Goal: Task Accomplishment & Management: Complete application form

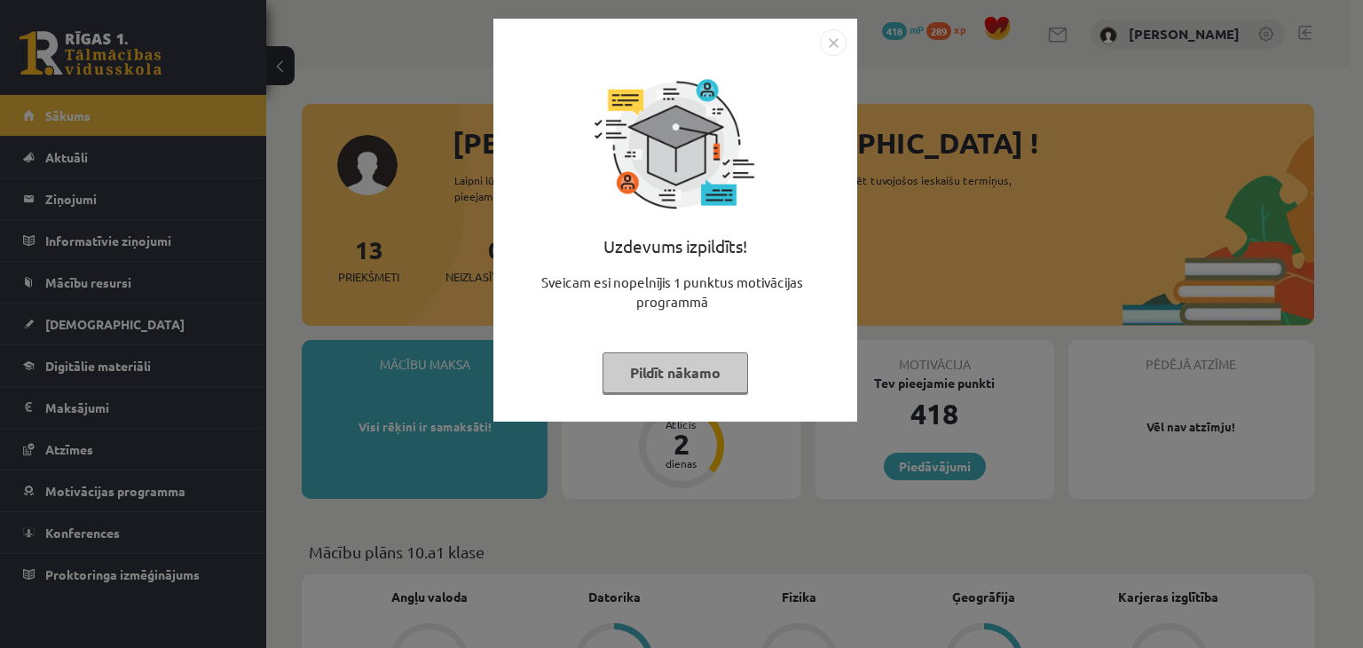
click at [677, 372] on button "Pildīt nākamo" at bounding box center [676, 372] width 146 height 41
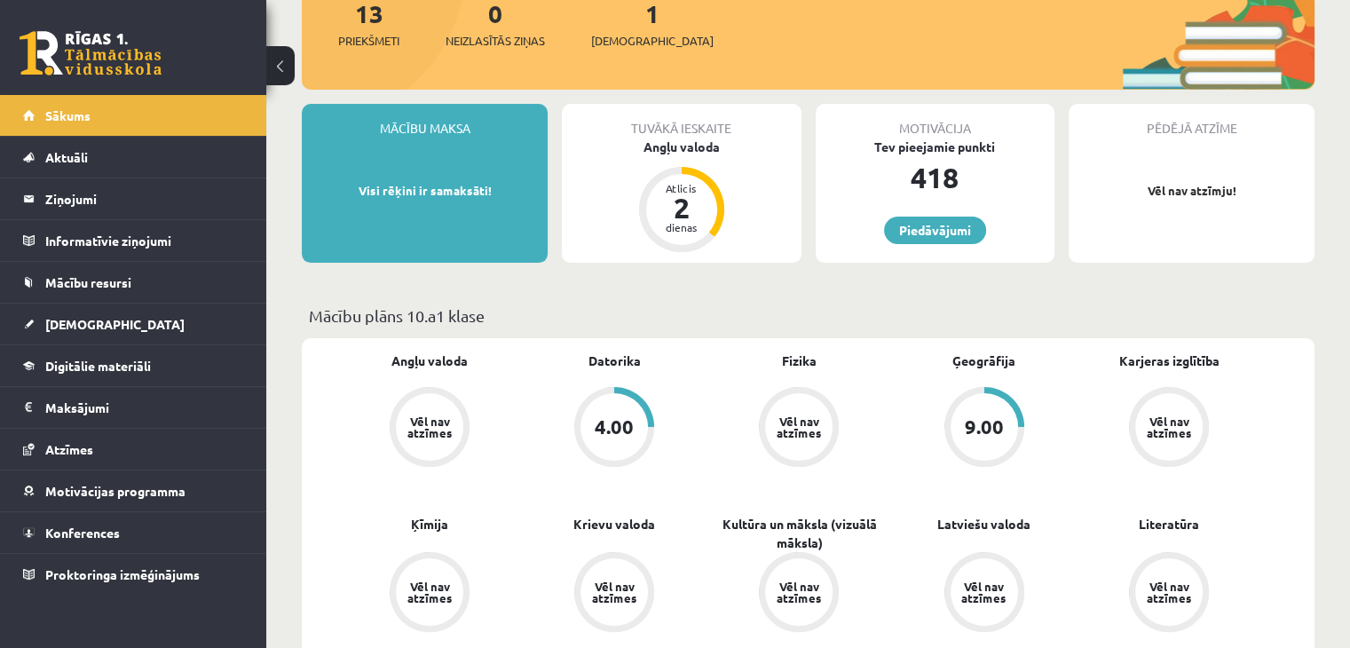
scroll to position [296, 0]
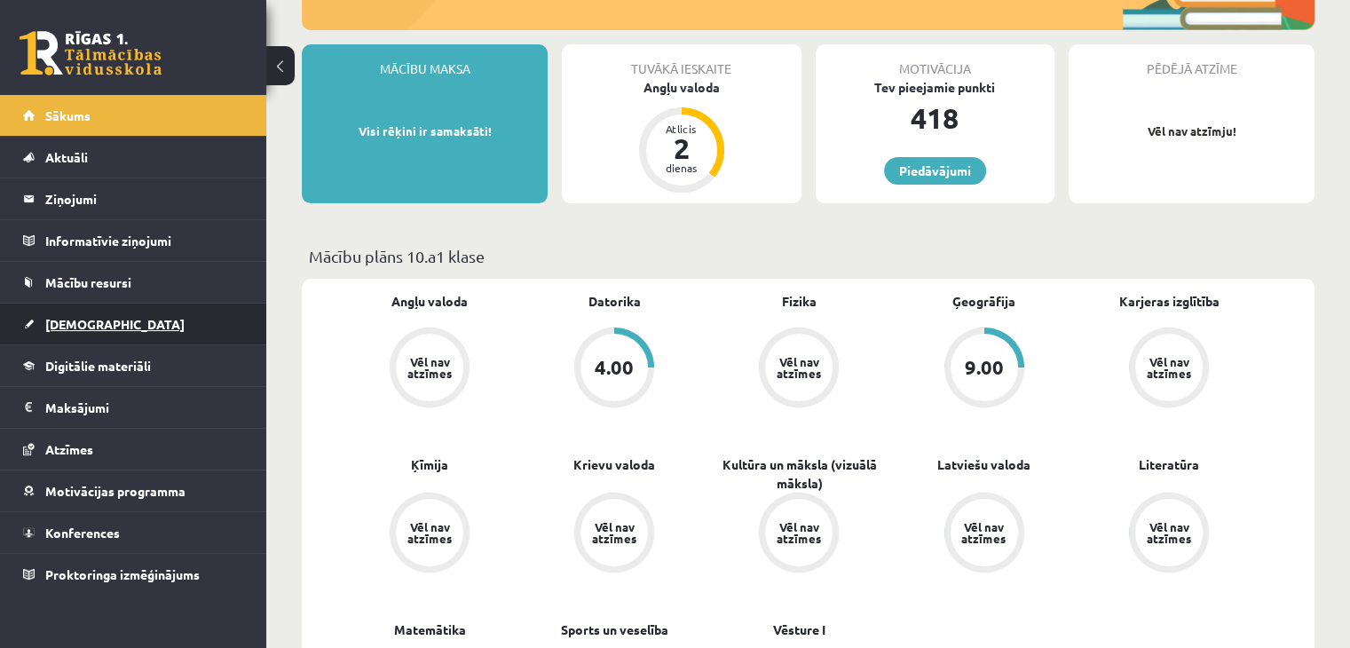
click at [79, 320] on span "[DEMOGRAPHIC_DATA]" at bounding box center [114, 324] width 139 height 16
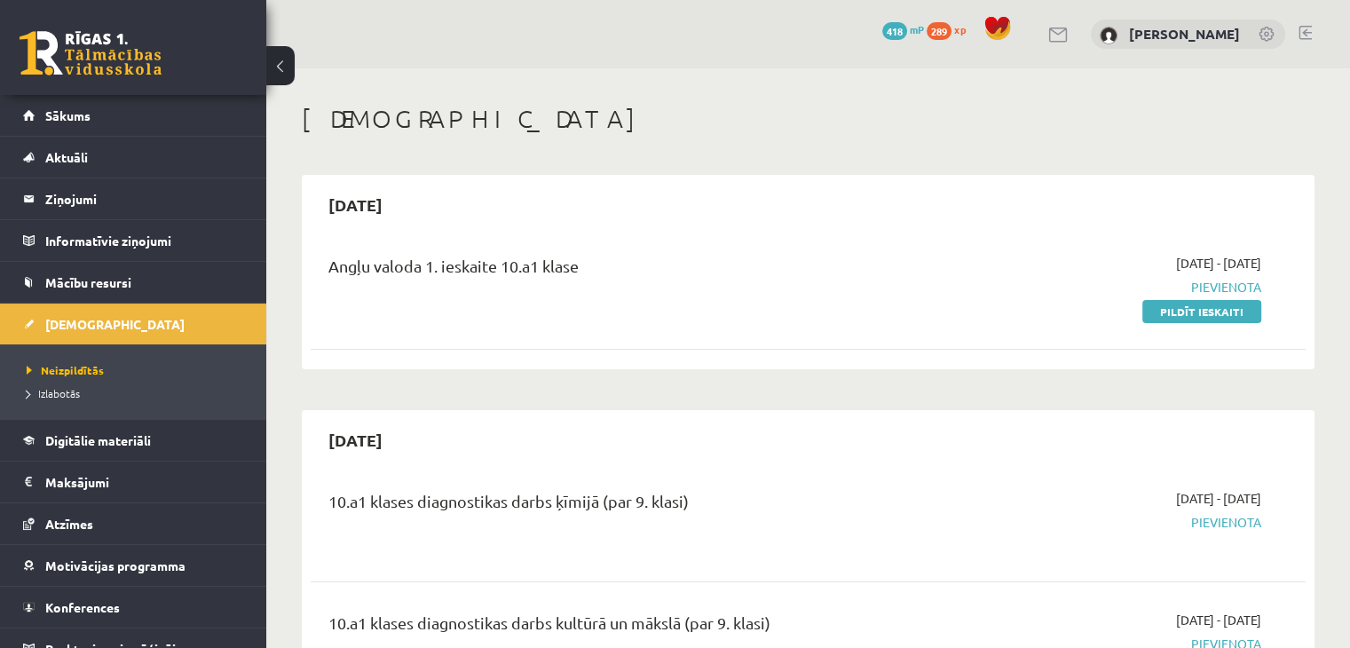
drag, startPoint x: 1226, startPoint y: 317, endPoint x: 748, endPoint y: 91, distance: 528.4
click at [1226, 317] on link "Pildīt ieskaiti" at bounding box center [1201, 311] width 119 height 23
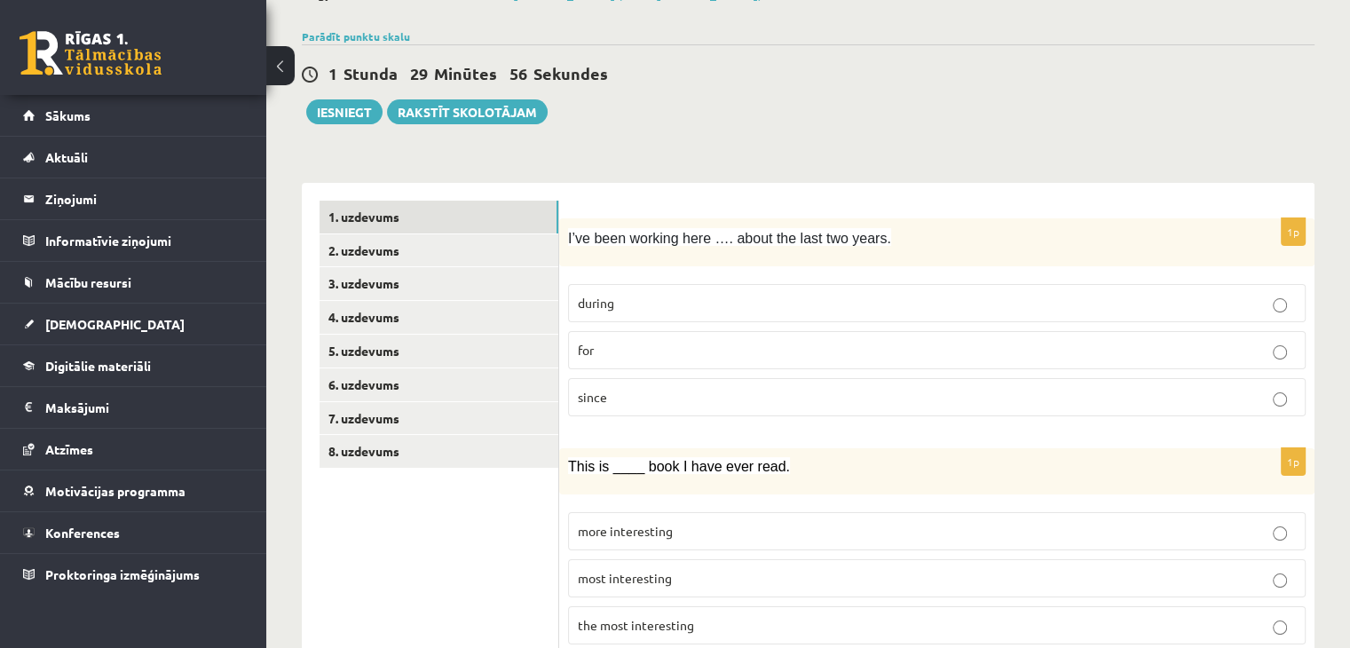
scroll to position [118, 0]
drag, startPoint x: 568, startPoint y: 234, endPoint x: 636, endPoint y: 375, distance: 156.8
click at [636, 375] on div "1p I’ve been working here …. about the last two years. during for since" at bounding box center [936, 324] width 755 height 213
copy div "I’ve been working here …. about the last two years. during for since"
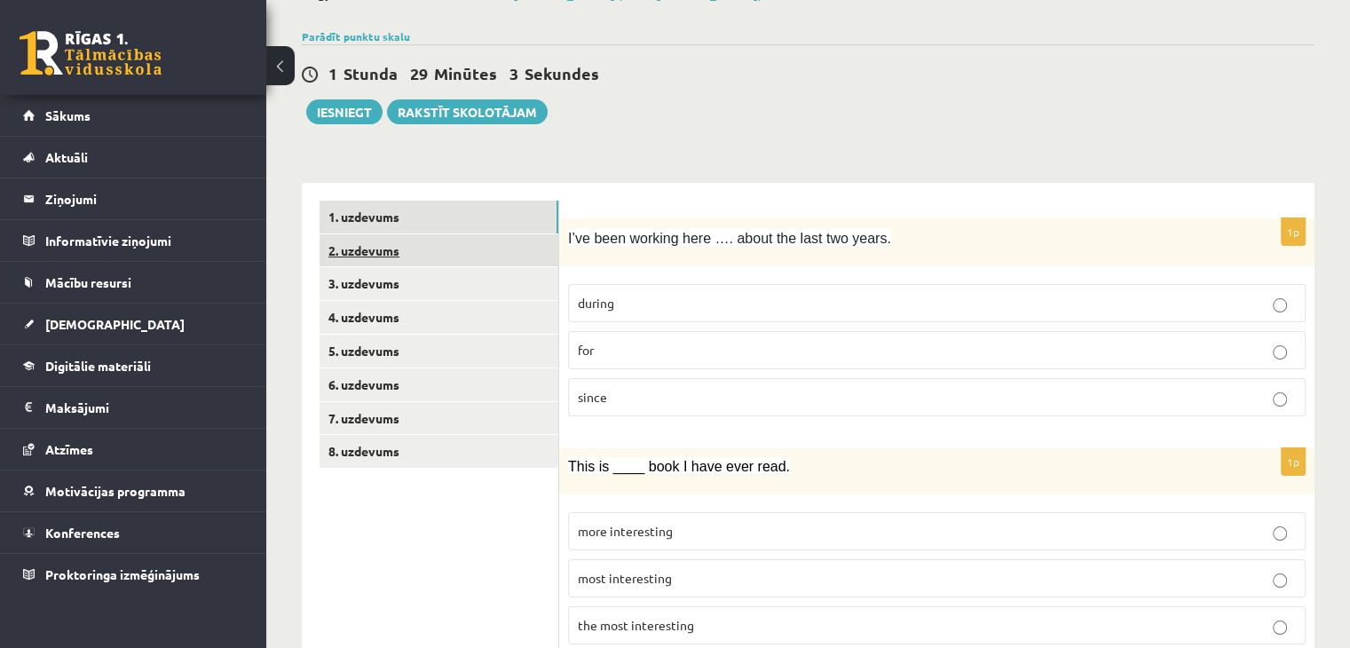
click at [641, 356] on p "for" at bounding box center [937, 350] width 718 height 19
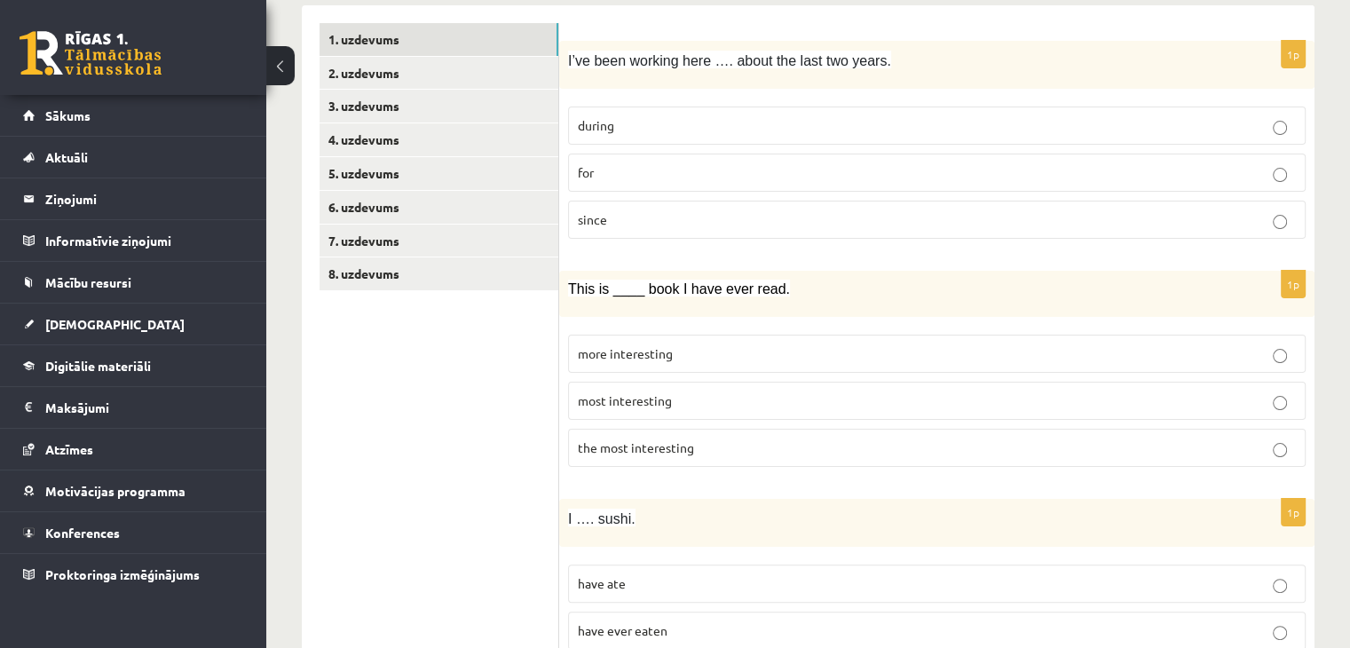
scroll to position [414, 0]
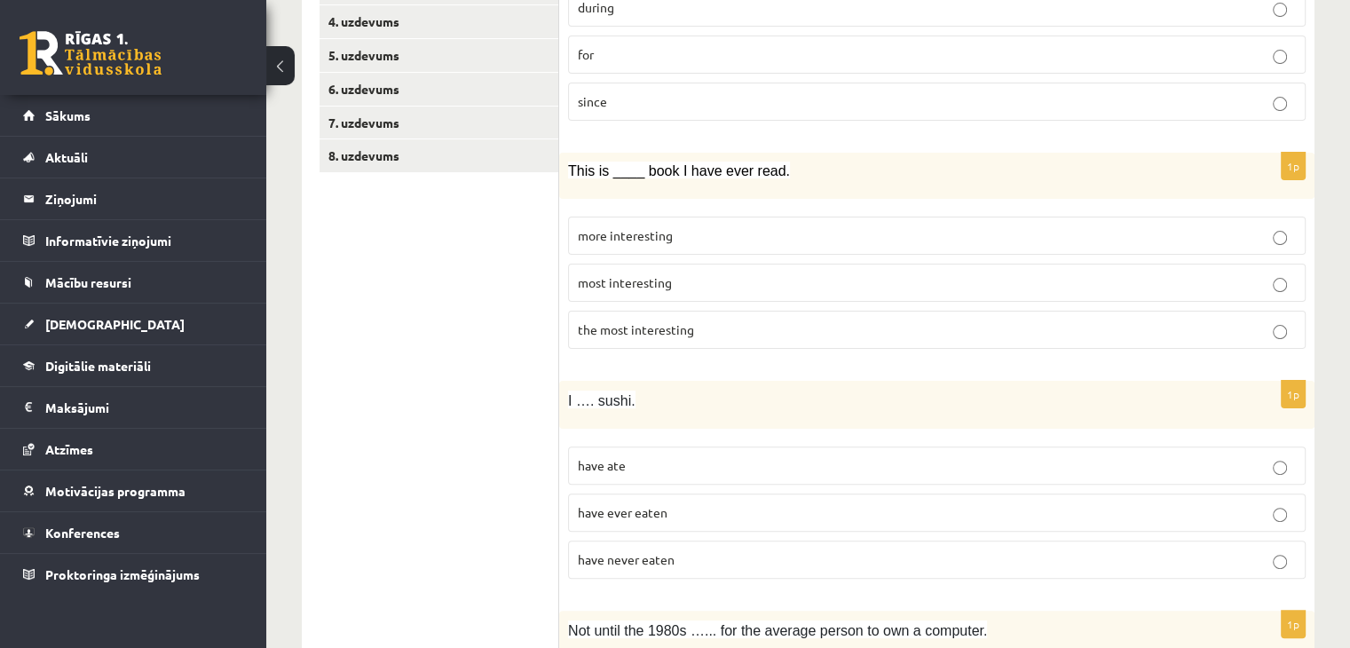
click at [618, 324] on span "the most interesting" at bounding box center [636, 329] width 116 height 16
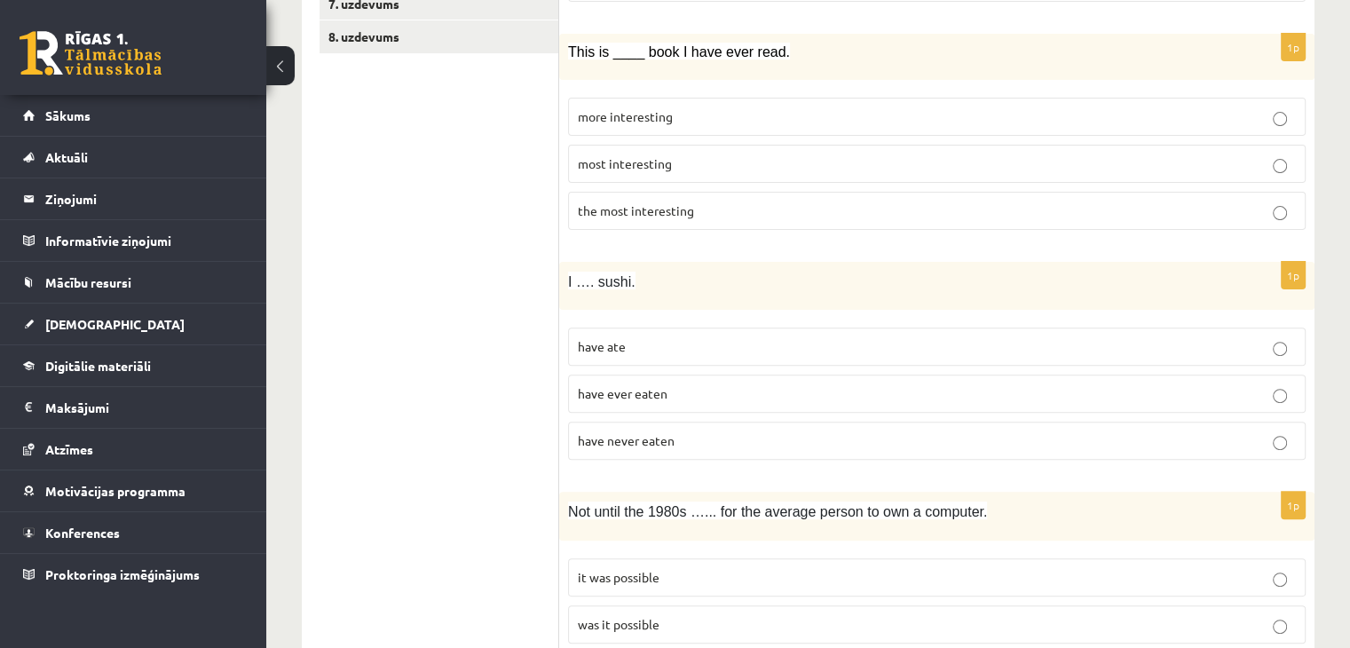
scroll to position [591, 0]
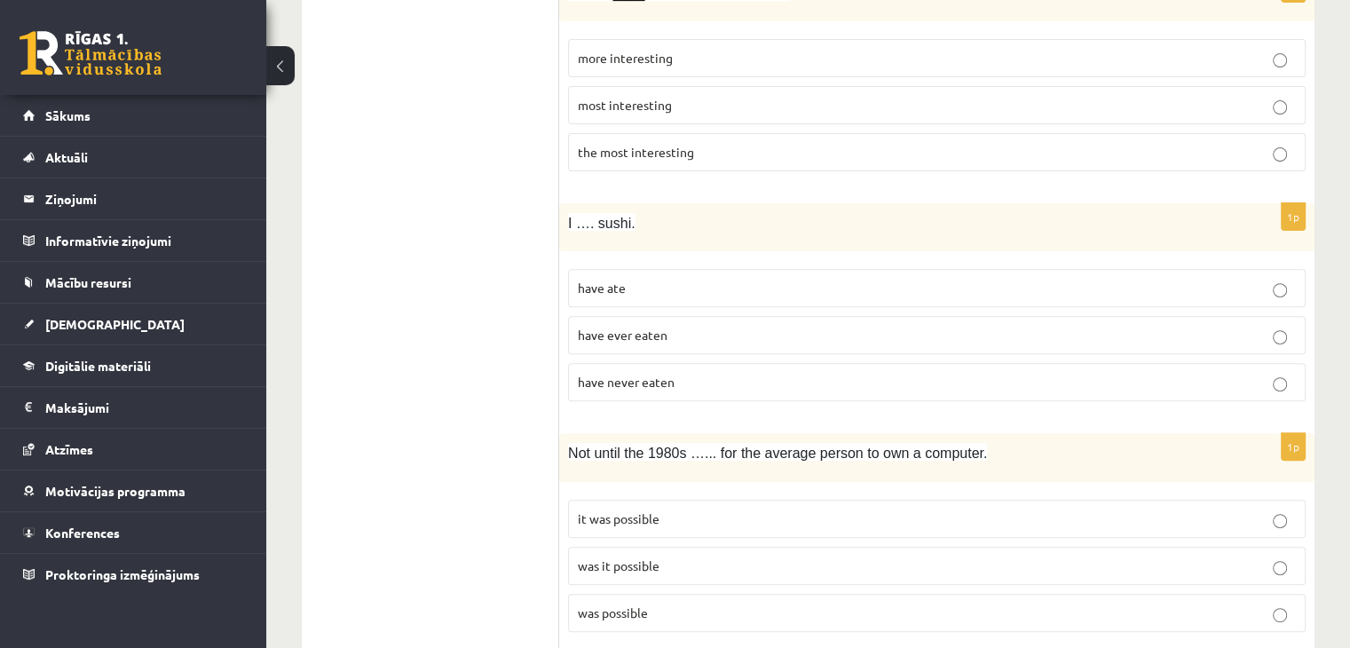
click at [624, 381] on span "have never eaten" at bounding box center [626, 382] width 97 height 16
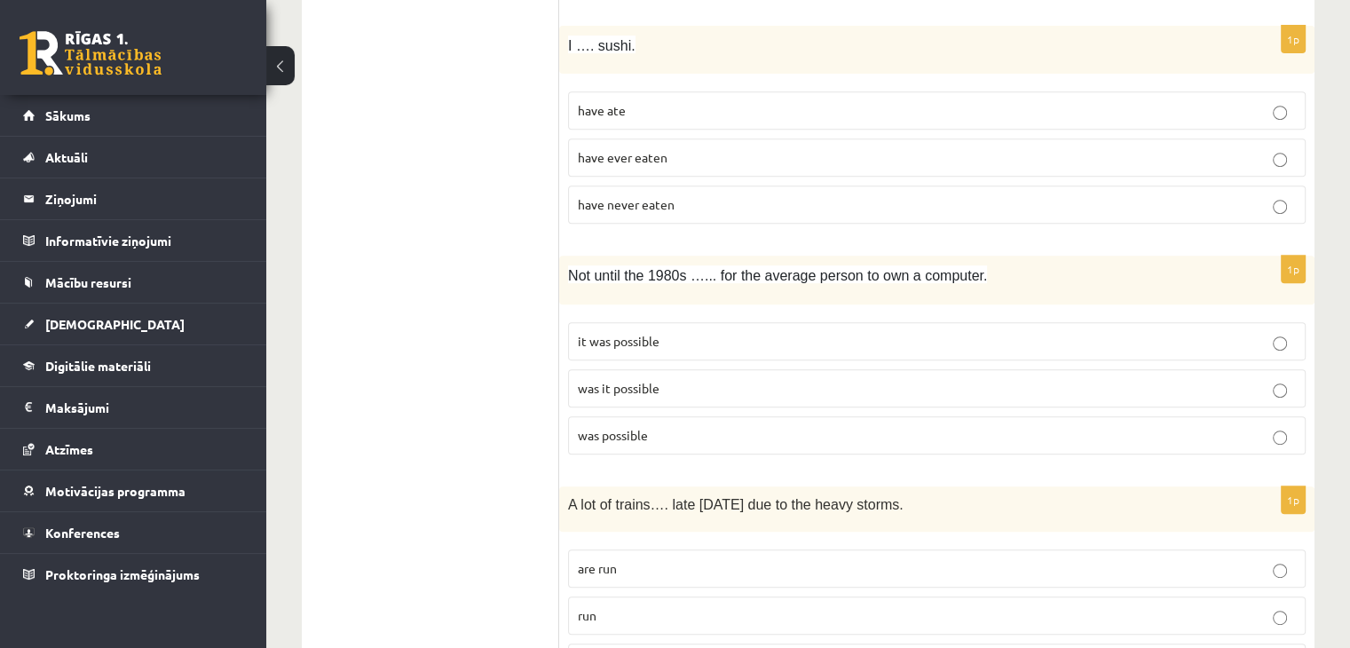
scroll to position [828, 0]
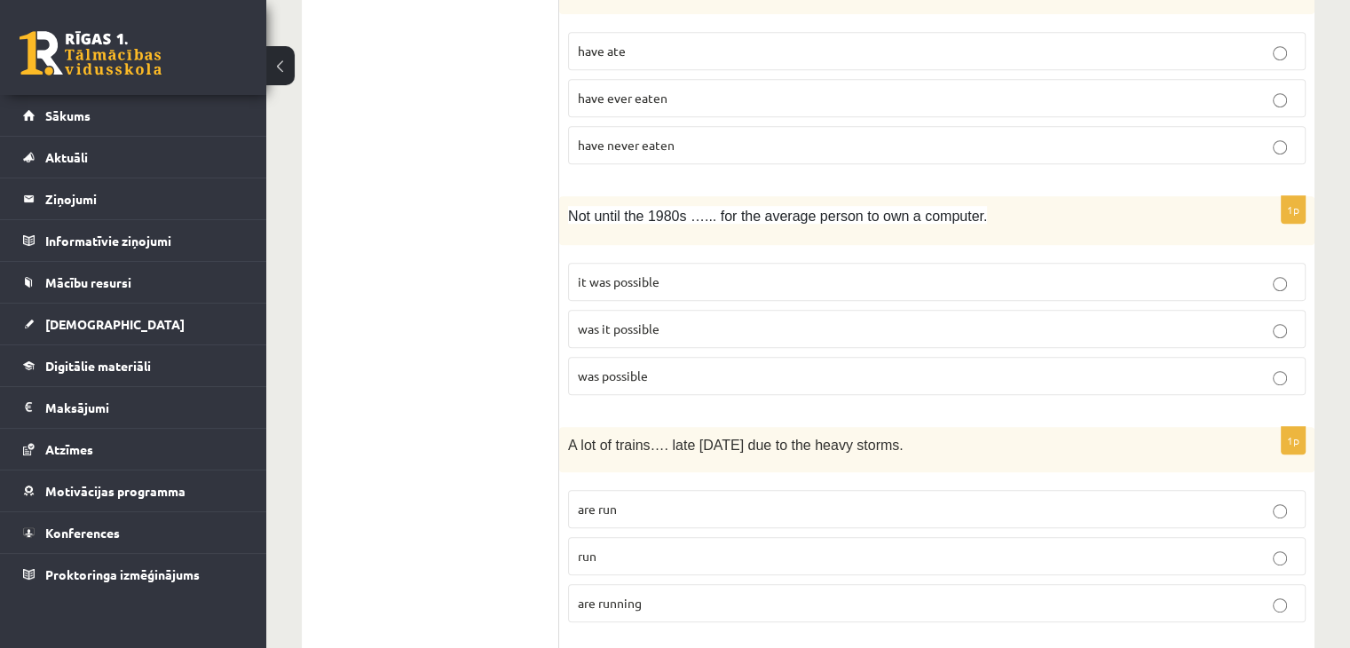
click at [600, 335] on label "was it possible" at bounding box center [936, 329] width 737 height 38
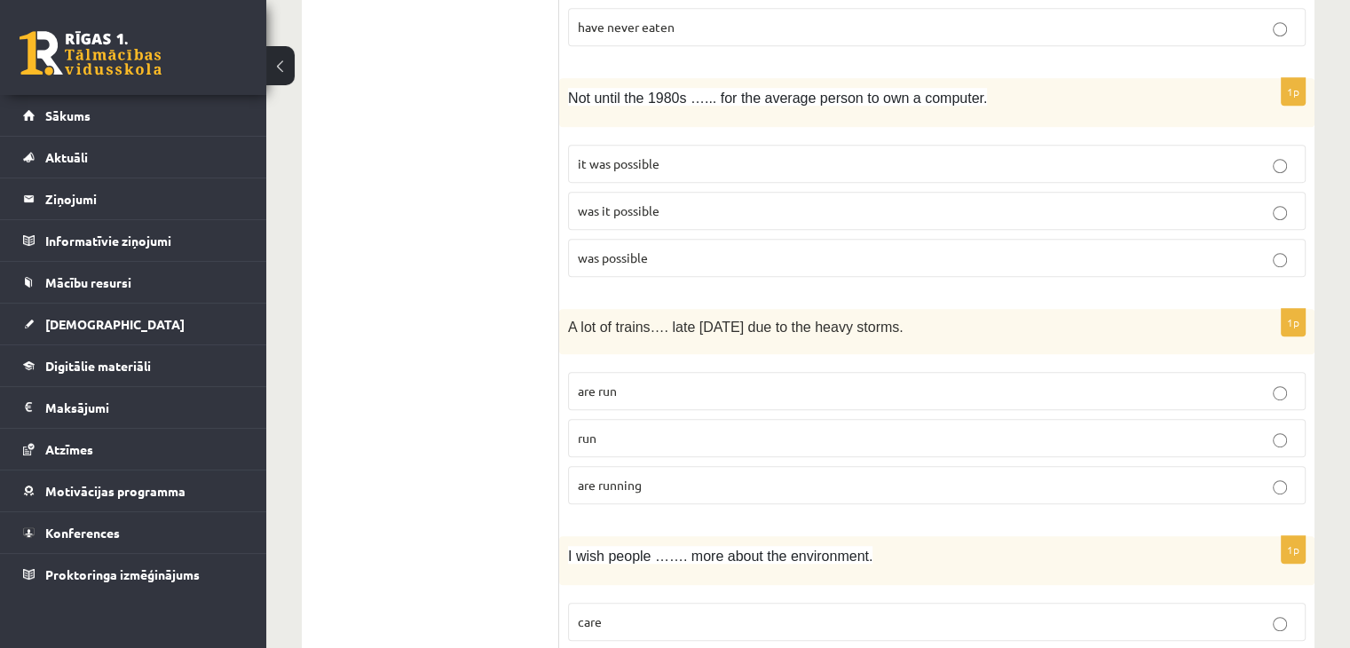
click at [609, 480] on span "are running" at bounding box center [610, 485] width 64 height 16
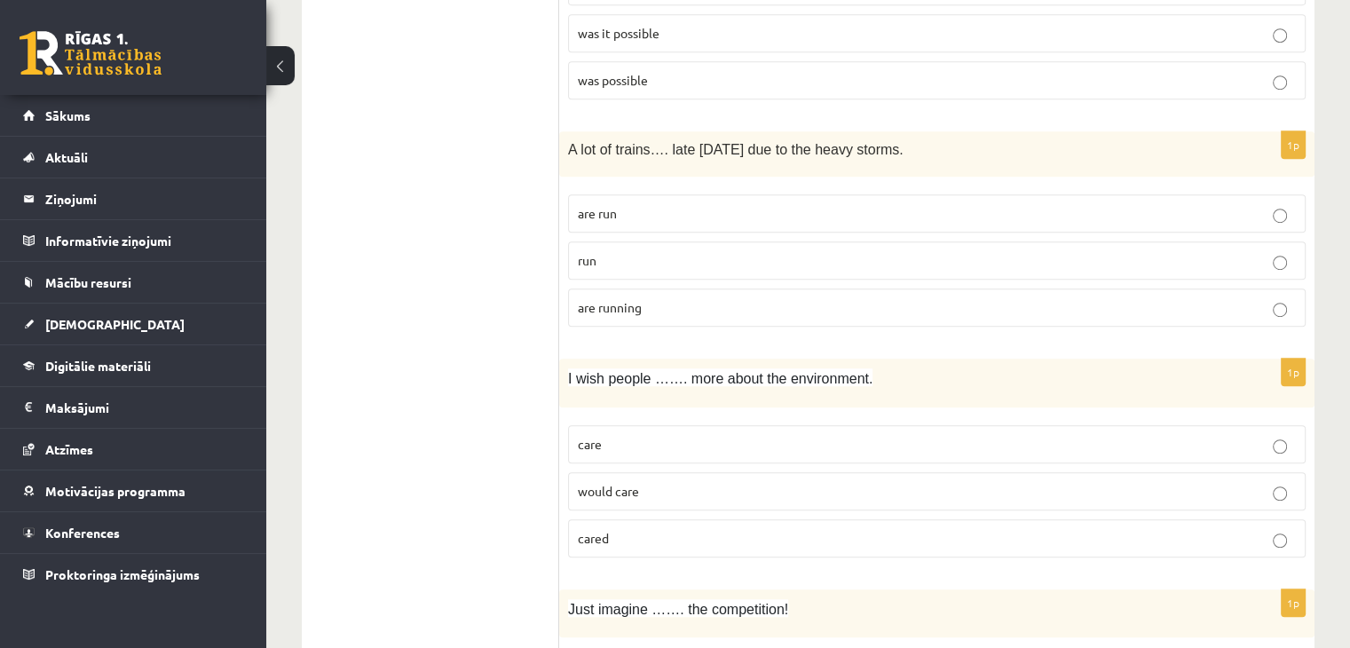
scroll to position [1242, 0]
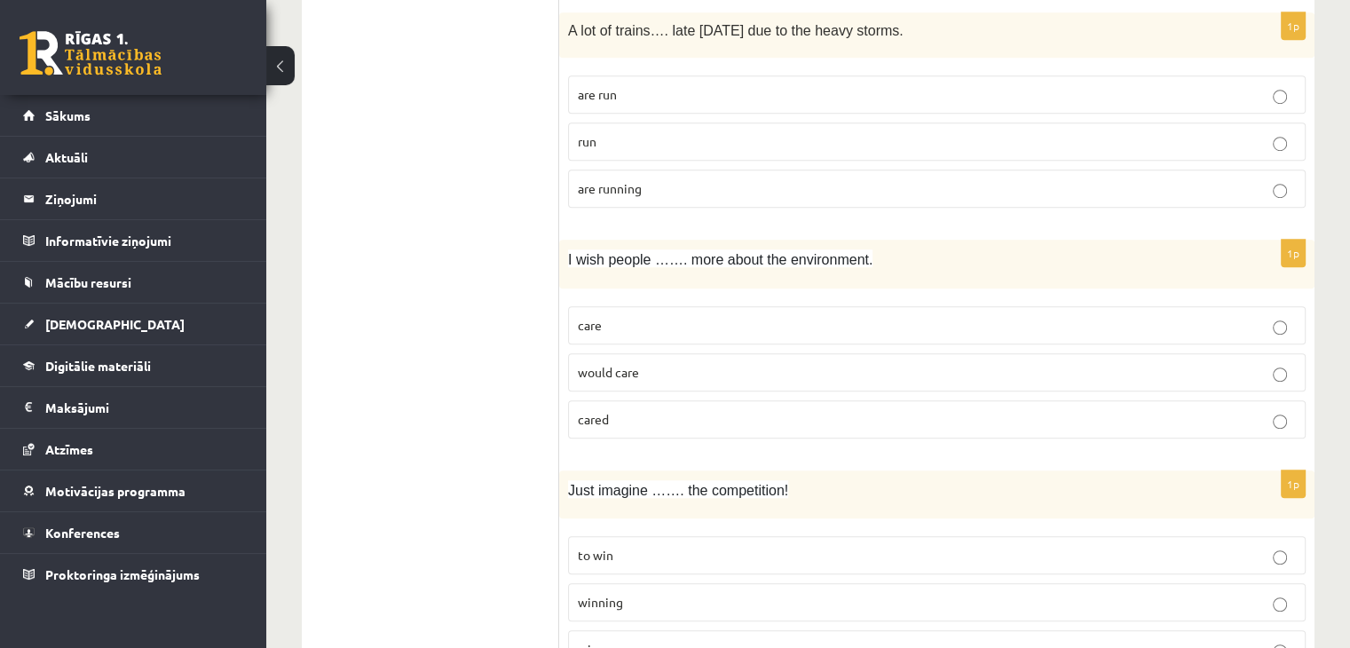
click at [609, 364] on span "would care" at bounding box center [608, 372] width 61 height 16
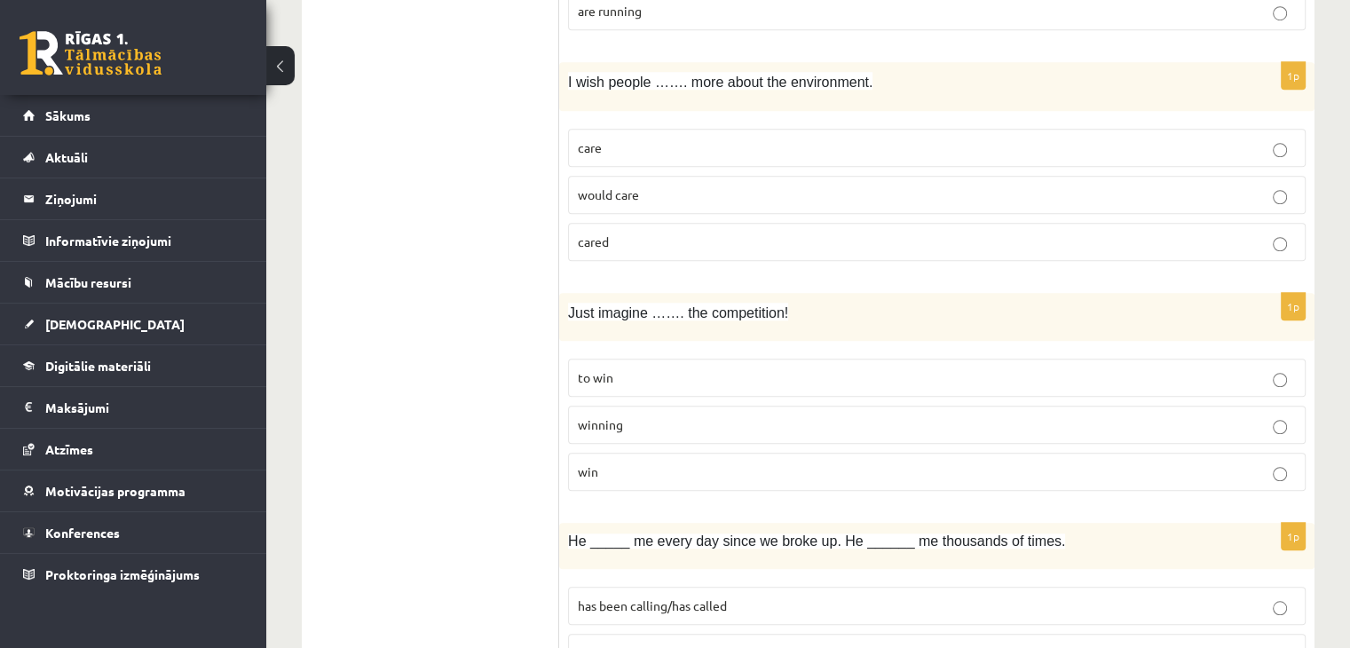
click at [605, 423] on span "winning" at bounding box center [600, 424] width 45 height 16
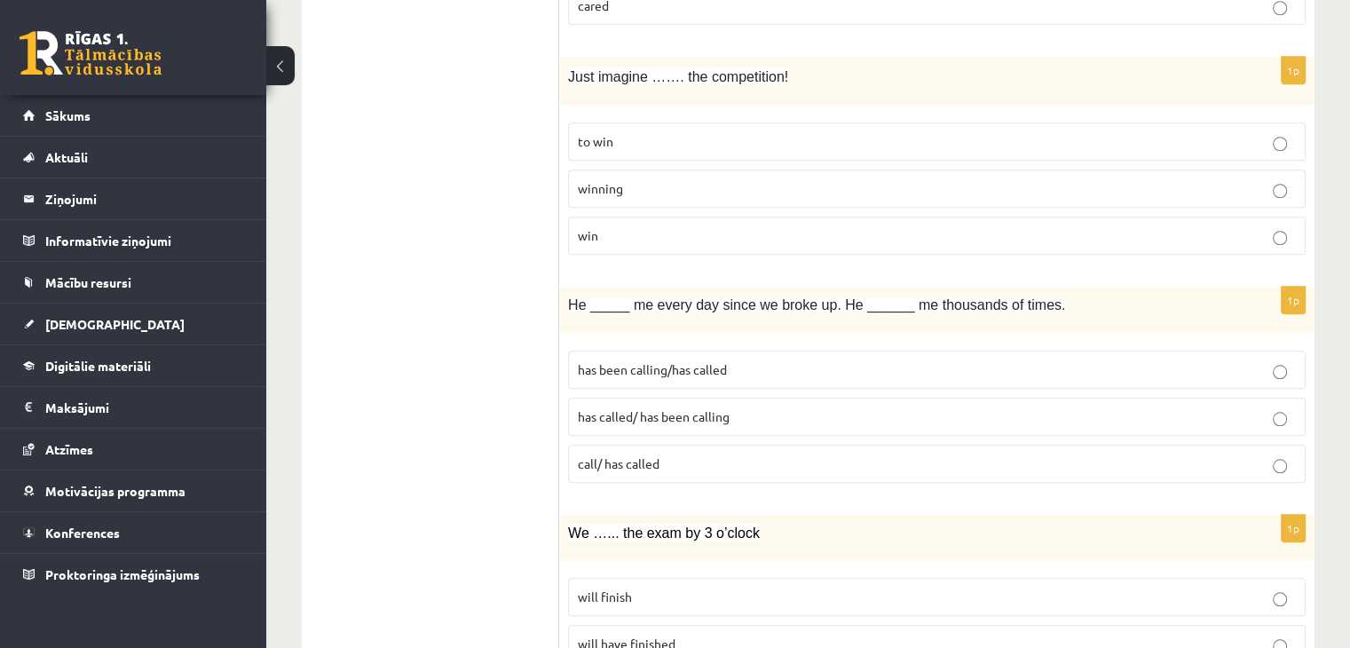
scroll to position [1715, 0]
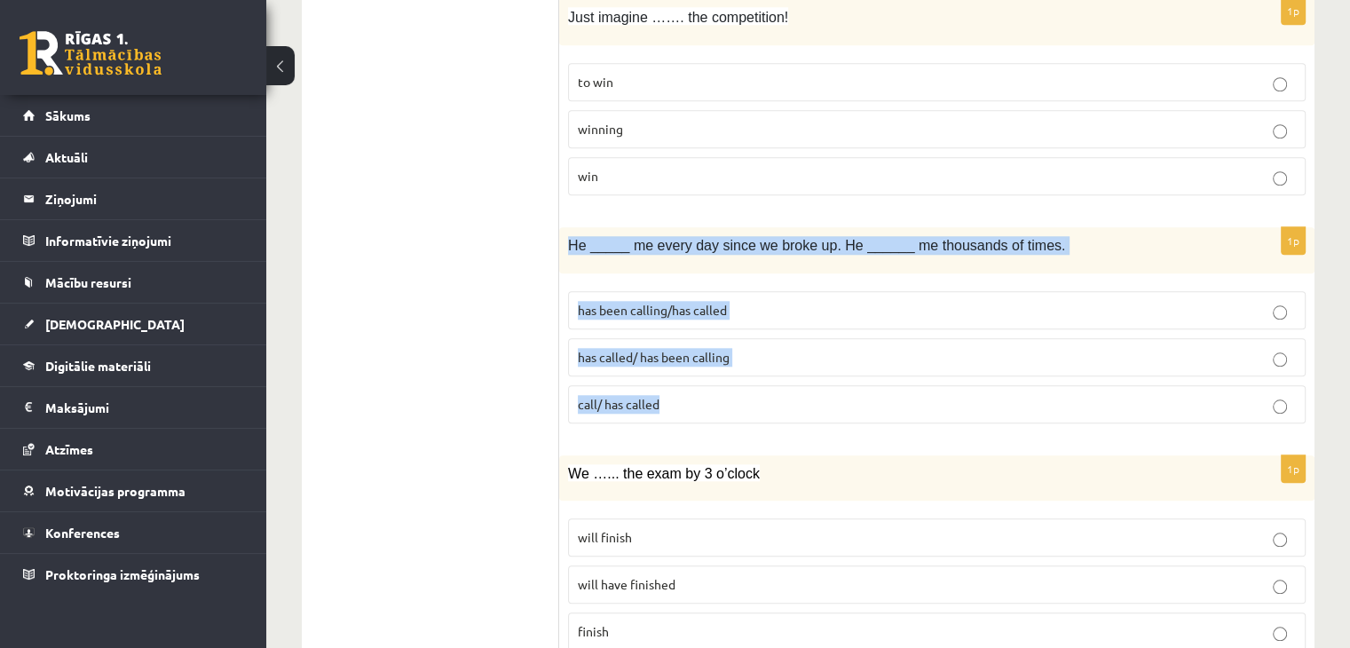
drag, startPoint x: 570, startPoint y: 233, endPoint x: 686, endPoint y: 384, distance: 191.2
click at [686, 384] on div "1p He _____ me every day since we broke up. He ______ me thousands of times. ha…" at bounding box center [936, 331] width 755 height 209
copy div "He _____ me every day since we broke up. He ______ me thousands of times. has b…"
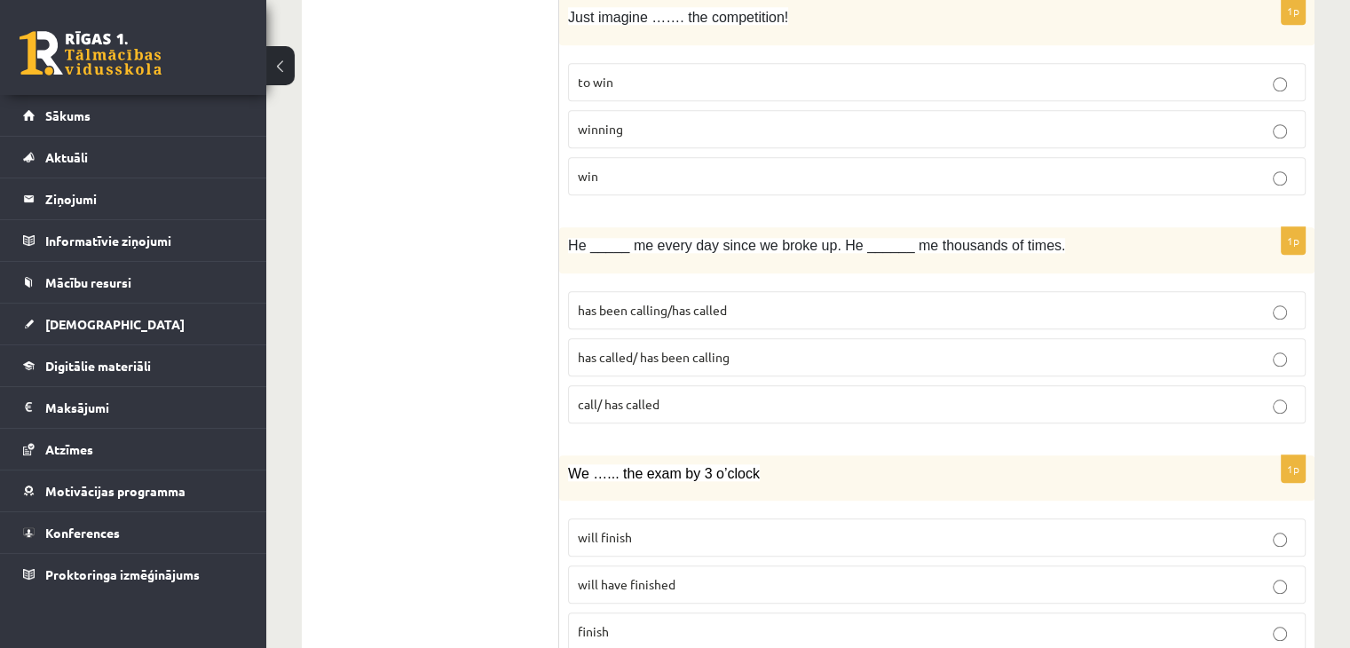
click at [602, 301] on p "has been calling/has called" at bounding box center [937, 310] width 718 height 19
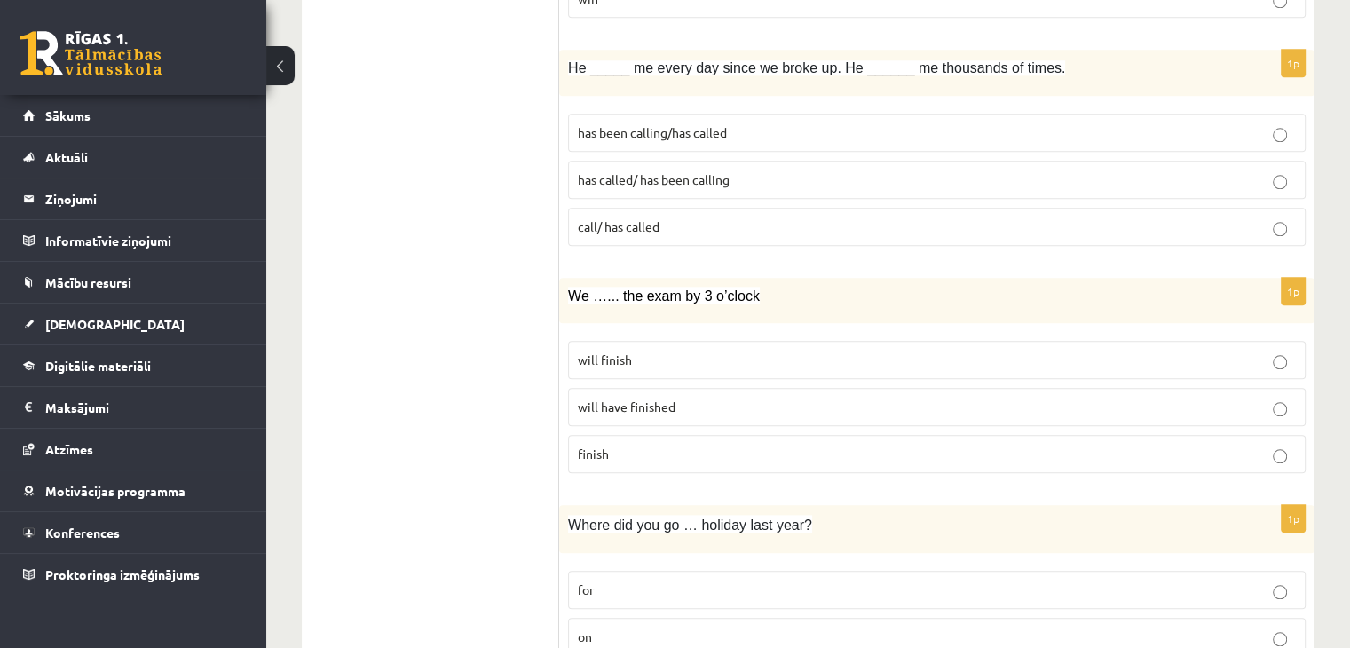
scroll to position [1952, 0]
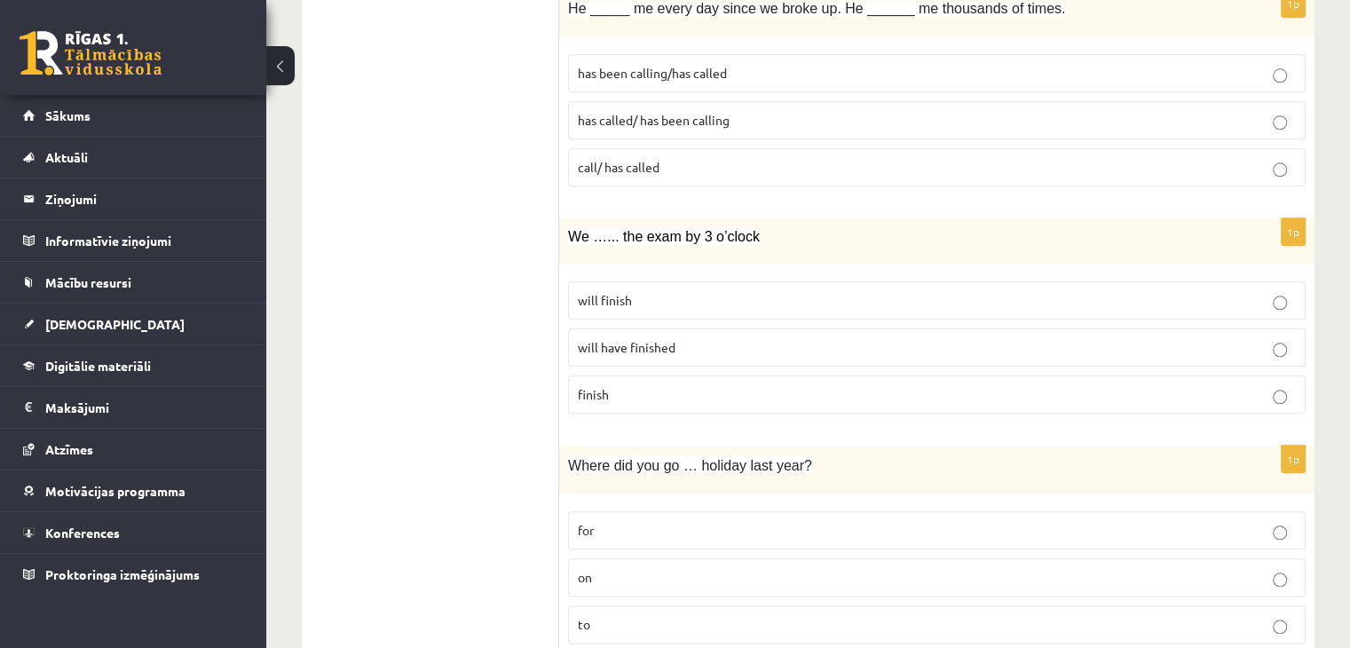
click at [640, 298] on p "will finish" at bounding box center [937, 300] width 718 height 19
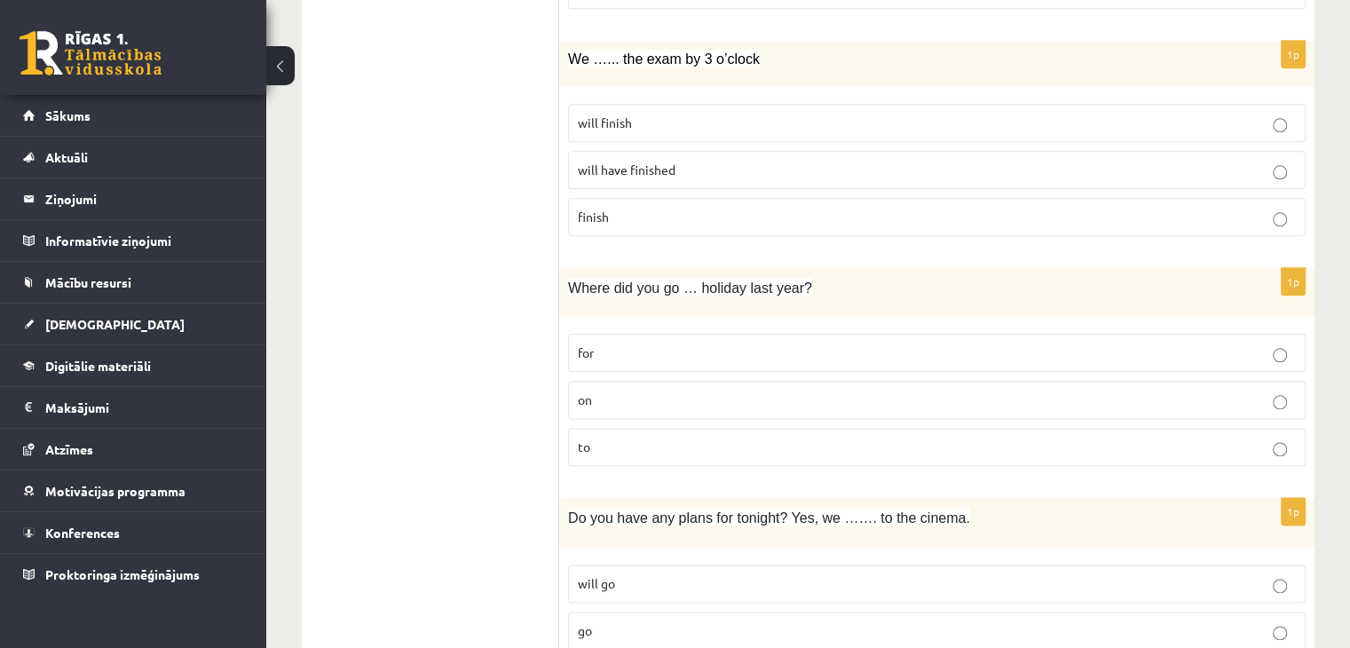
scroll to position [2188, 0]
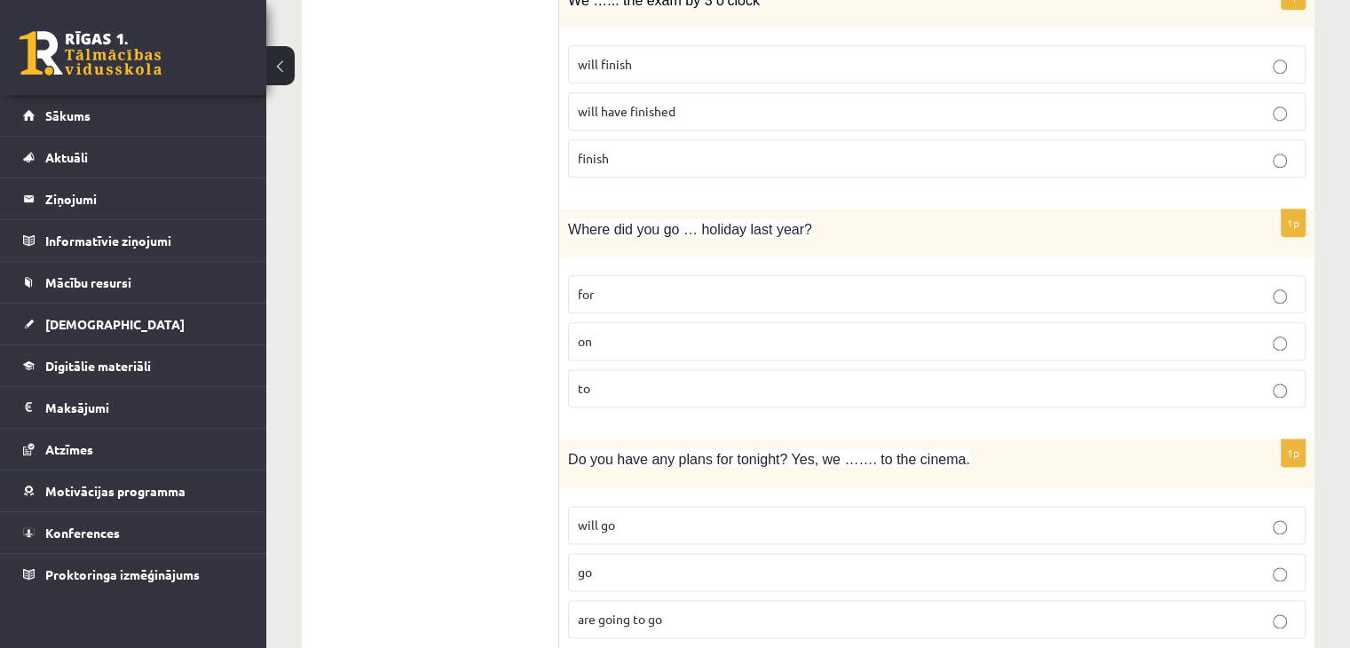
click at [685, 285] on p "for" at bounding box center [937, 294] width 718 height 19
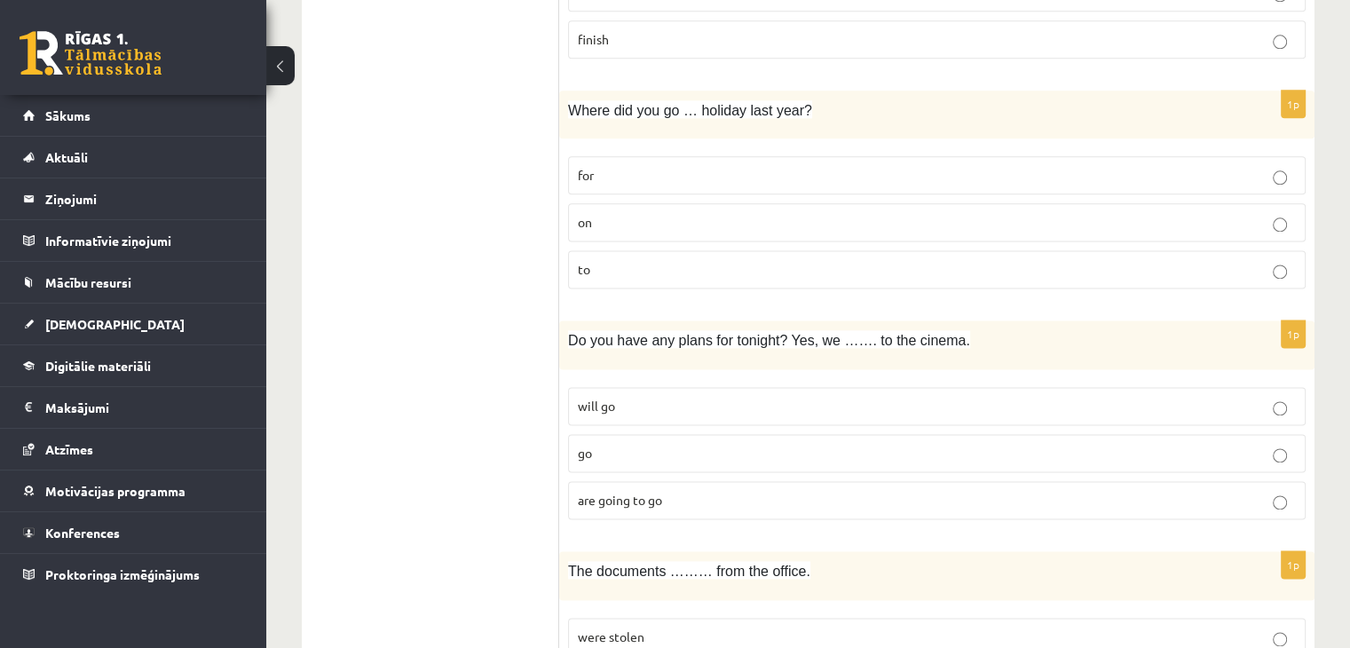
scroll to position [2366, 0]
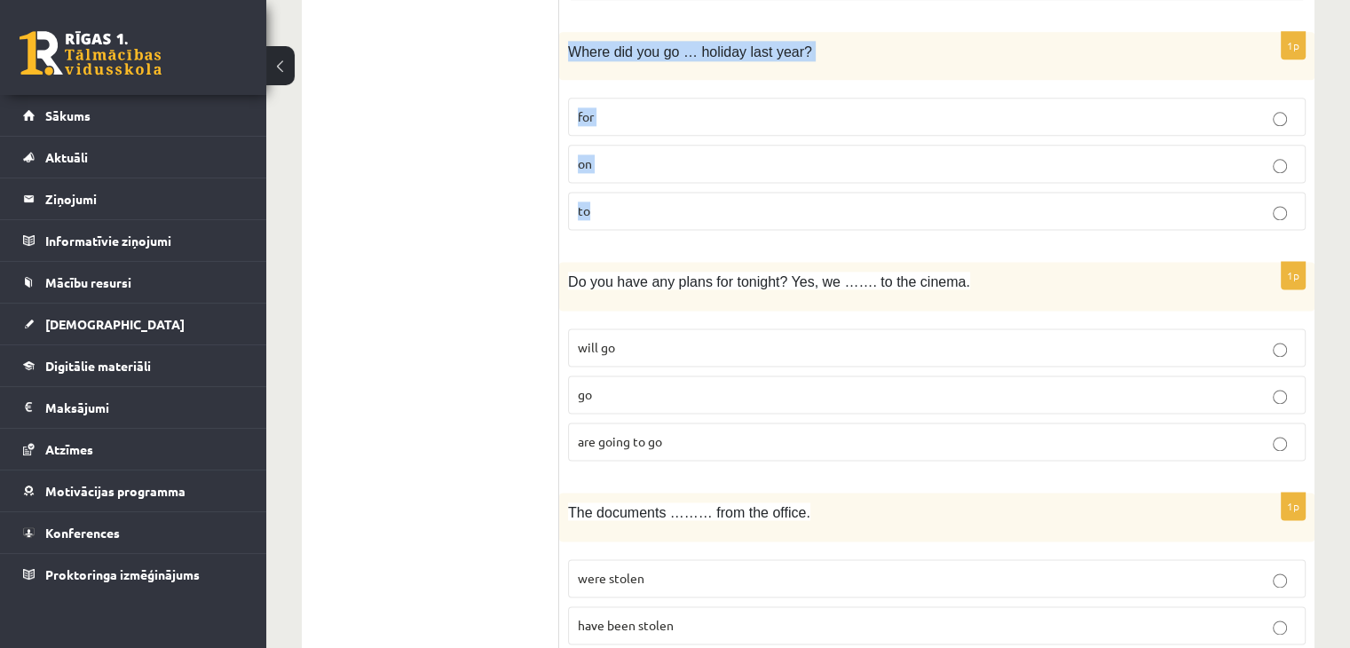
drag, startPoint x: 567, startPoint y: 38, endPoint x: 641, endPoint y: 187, distance: 166.3
click at [641, 187] on div "1p Where did you go … holiday last year? for on to" at bounding box center [936, 138] width 755 height 213
copy div "Where did you go … holiday last year? for on to"
click at [430, 123] on ul "1. uzdevums 2. uzdevums 3. uzdevums 4. uzdevums 5. uzdevums 6. uzdevums 7. uzde…" at bounding box center [439, 251] width 240 height 4596
click at [621, 154] on p "on" at bounding box center [937, 163] width 718 height 19
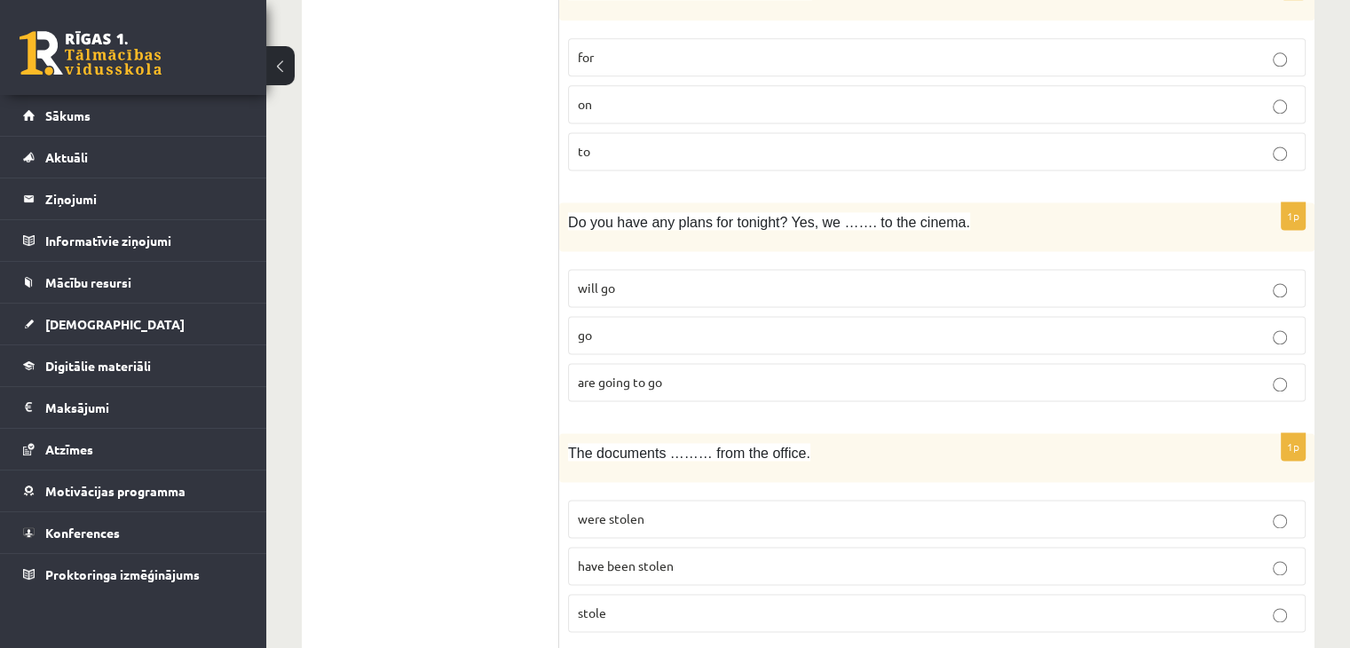
scroll to position [2485, 0]
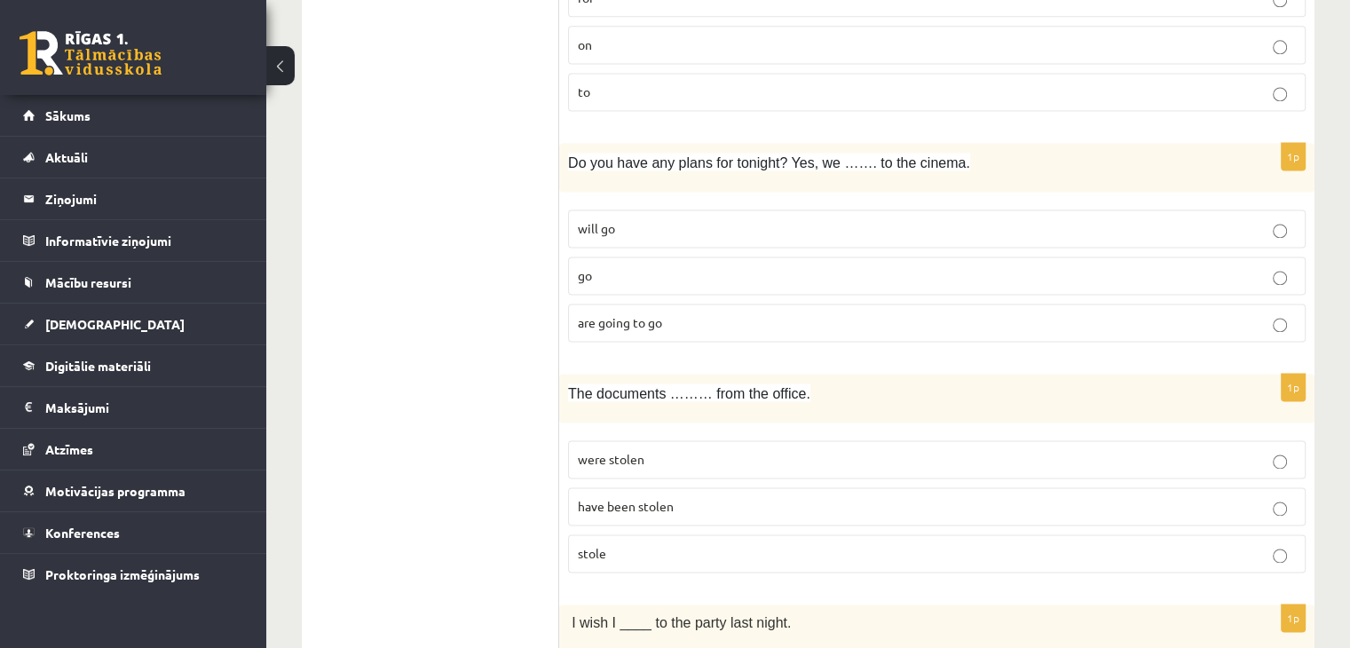
click at [624, 314] on span "are going to go" at bounding box center [620, 322] width 84 height 16
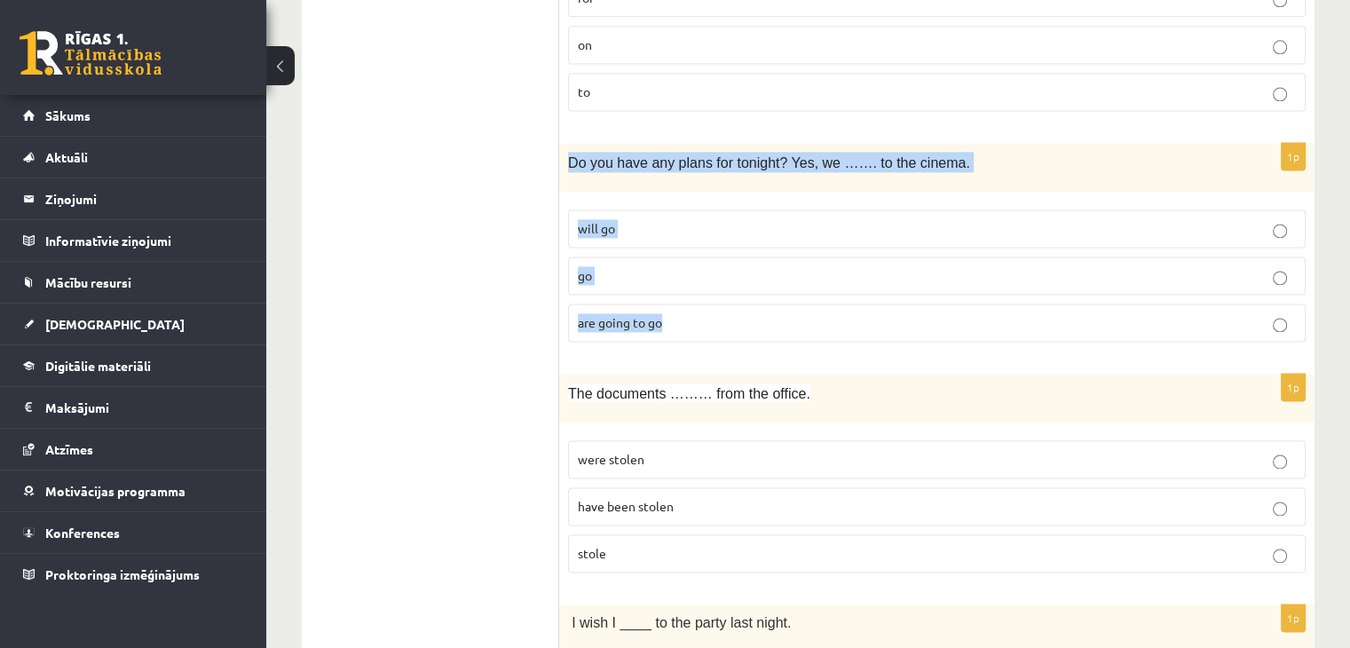
drag, startPoint x: 565, startPoint y: 146, endPoint x: 685, endPoint y: 296, distance: 192.0
click at [685, 296] on div "1p Do you have any plans for tonight? Yes, we ……. to the cinema. will go go are…" at bounding box center [936, 249] width 755 height 213
copy div "Do you have any plans for tonight? Yes, we ……. to the cinema. will go go are go…"
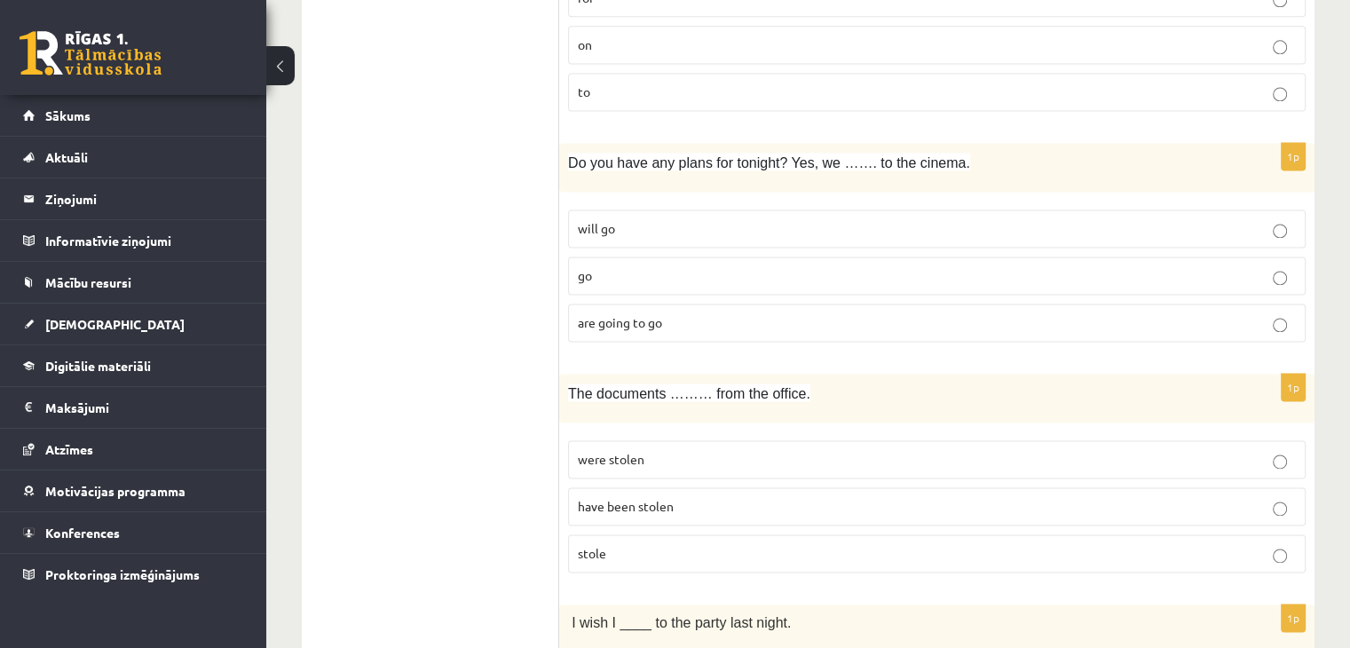
click at [434, 236] on ul "1. uzdevums 2. uzdevums 3. uzdevums 4. uzdevums 5. uzdevums 6. uzdevums 7. uzde…" at bounding box center [439, 132] width 240 height 4596
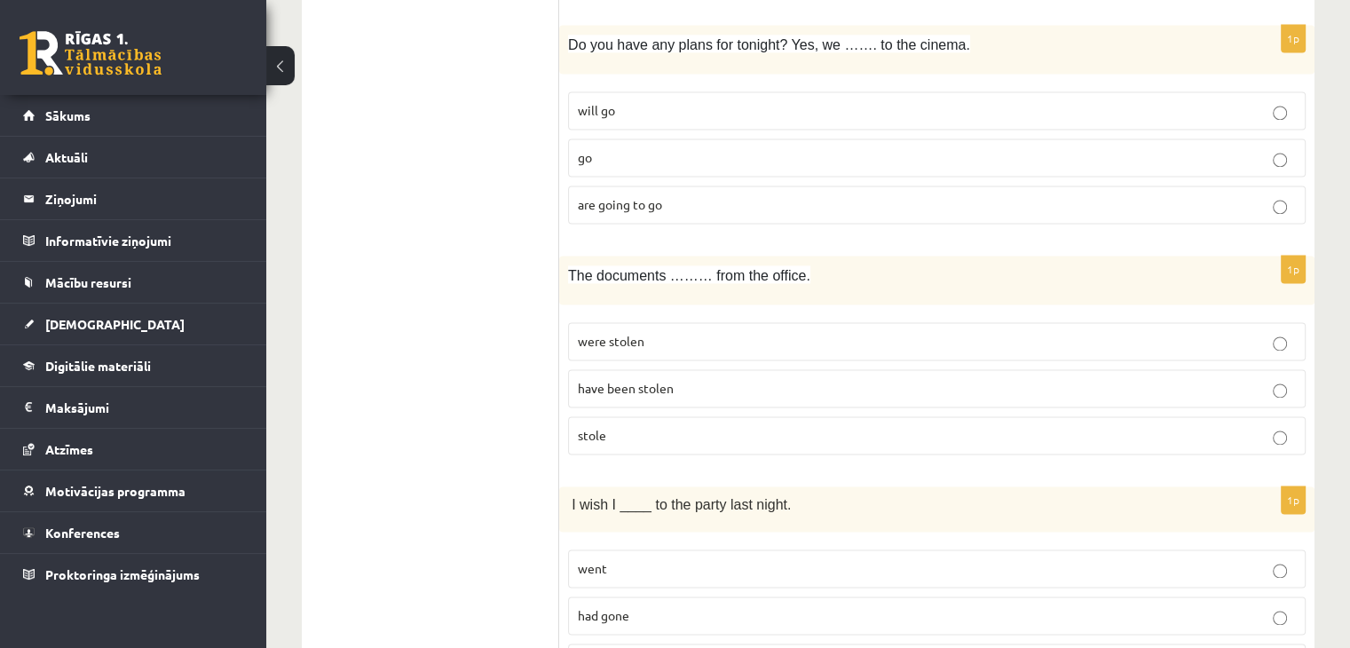
scroll to position [2662, 0]
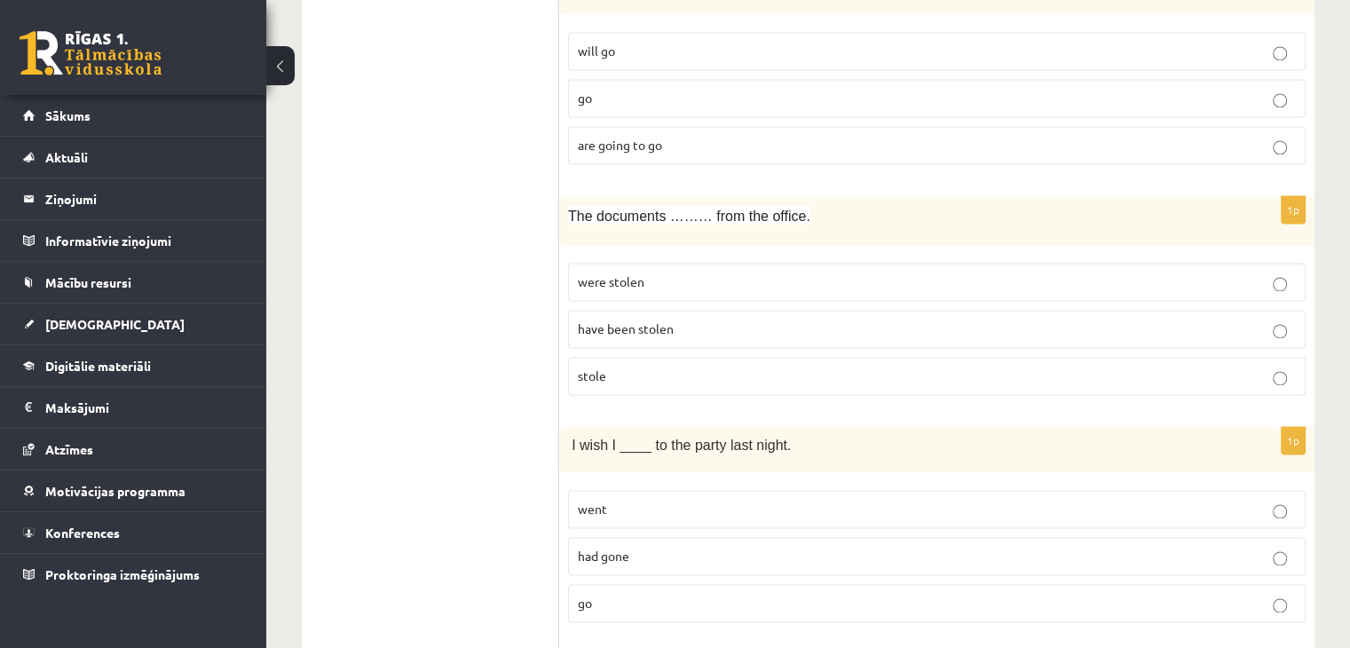
click at [598, 273] on span "were stolen" at bounding box center [611, 281] width 67 height 16
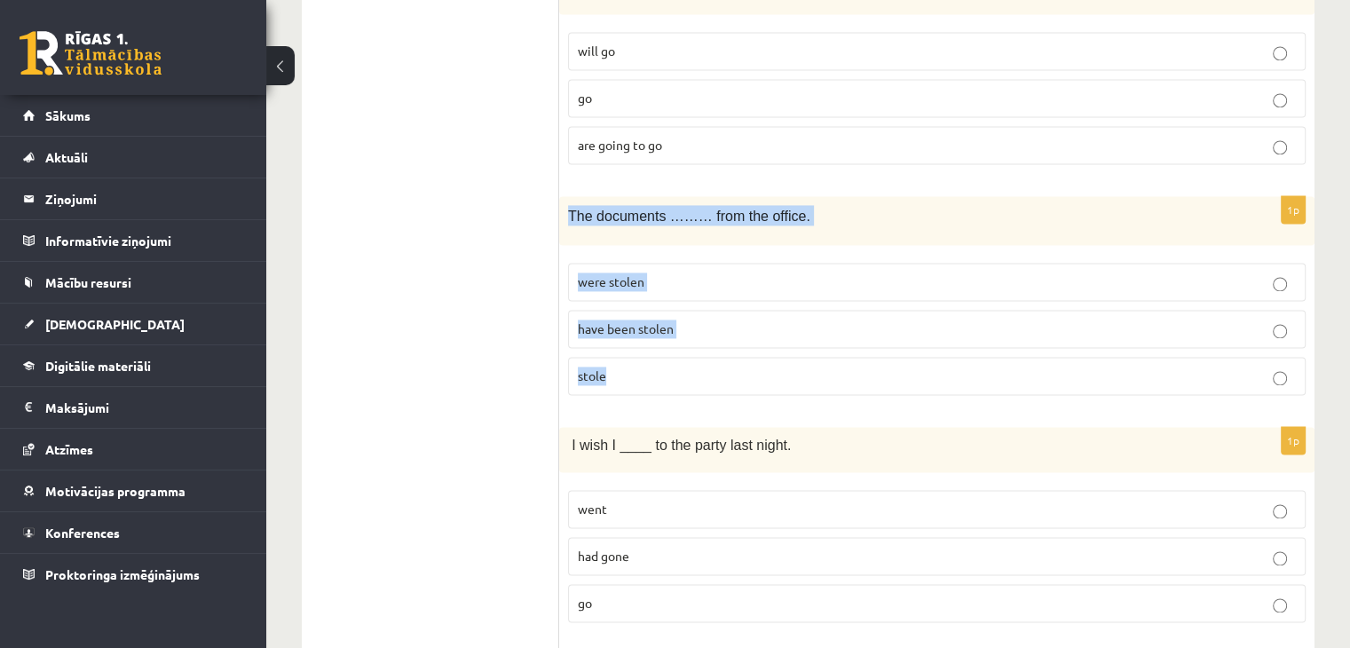
drag, startPoint x: 571, startPoint y: 197, endPoint x: 675, endPoint y: 337, distance: 175.0
click at [675, 337] on div "1p The documents ……… from the office. were stolen have been stolen stole" at bounding box center [936, 302] width 755 height 213
copy div "The documents ……… from the office. were stolen have been stolen stole"
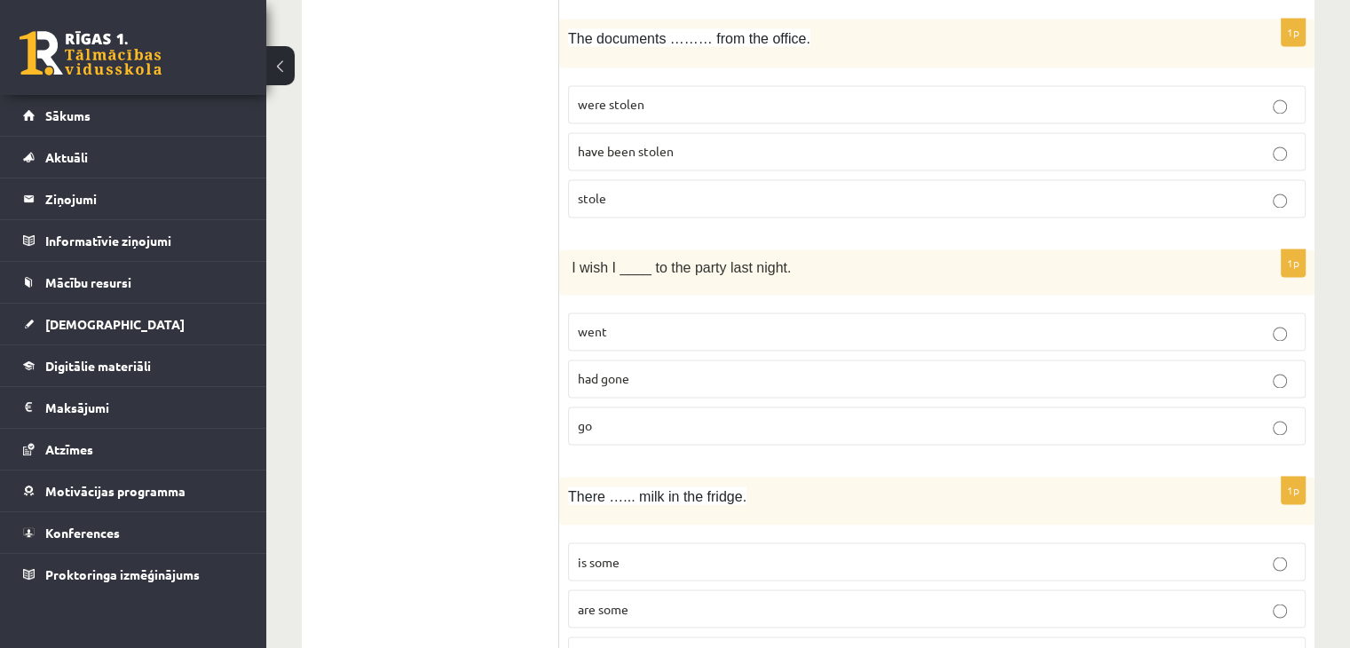
scroll to position [2898, 0]
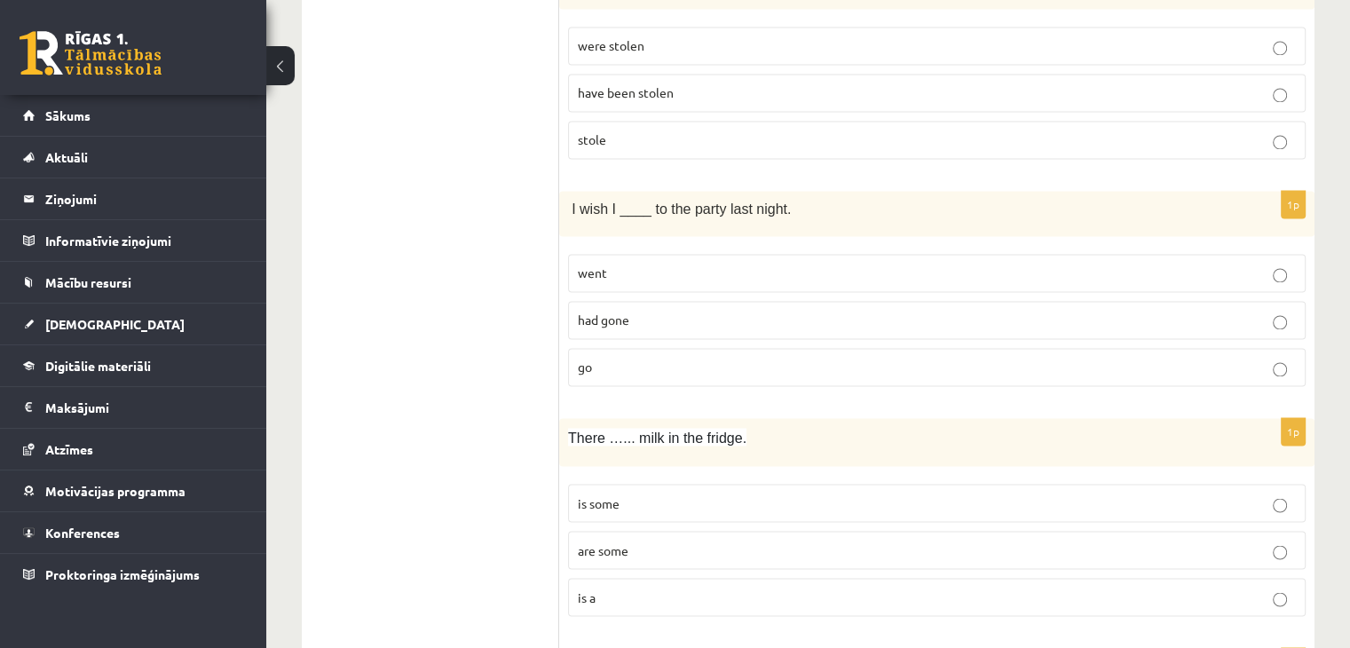
click at [614, 264] on p "went" at bounding box center [937, 273] width 718 height 19
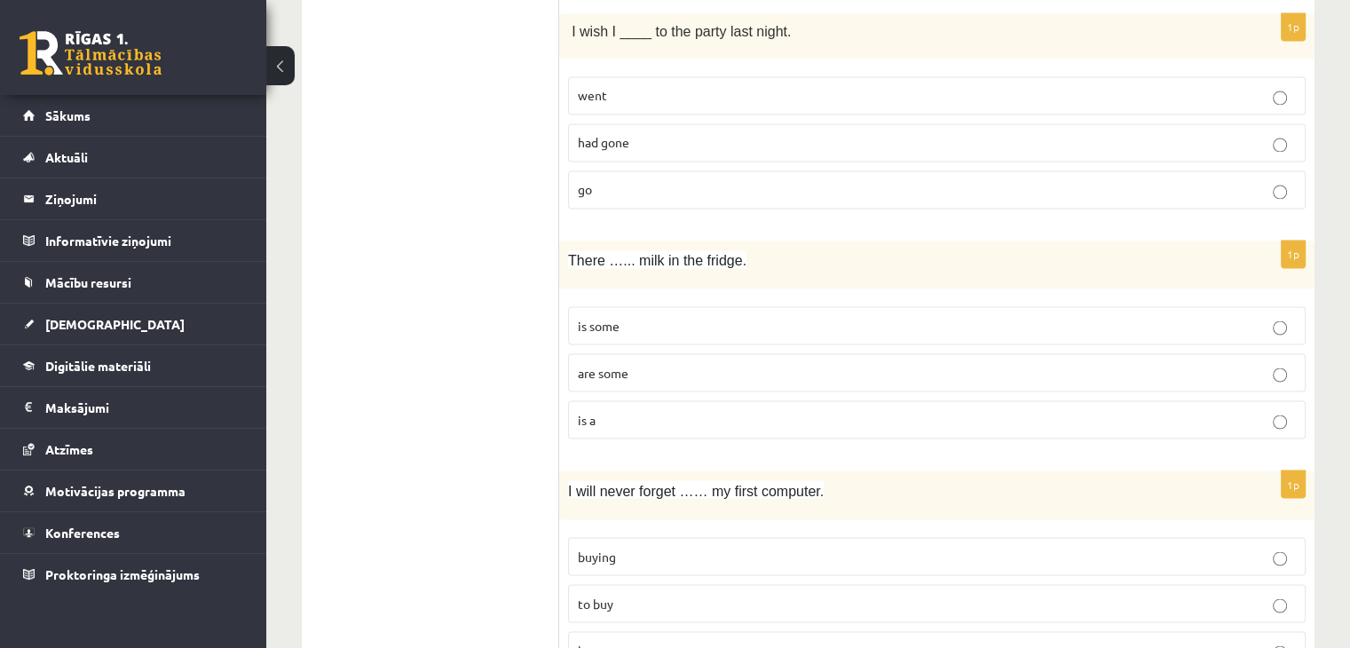
scroll to position [3135, 0]
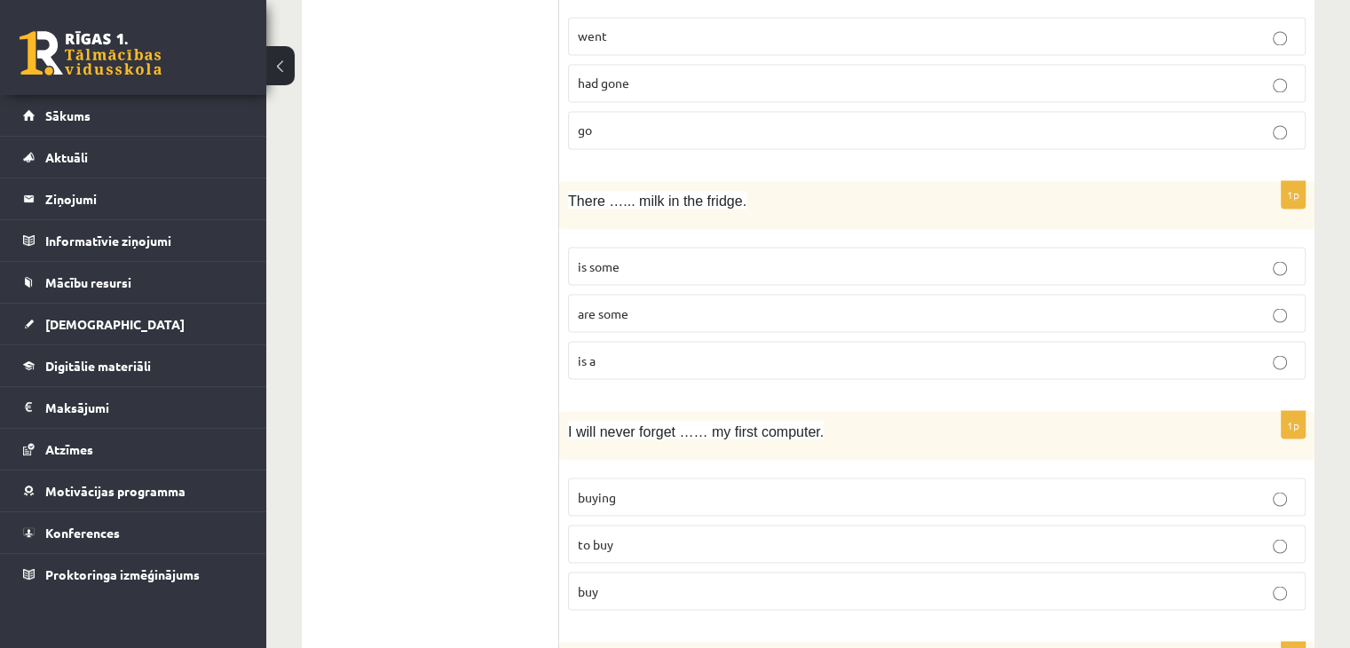
click at [607, 257] on span "is some" at bounding box center [599, 265] width 42 height 16
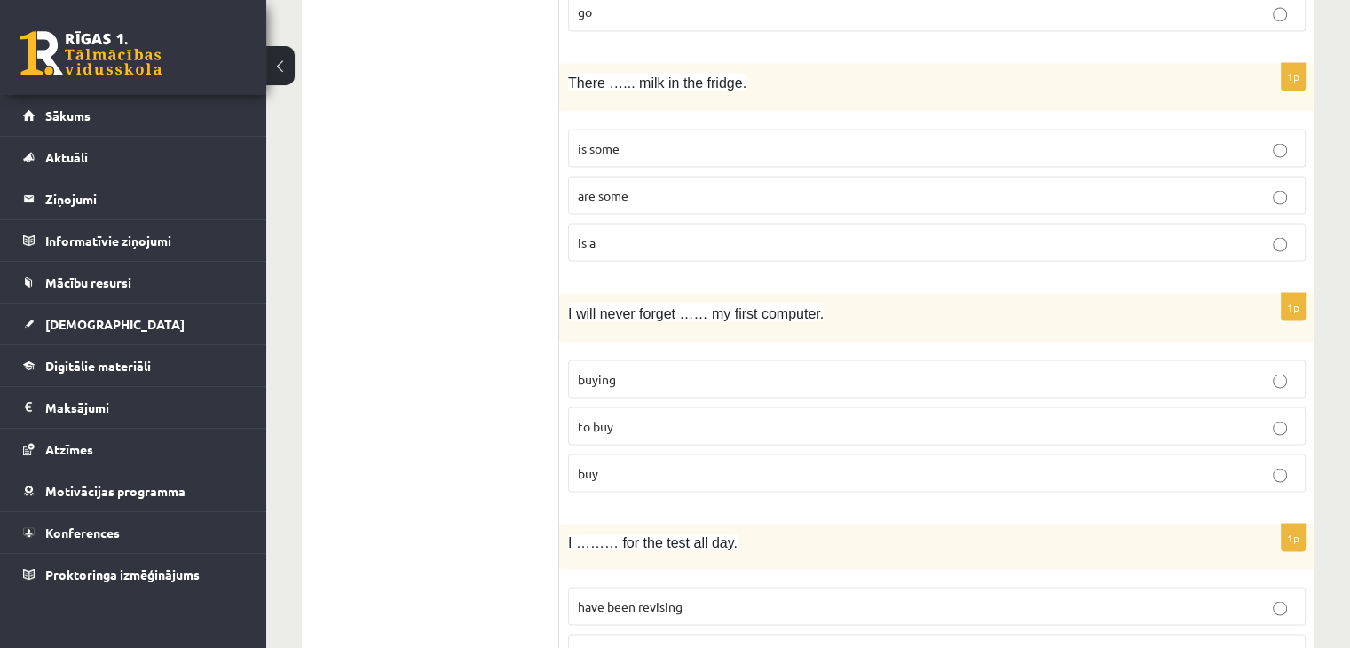
scroll to position [3313, 0]
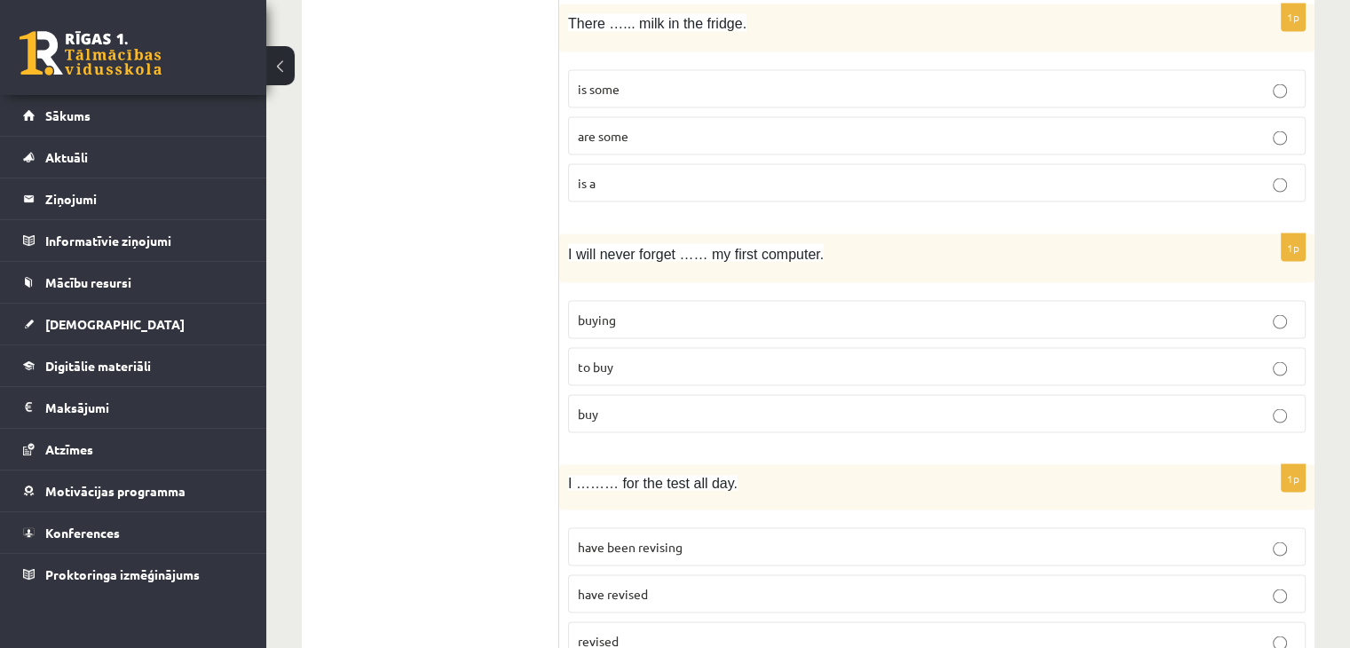
click at [614, 311] on span "buying" at bounding box center [597, 319] width 38 height 16
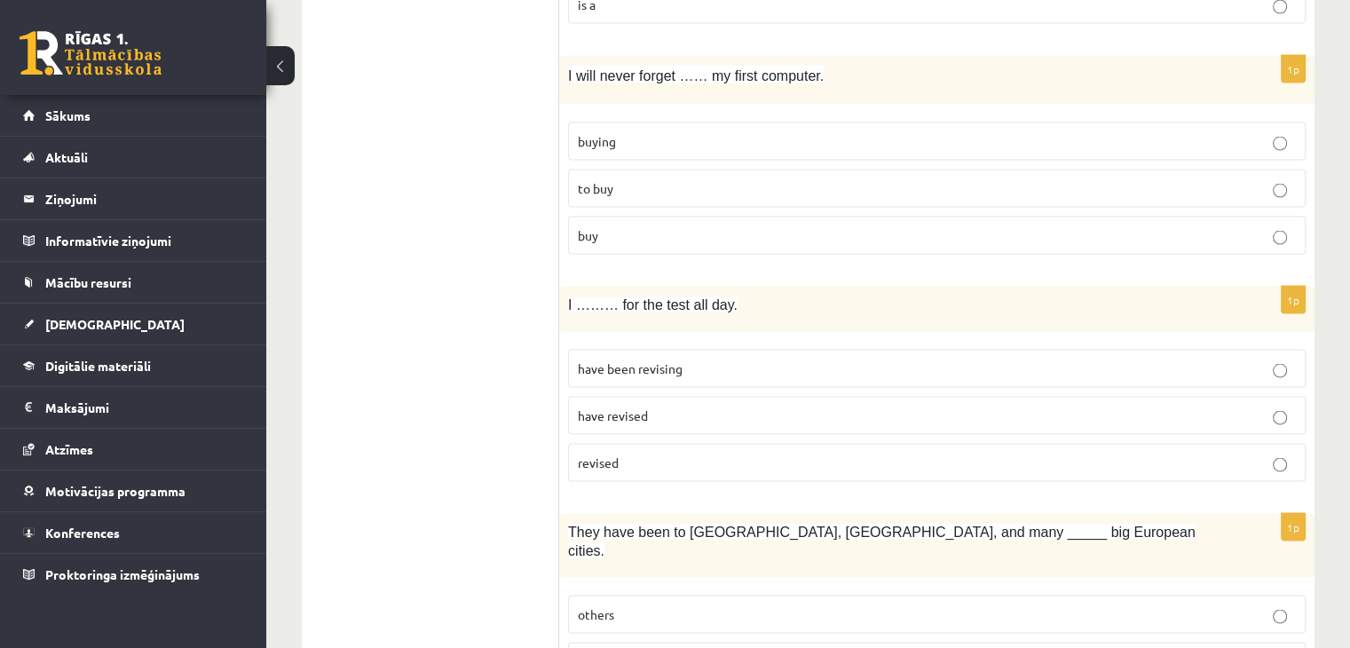
scroll to position [3550, 0]
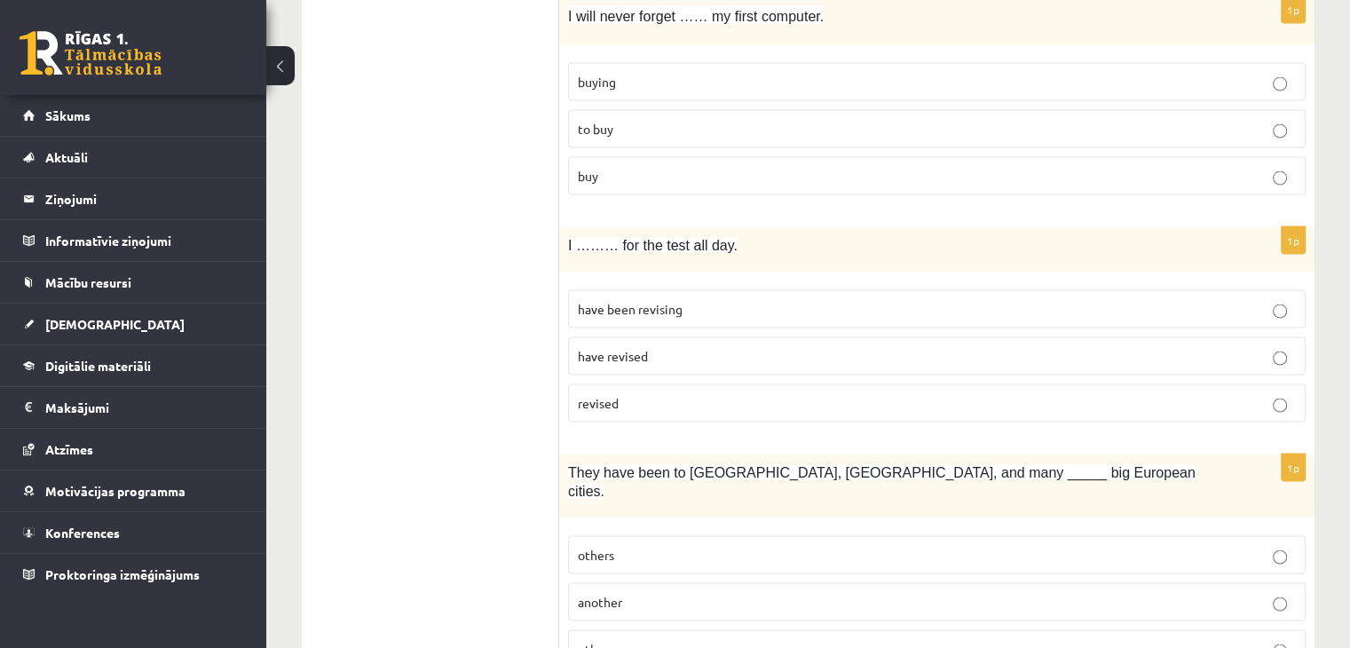
click at [616, 301] on span "have been revising" at bounding box center [630, 309] width 105 height 16
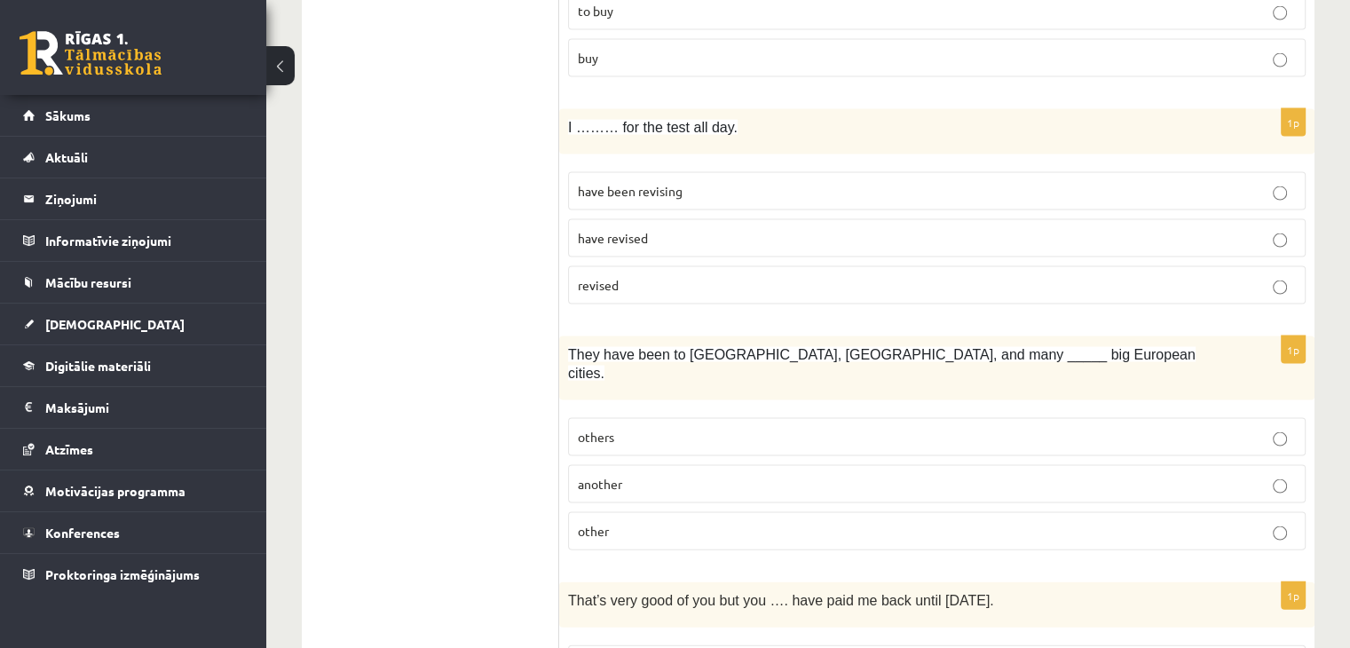
scroll to position [3786, 0]
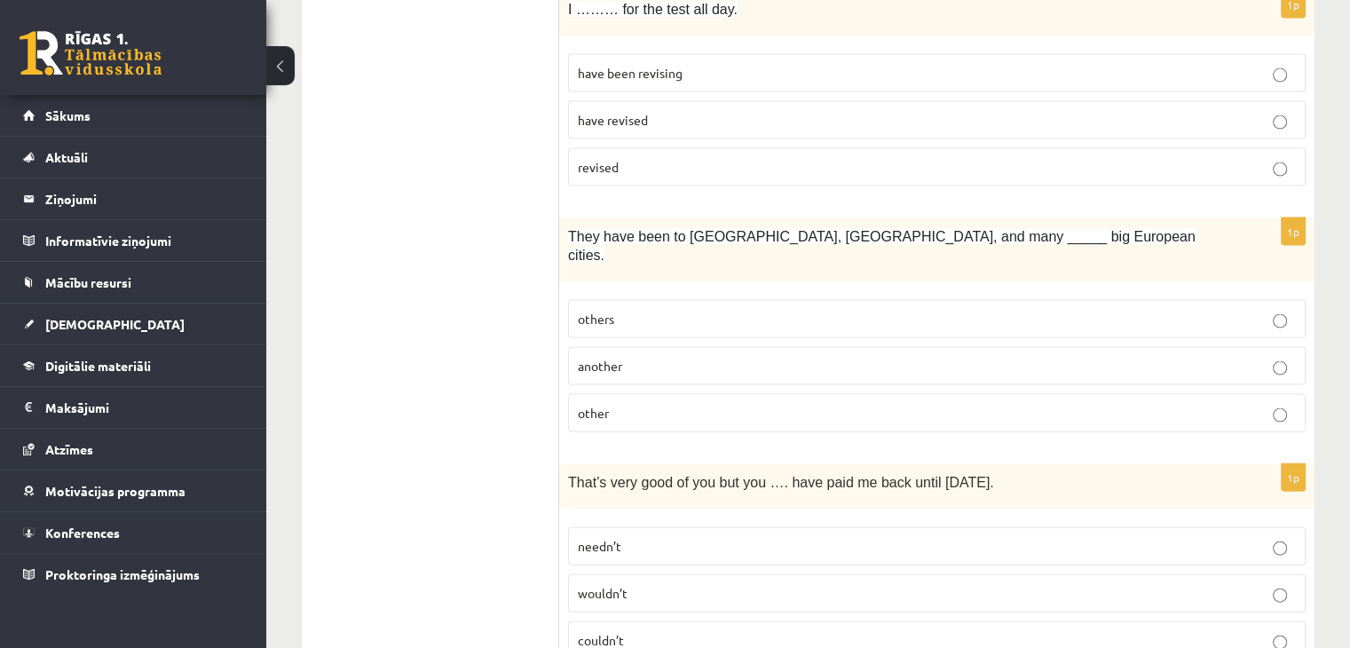
click at [635, 404] on p "other" at bounding box center [937, 413] width 718 height 19
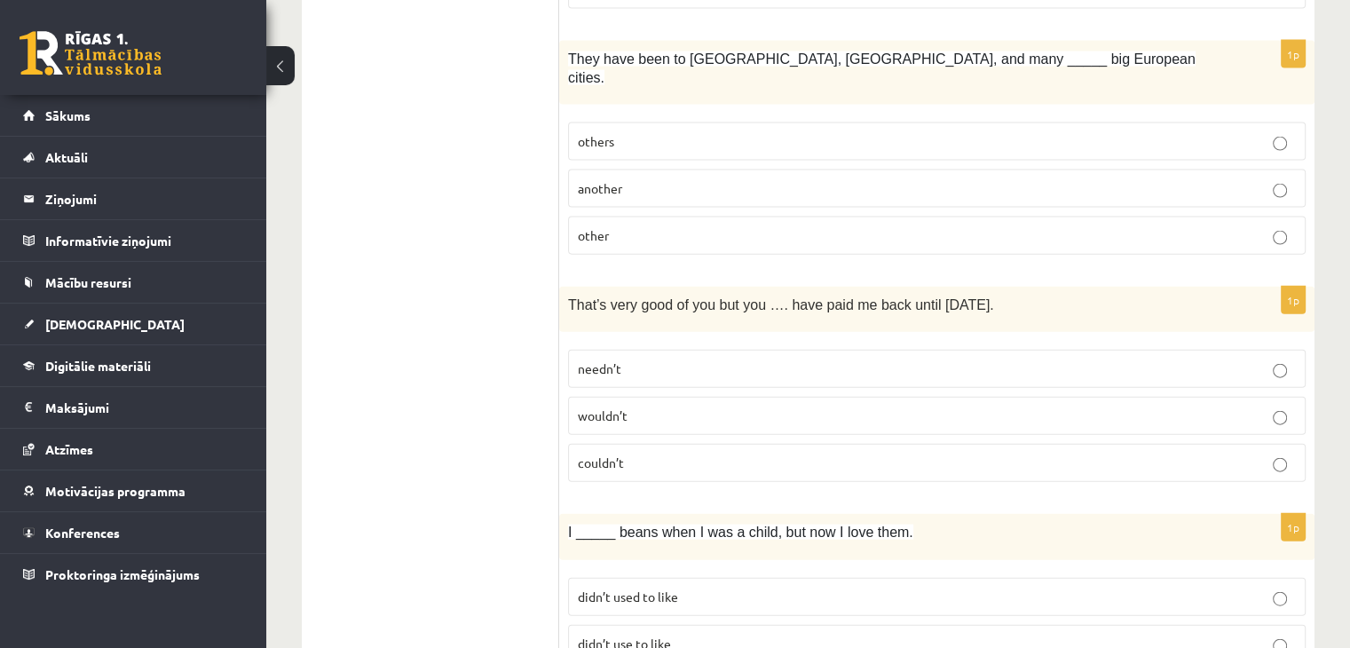
scroll to position [4023, 0]
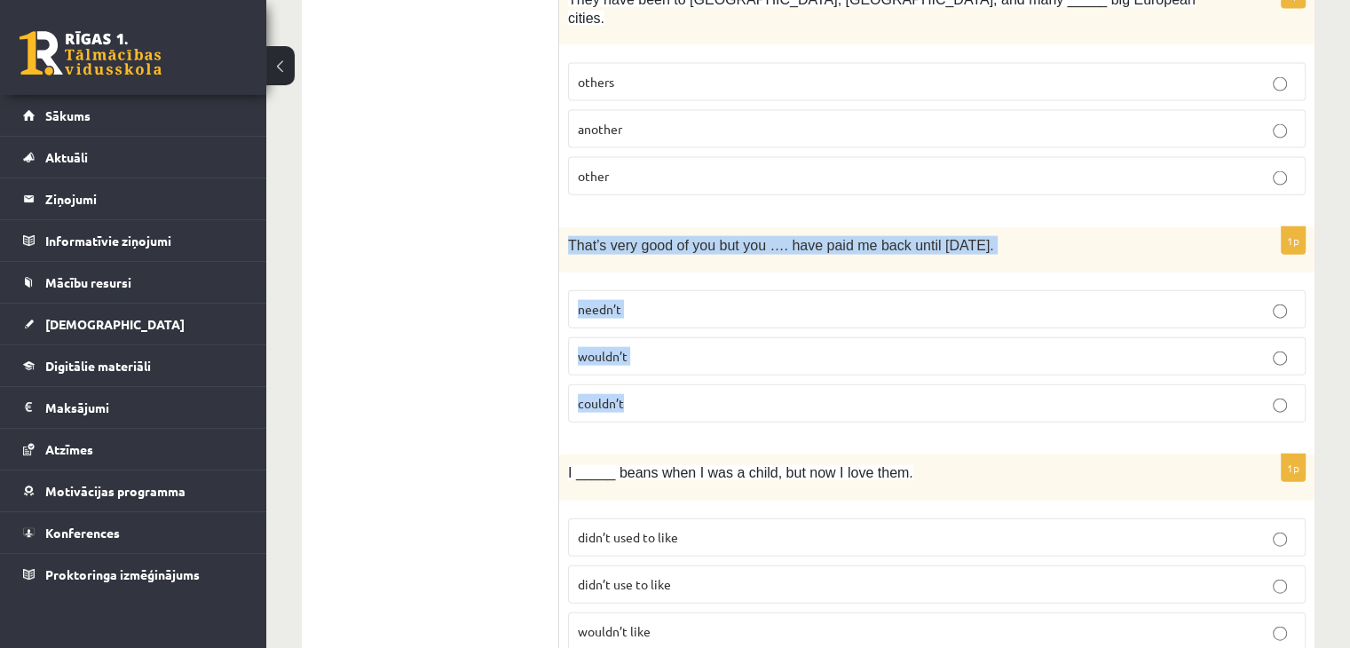
drag, startPoint x: 566, startPoint y: 200, endPoint x: 642, endPoint y: 353, distance: 171.4
click at [642, 353] on div "1p That’s very good of you but you …. have paid me back until tomorrow. needn’t…" at bounding box center [936, 331] width 755 height 209
copy div "That’s very good of you but you …. have paid me back until tomorrow. needn’t wo…"
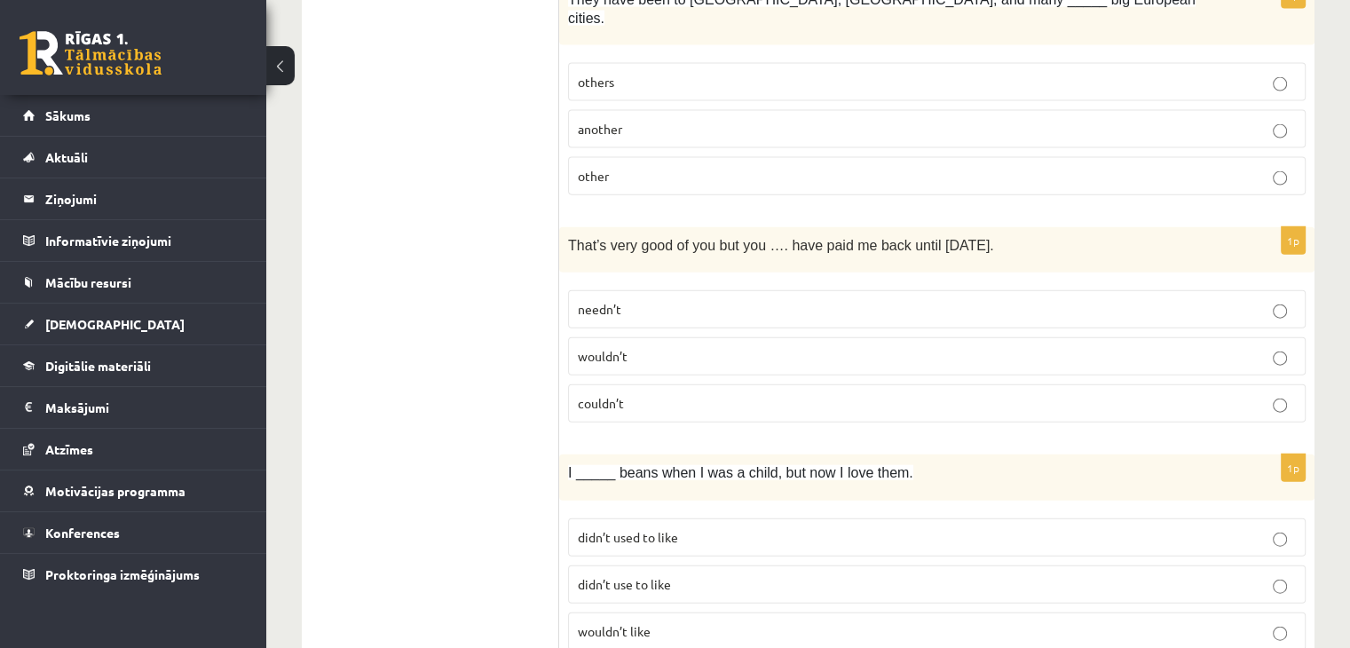
click at [618, 301] on span "needn’t" at bounding box center [599, 309] width 43 height 16
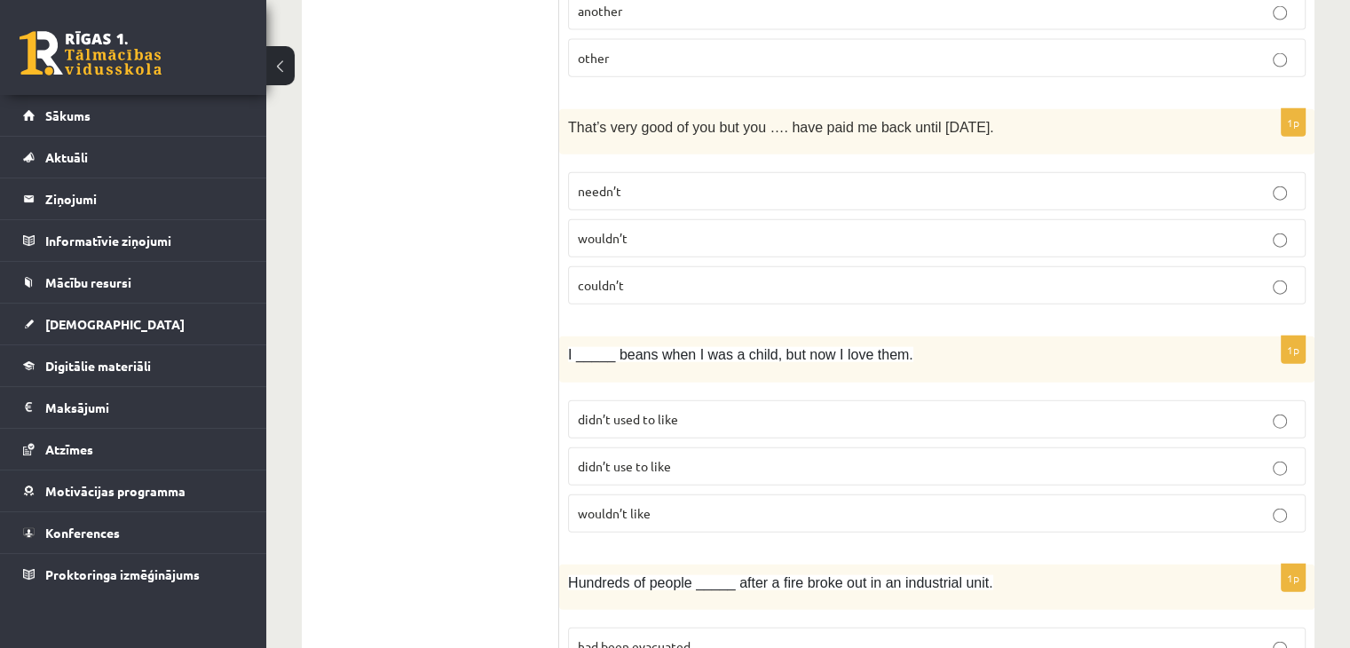
scroll to position [4260, 0]
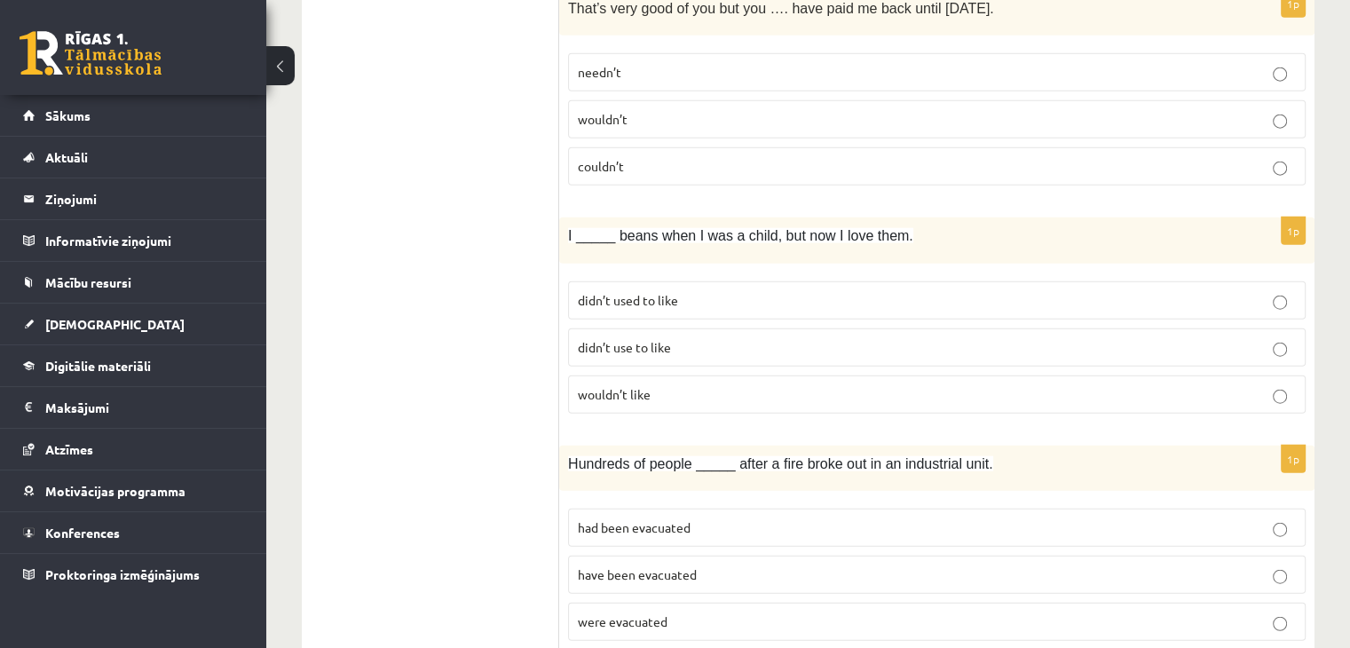
click at [633, 339] on span "didn’t use to like" at bounding box center [624, 347] width 93 height 16
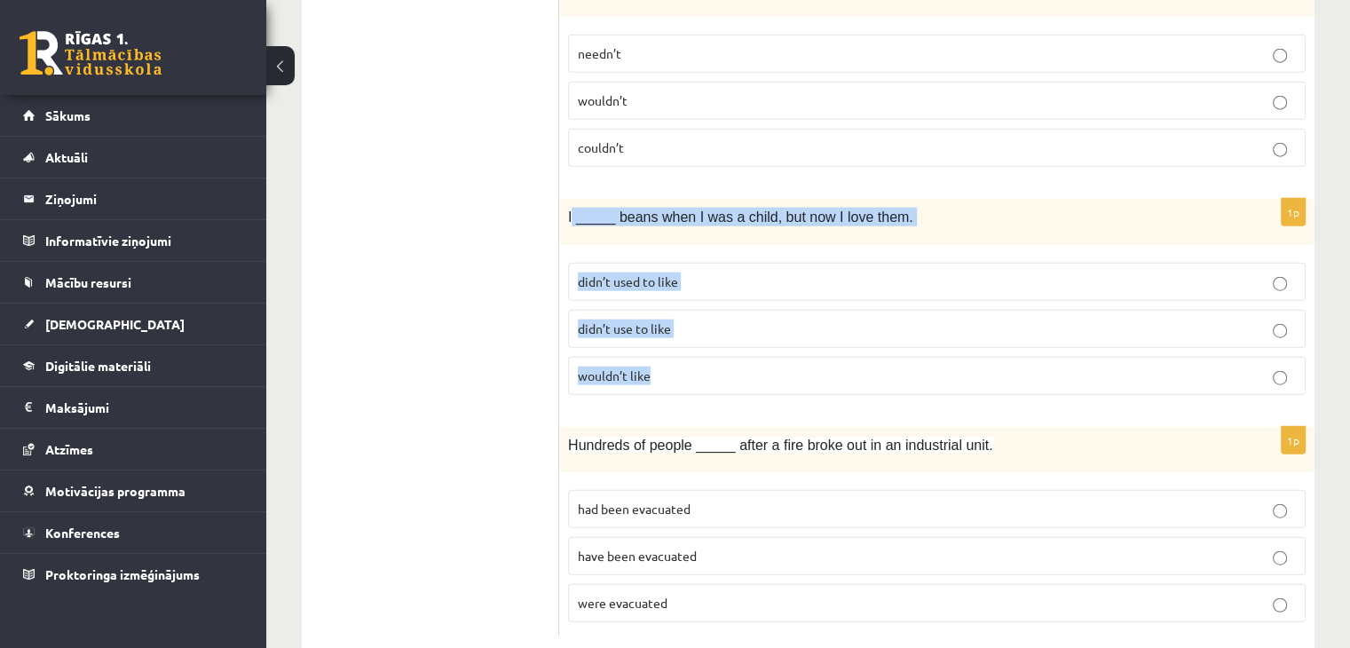
drag, startPoint x: 572, startPoint y: 169, endPoint x: 674, endPoint y: 317, distance: 179.7
click at [674, 317] on div "1p I _____ beans when I was a child, but now I love them. didn’t used to like d…" at bounding box center [936, 303] width 755 height 209
copy div "I _____ beans when I was a child, but now I love them. didn’t used to like didn…"
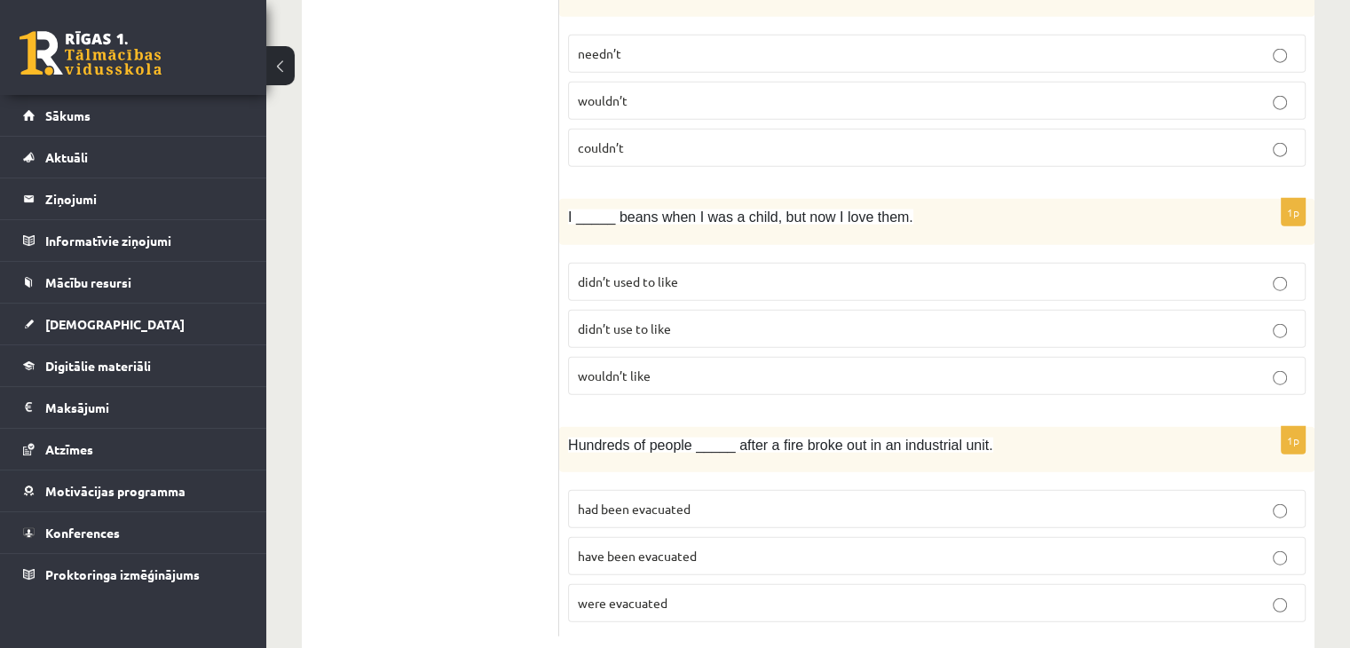
click at [649, 595] on span "were evacuated" at bounding box center [623, 603] width 90 height 16
click at [643, 501] on span "had been evacuated" at bounding box center [634, 509] width 113 height 16
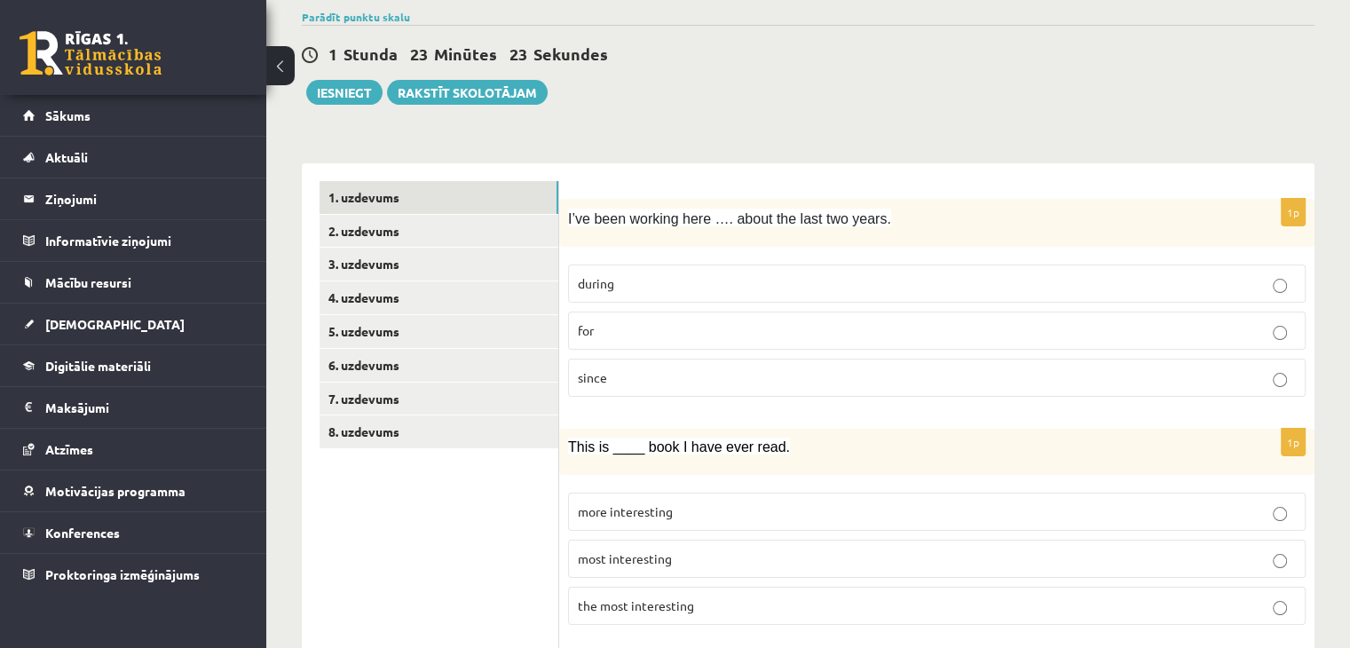
scroll to position [78, 0]
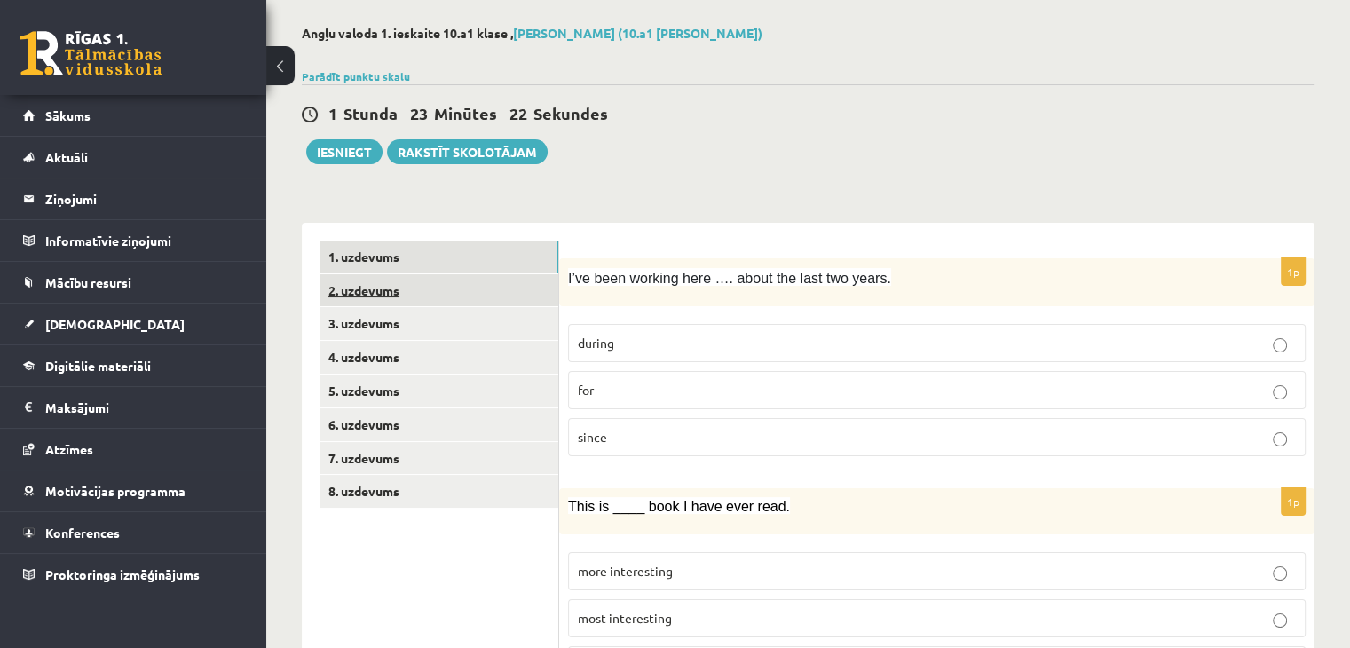
click at [369, 294] on link "2. uzdevums" at bounding box center [438, 290] width 239 height 33
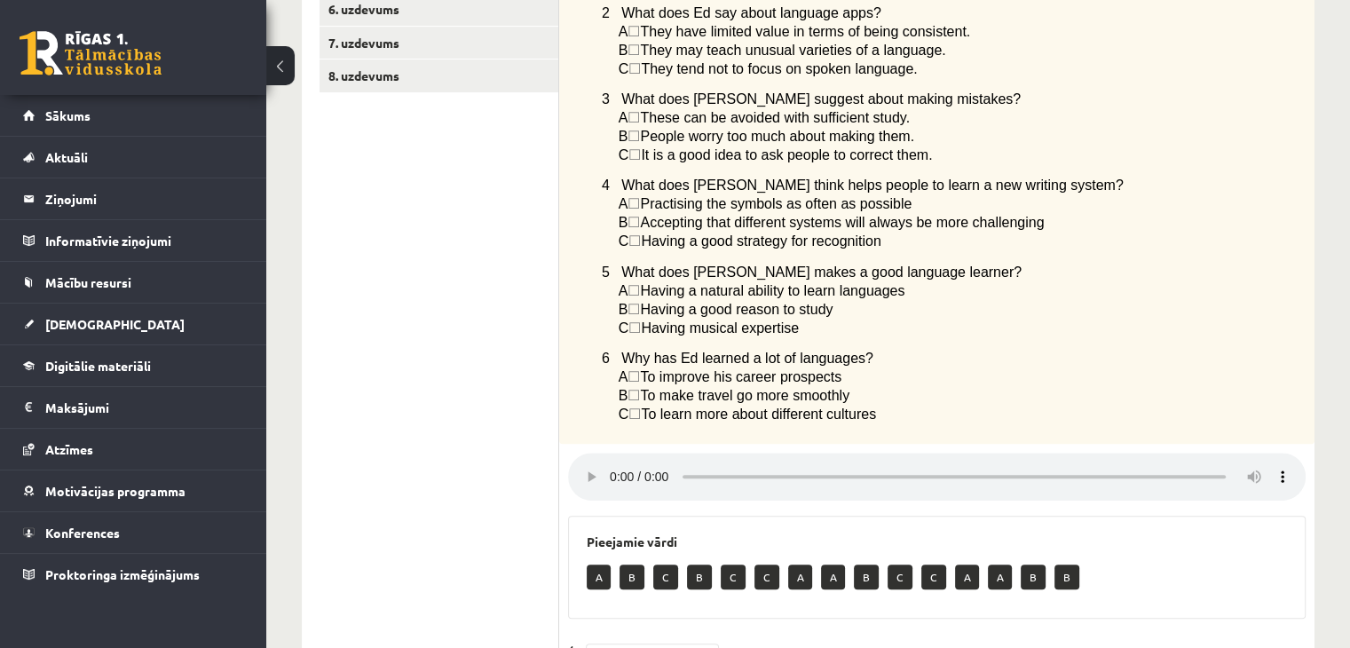
scroll to position [435, 0]
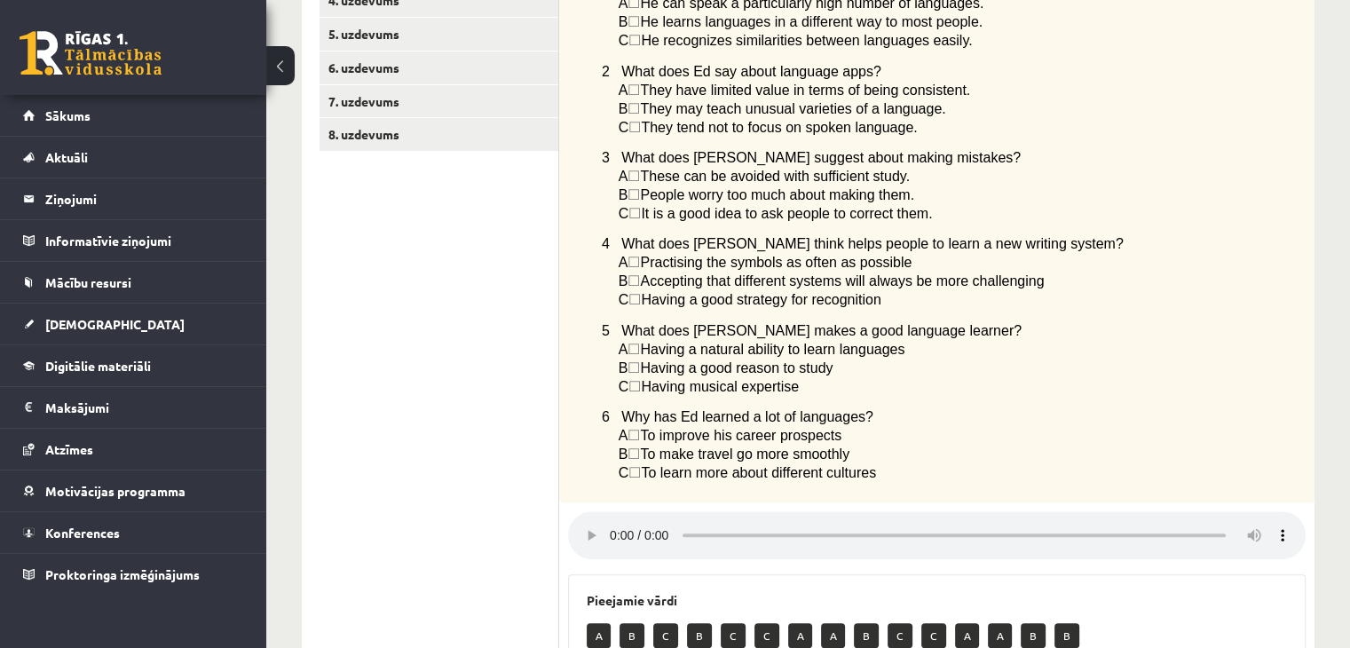
click at [640, 200] on span "☐" at bounding box center [633, 194] width 12 height 15
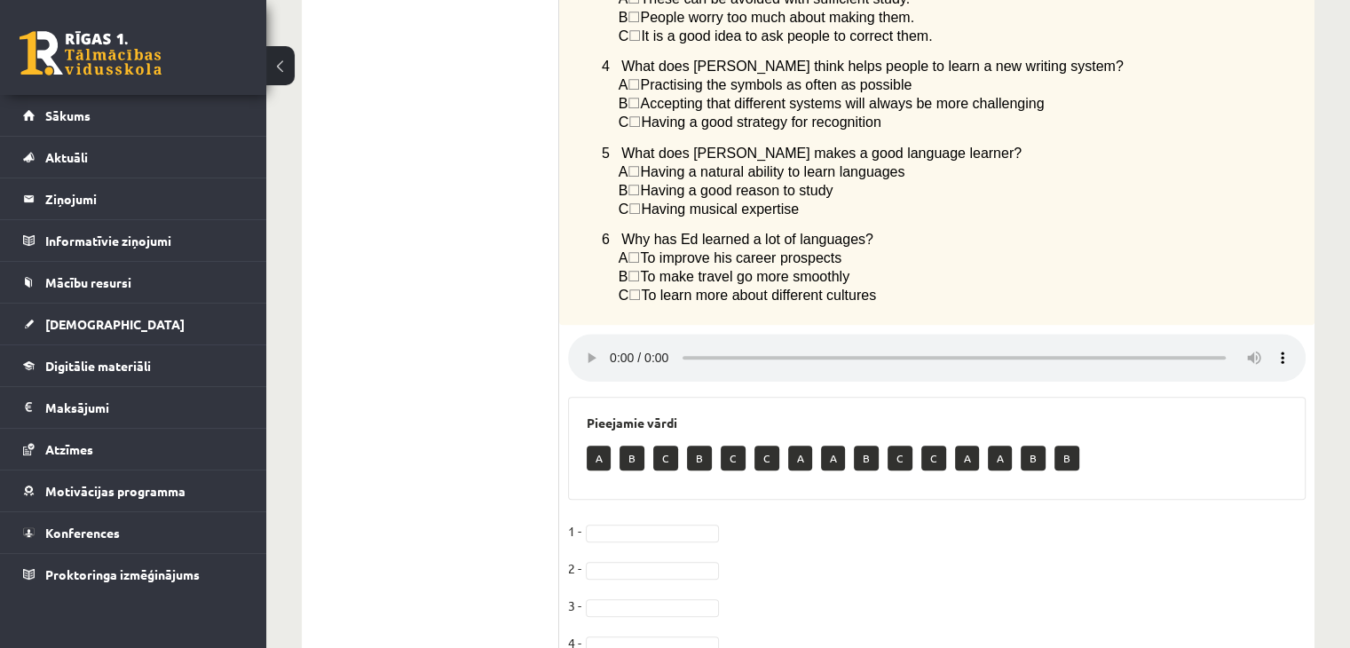
scroll to position [731, 0]
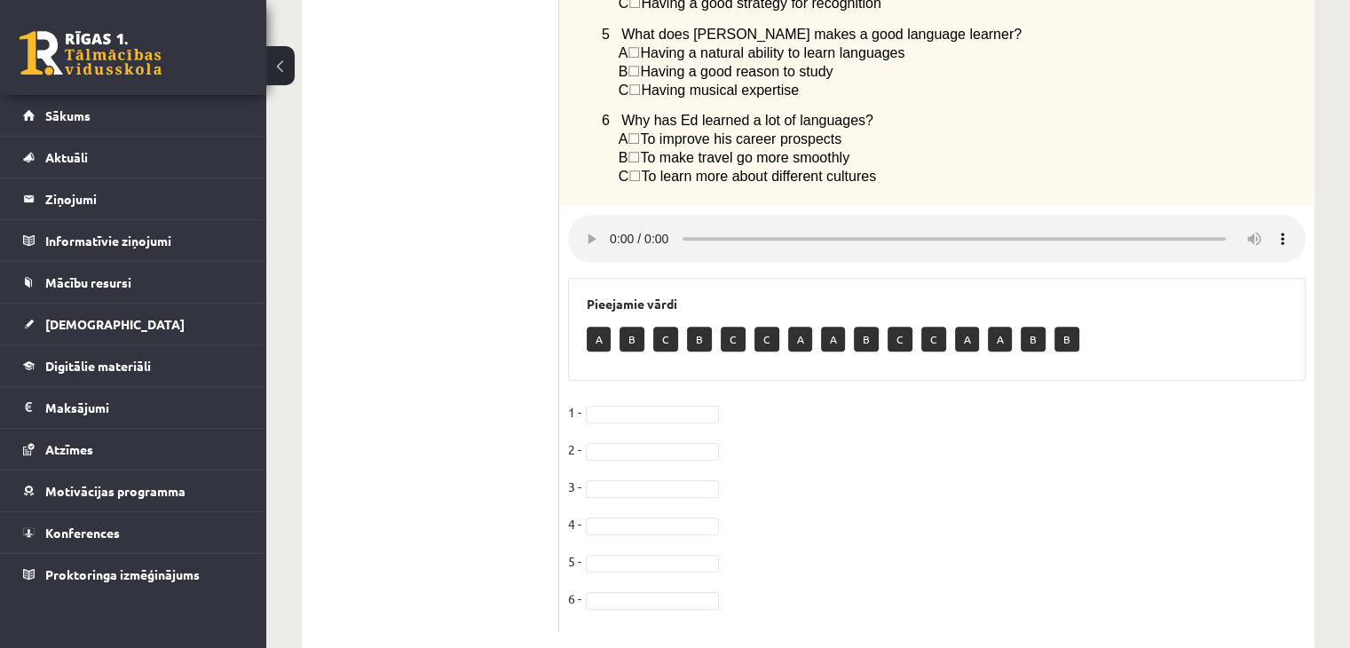
click at [628, 351] on p "B" at bounding box center [631, 339] width 25 height 25
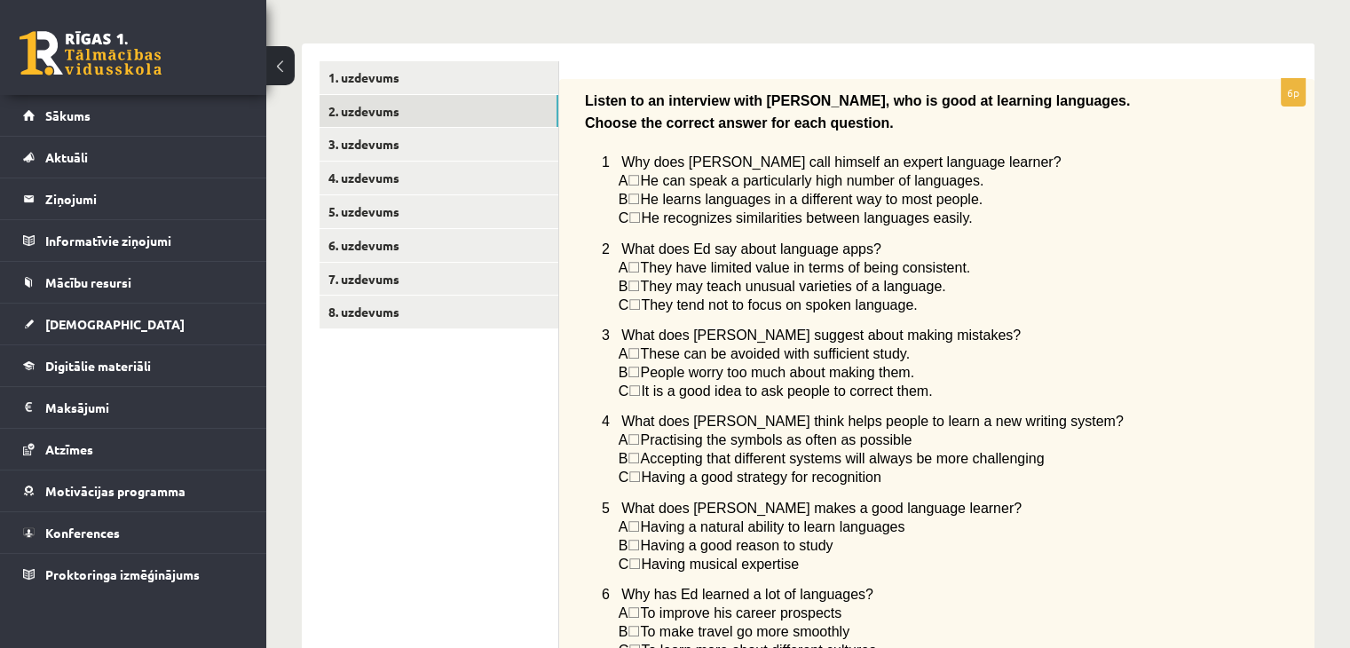
scroll to position [80, 0]
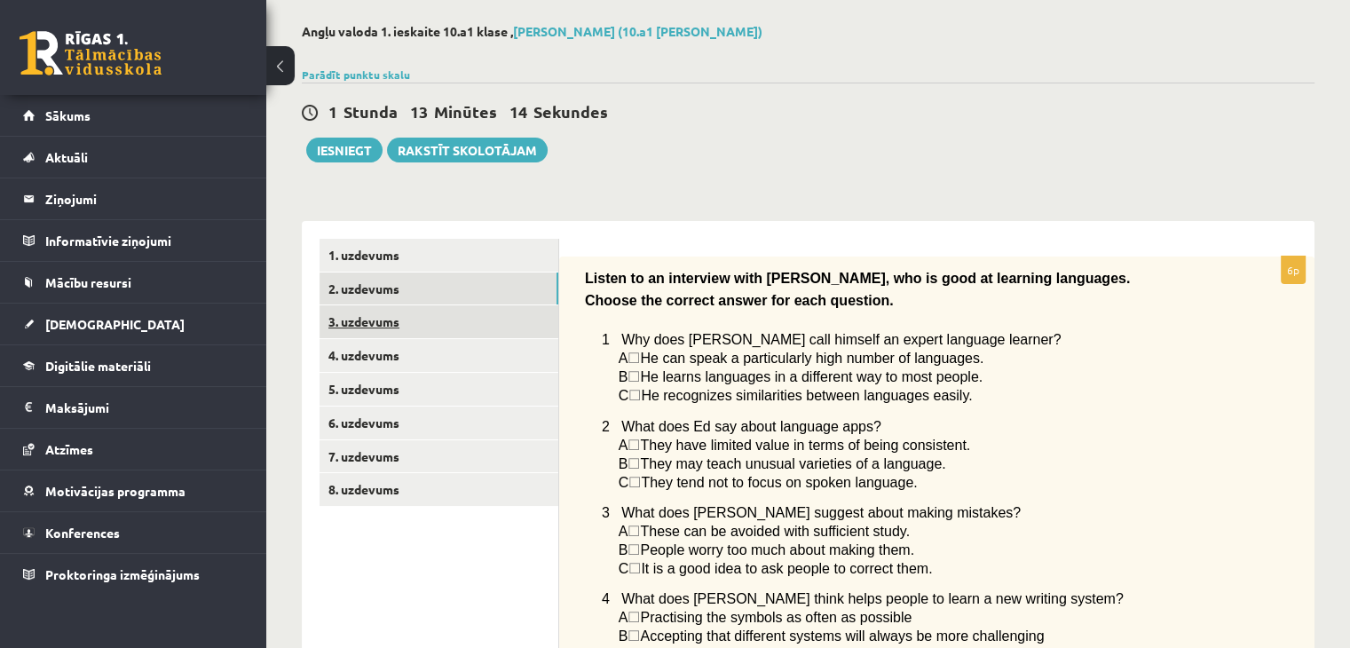
click at [369, 332] on link "3. uzdevums" at bounding box center [438, 321] width 239 height 33
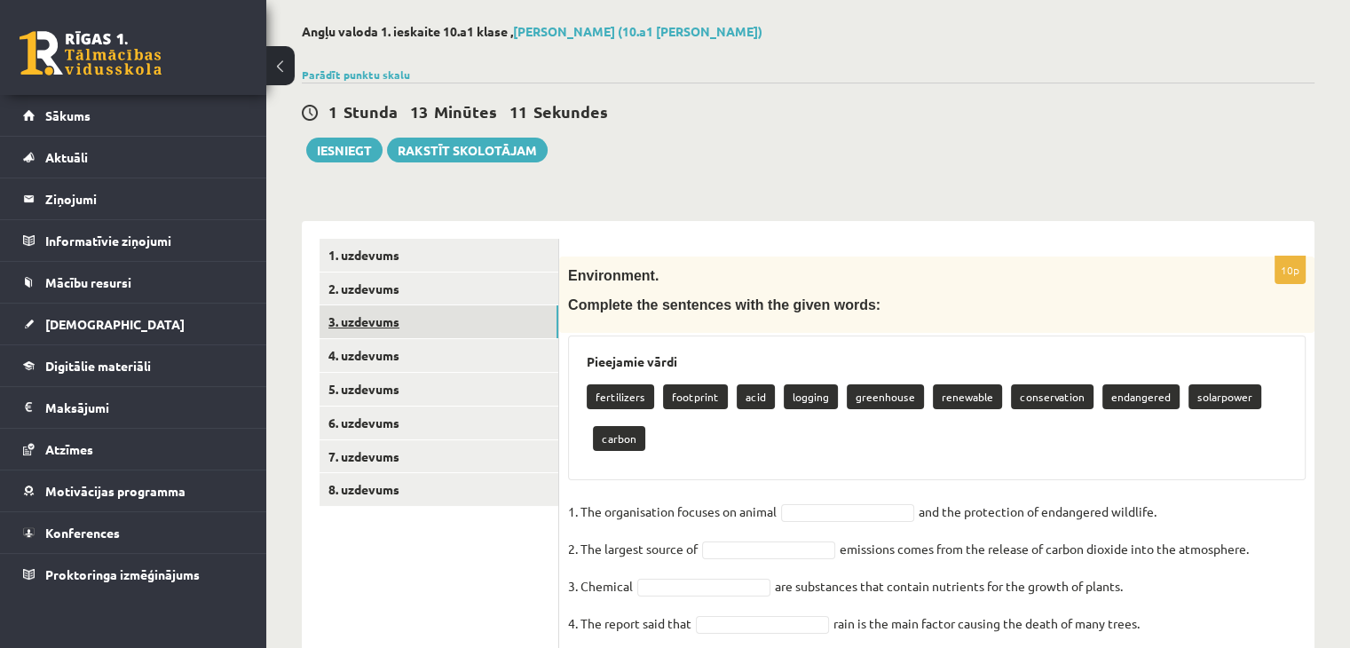
click at [382, 327] on link "3. uzdevums" at bounding box center [438, 321] width 239 height 33
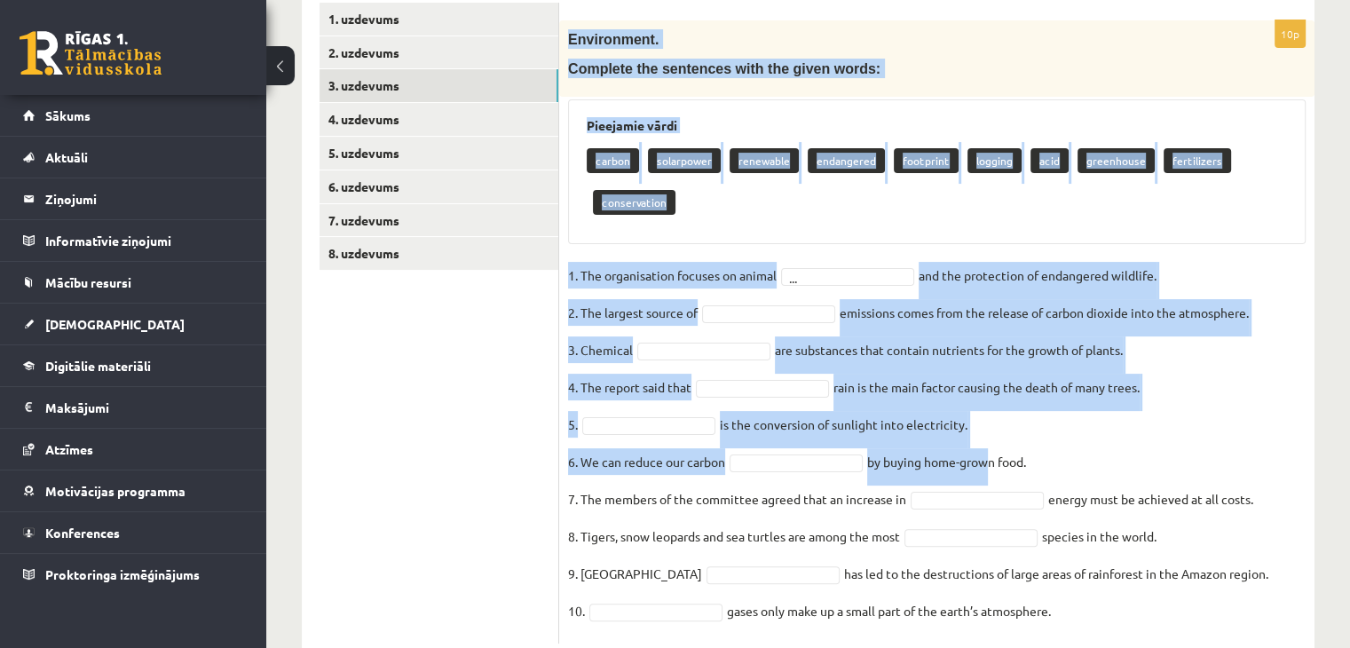
scroll to position [365, 0]
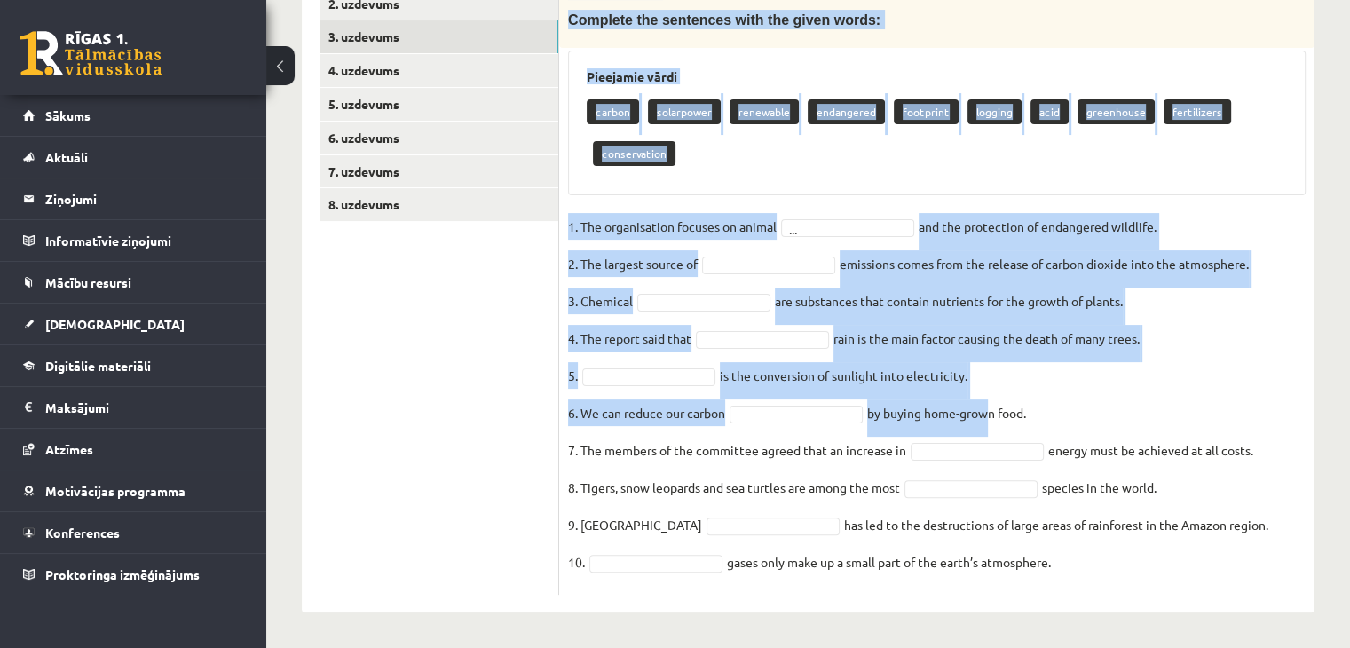
drag, startPoint x: 568, startPoint y: 98, endPoint x: 1060, endPoint y: 558, distance: 673.7
click at [1060, 558] on div "10p Environment. Complete the sentences with the given words: Pieejamie vārdi c…" at bounding box center [936, 283] width 755 height 623
copy div "Environment. Complete the sentences with the given words: Pieejamie vārdi carbo…"
click at [1060, 558] on fieldset "1. The organisation focuses on animal ... and the protection of endangered wild…" at bounding box center [936, 399] width 737 height 373
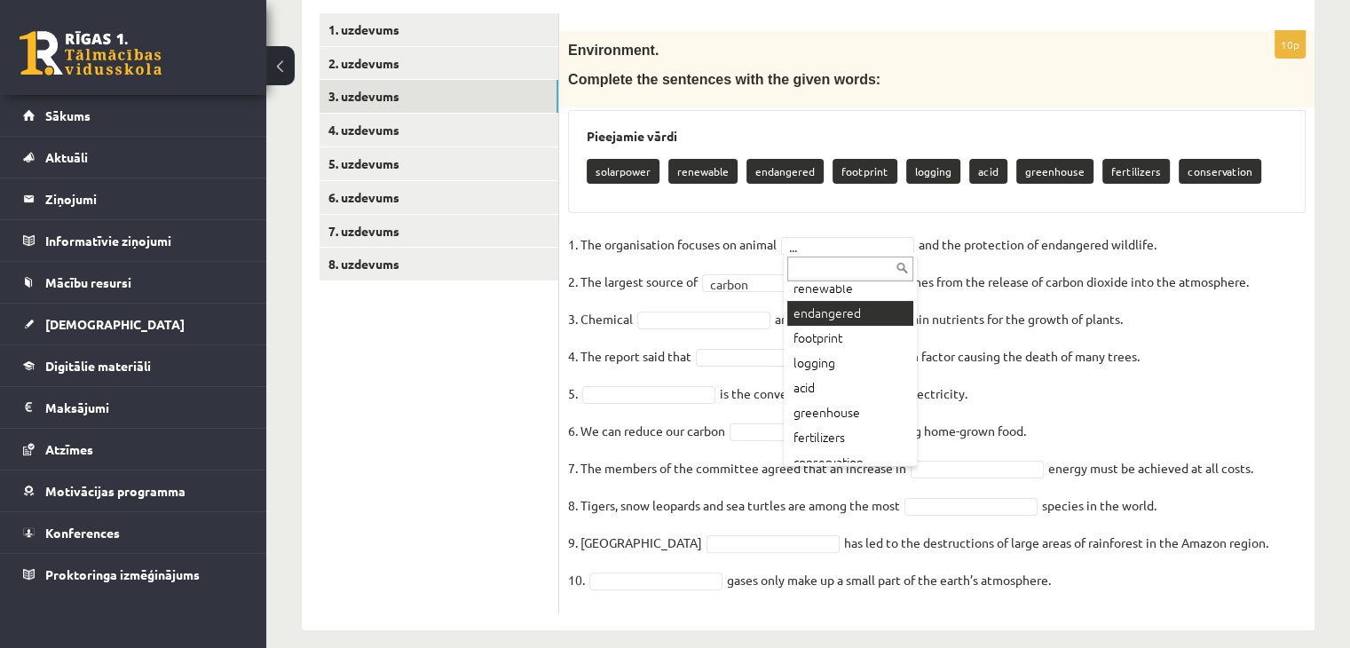
scroll to position [71, 0]
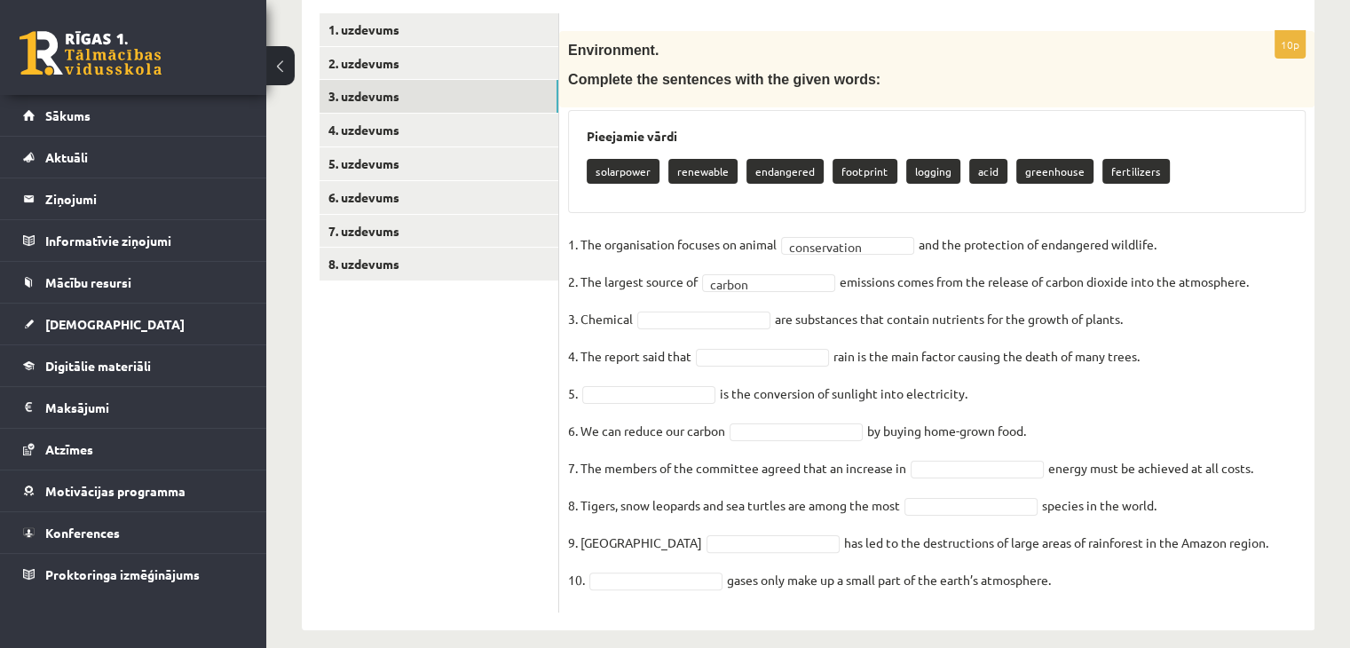
click at [684, 329] on fieldset "**********" at bounding box center [936, 417] width 737 height 373
click at [676, 306] on fieldset "**********" at bounding box center [936, 417] width 737 height 373
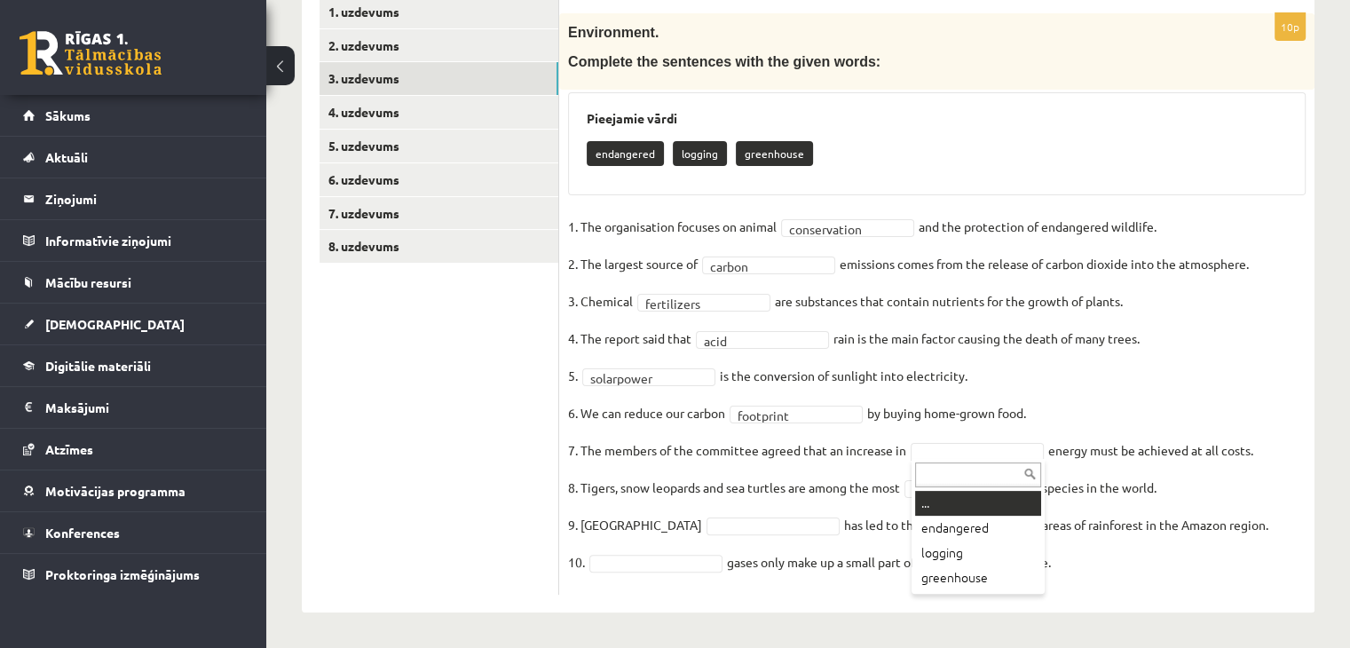
click at [946, 459] on div at bounding box center [977, 473] width 133 height 28
click at [946, 477] on input "text" at bounding box center [978, 474] width 126 height 25
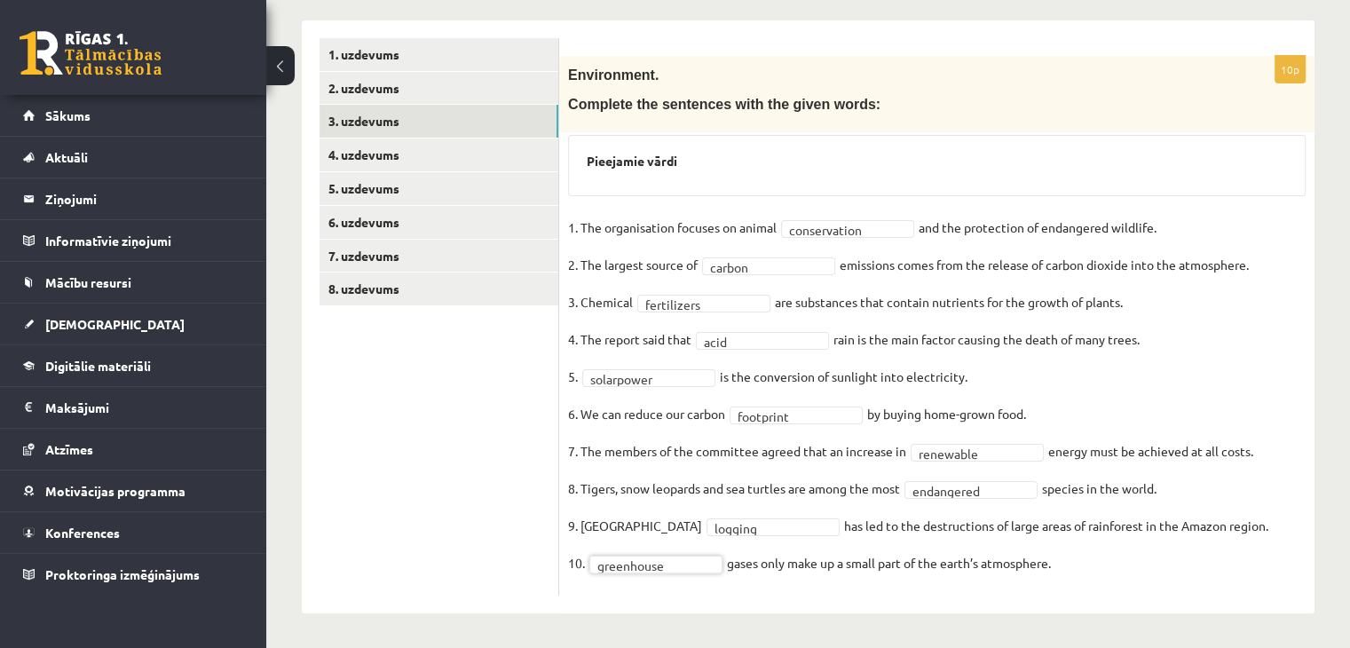
scroll to position [222, 0]
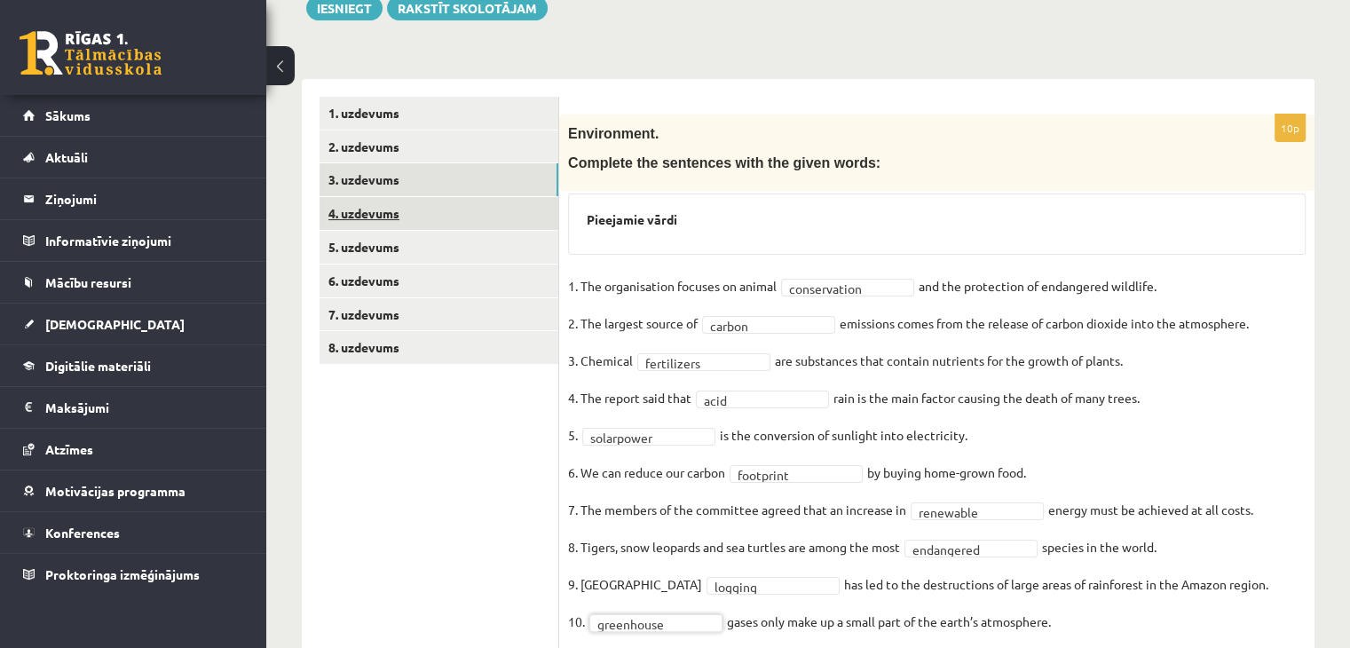
click at [408, 208] on link "4. uzdevums" at bounding box center [438, 213] width 239 height 33
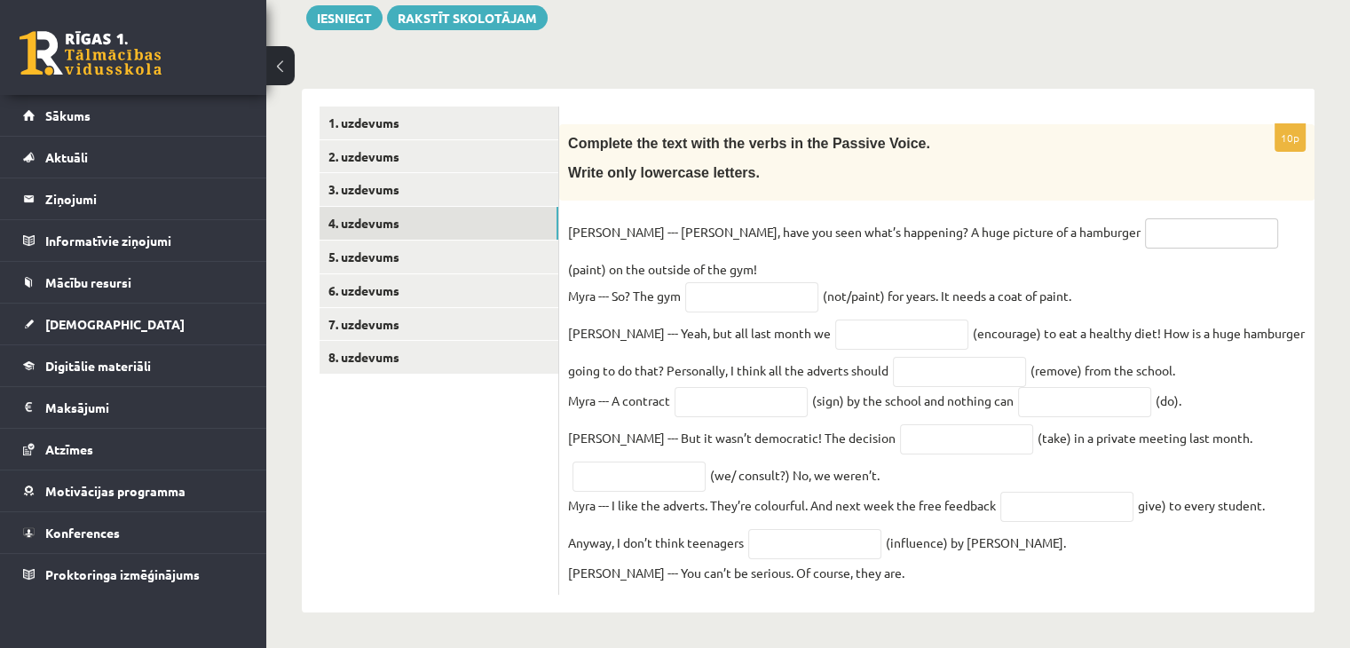
click at [1145, 226] on input "text" at bounding box center [1211, 233] width 133 height 30
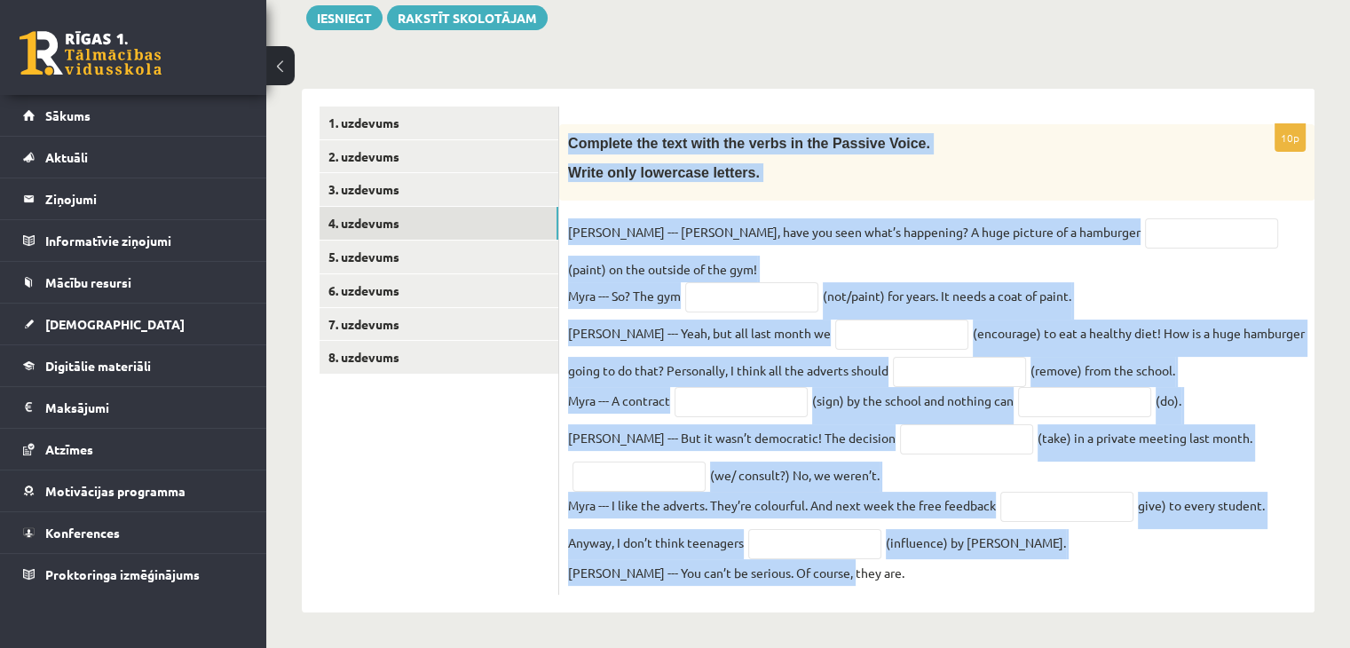
drag, startPoint x: 568, startPoint y: 130, endPoint x: 847, endPoint y: 565, distance: 516.9
click at [847, 565] on div "10p Complete the text with the verbs in the Passive Voice. Write only lowercase…" at bounding box center [936, 359] width 755 height 470
copy div "Complete the text with the verbs in the Passive Voice. Write only lowercase let…"
click at [847, 565] on fieldset "Kyle --- Myra, have you seen what’s happening? A huge picture of a hamburger (p…" at bounding box center [936, 401] width 737 height 367
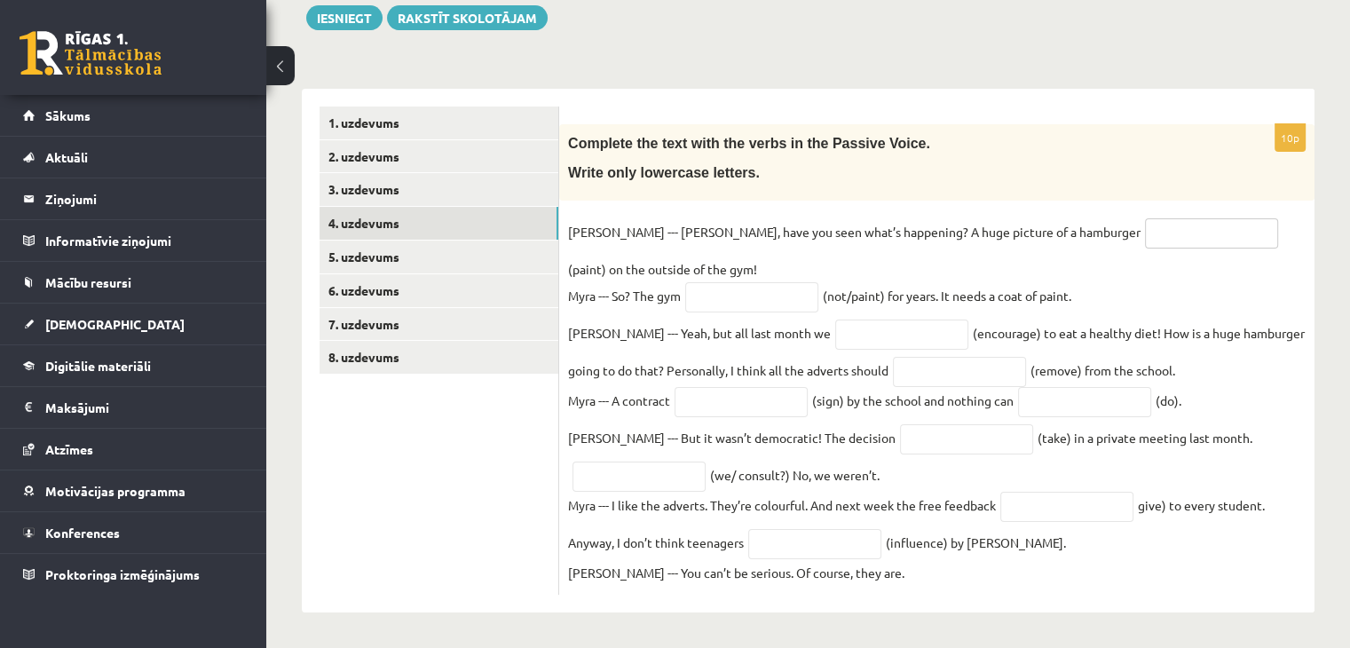
click at [1145, 229] on input "text" at bounding box center [1211, 233] width 133 height 30
type input "********"
click at [715, 248] on fieldset "Kyle --- Myra, have you seen what’s happening? A huge picture of a hamburger **…" at bounding box center [936, 401] width 737 height 367
click at [702, 298] on input "text" at bounding box center [751, 297] width 133 height 30
type input "**********"
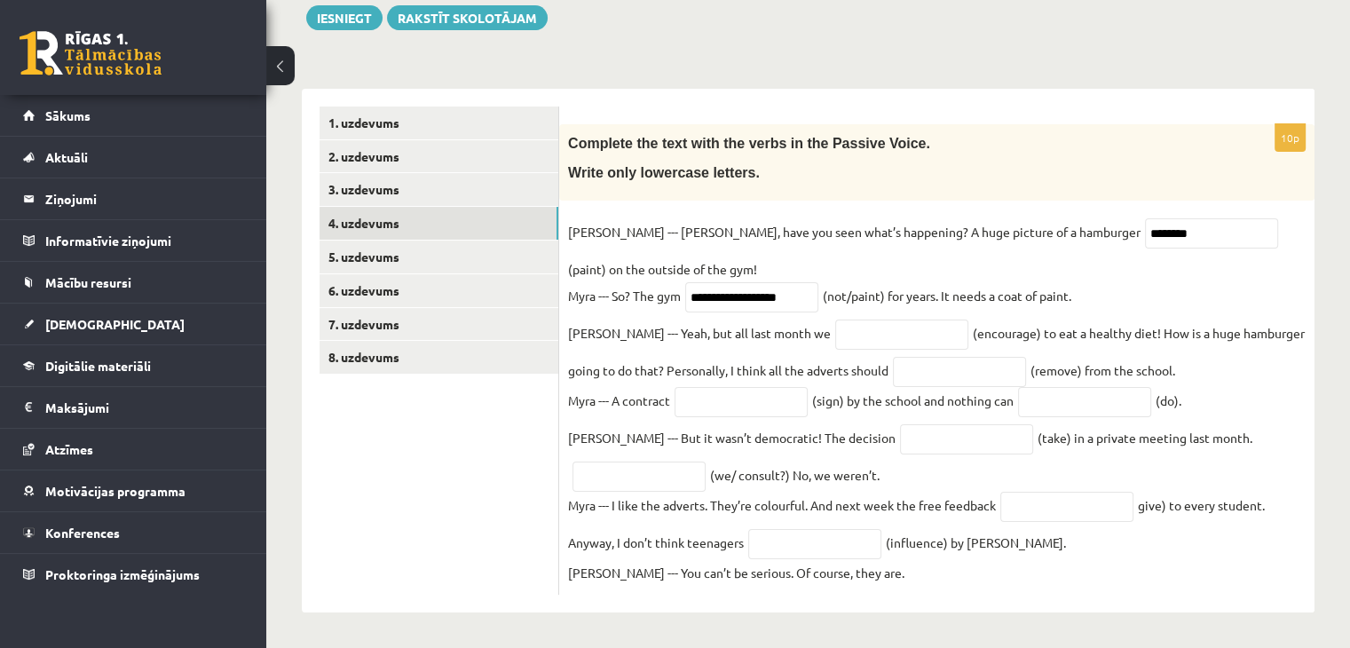
click at [803, 255] on fieldset "**********" at bounding box center [936, 401] width 737 height 367
click at [835, 326] on input "text" at bounding box center [901, 334] width 133 height 30
type input "**********"
click at [893, 369] on input "text" at bounding box center [959, 372] width 133 height 30
type input "**********"
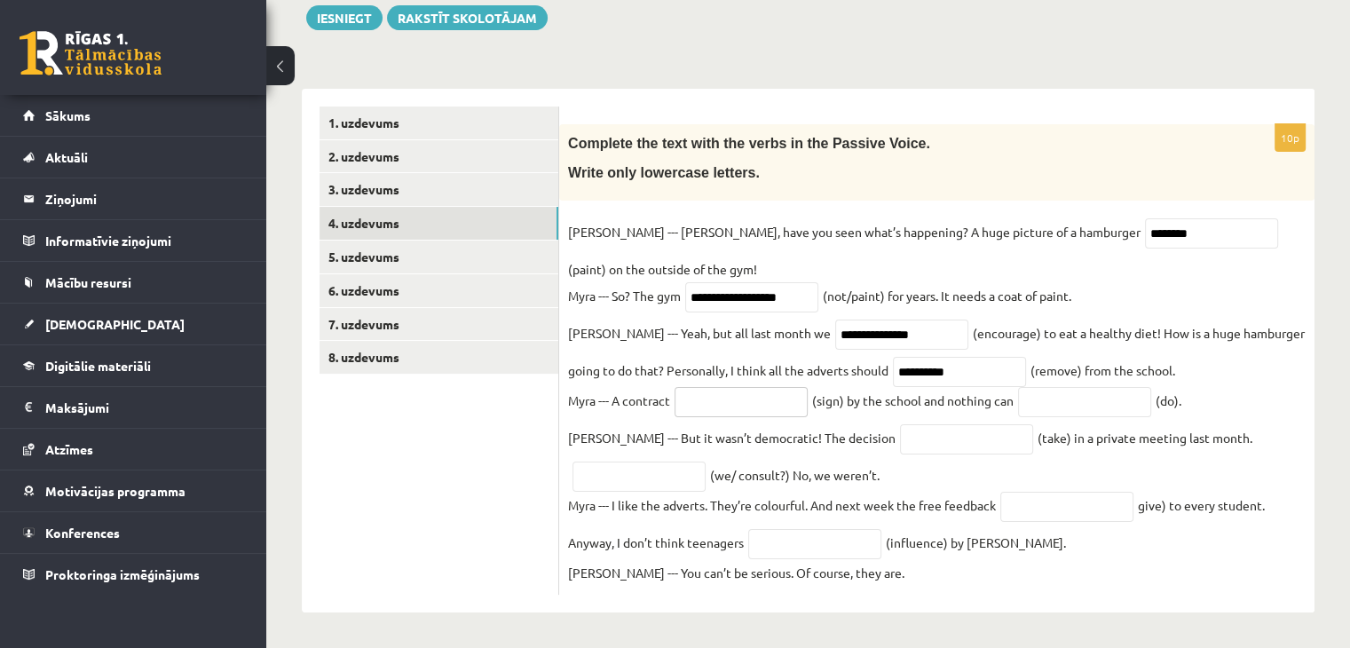
click at [719, 401] on input "text" at bounding box center [740, 402] width 133 height 30
type input "**********"
click at [1084, 398] on input "text" at bounding box center [1084, 402] width 133 height 30
type input "*******"
click at [900, 442] on input "text" at bounding box center [966, 439] width 133 height 30
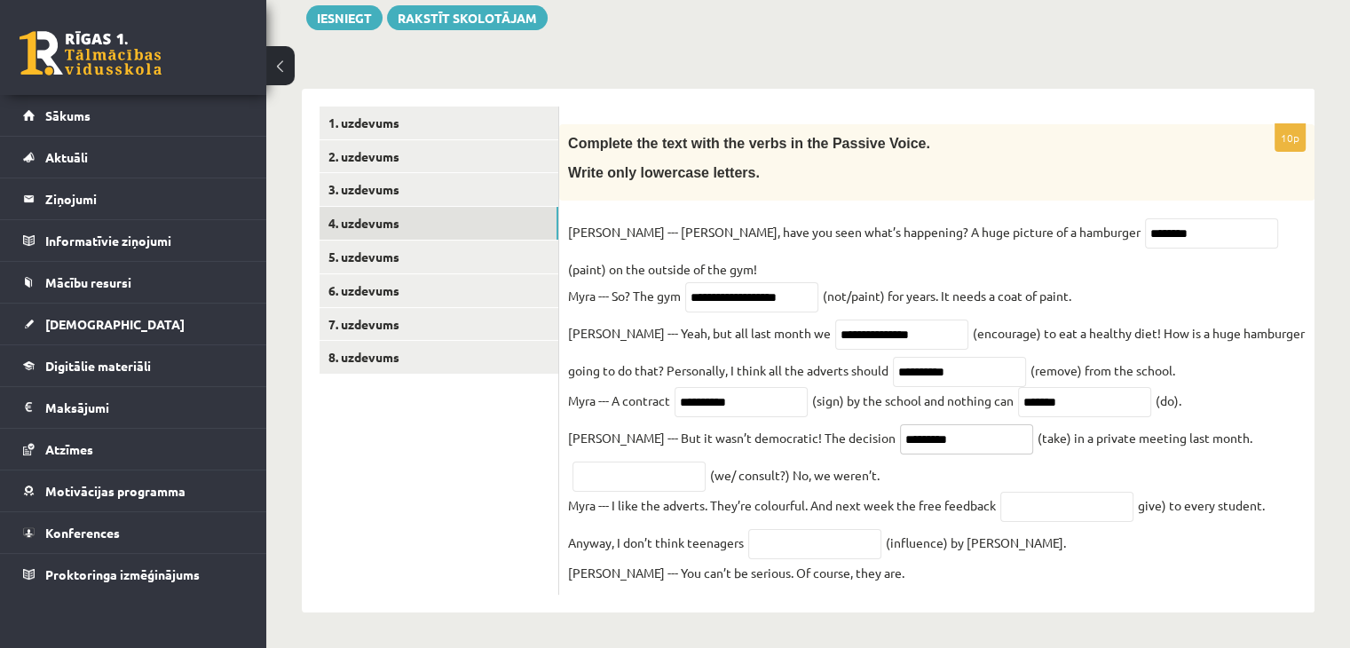
type input "*********"
click at [632, 473] on input "text" at bounding box center [638, 476] width 133 height 30
drag, startPoint x: 1086, startPoint y: 225, endPoint x: 1014, endPoint y: 221, distance: 72.0
click at [1145, 221] on input "********" at bounding box center [1211, 233] width 133 height 30
type input "**********"
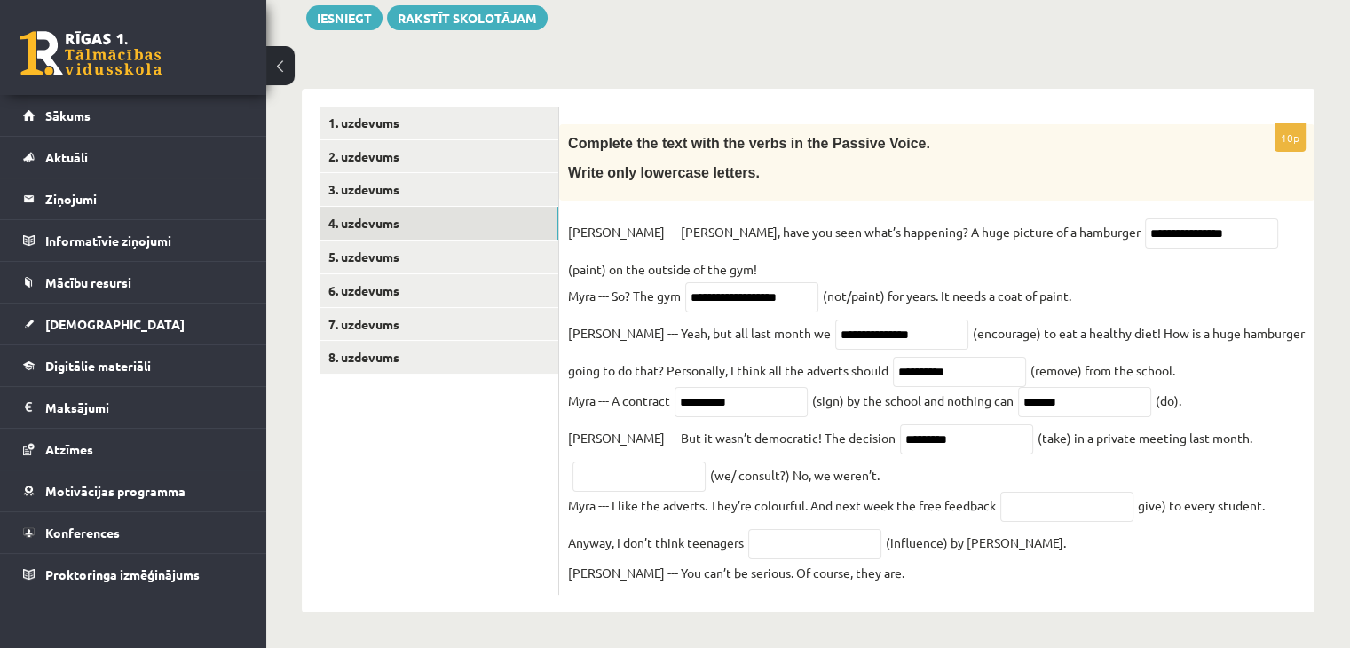
click at [672, 254] on fieldset "**********" at bounding box center [936, 401] width 737 height 367
drag, startPoint x: 745, startPoint y: 406, endPoint x: 682, endPoint y: 398, distance: 64.4
click at [682, 398] on input "**********" at bounding box center [740, 402] width 133 height 30
type input "**********"
click at [834, 416] on fieldset "**********" at bounding box center [936, 401] width 737 height 367
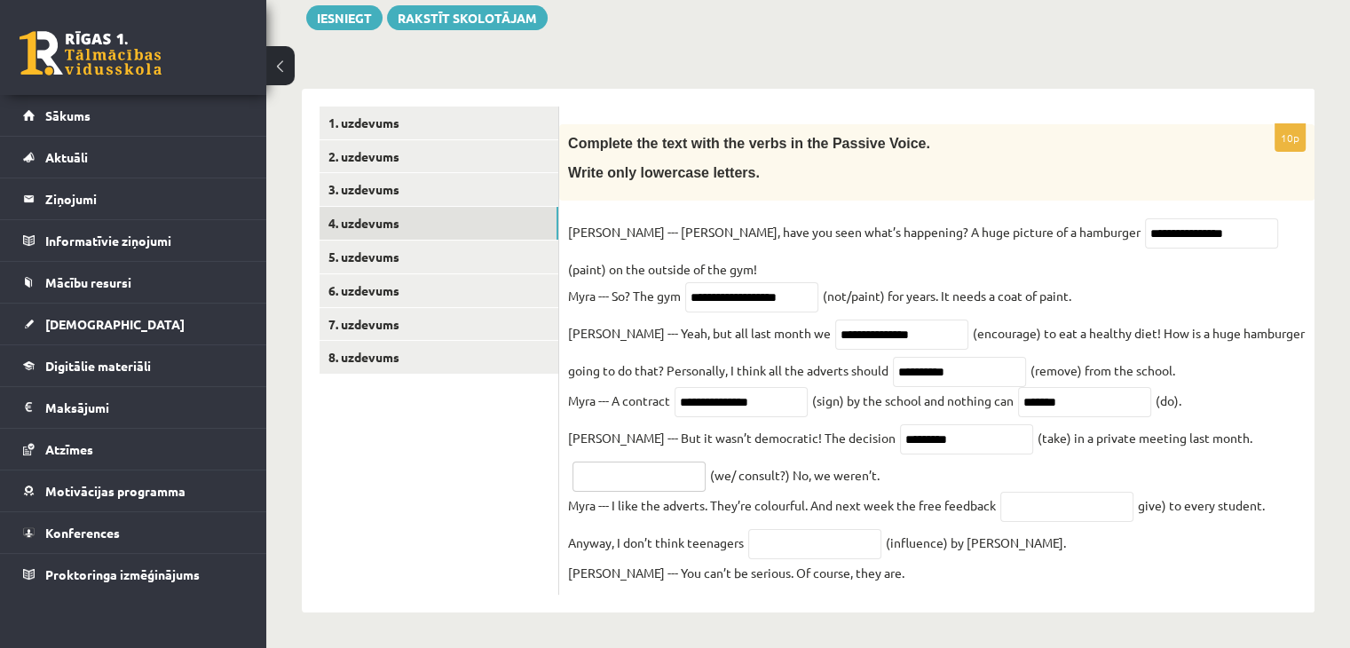
click at [618, 467] on input "text" at bounding box center [638, 476] width 133 height 30
type input "**********"
click at [882, 465] on fieldset "**********" at bounding box center [936, 401] width 737 height 367
click at [1023, 507] on input "text" at bounding box center [1066, 507] width 133 height 30
type input "*********"
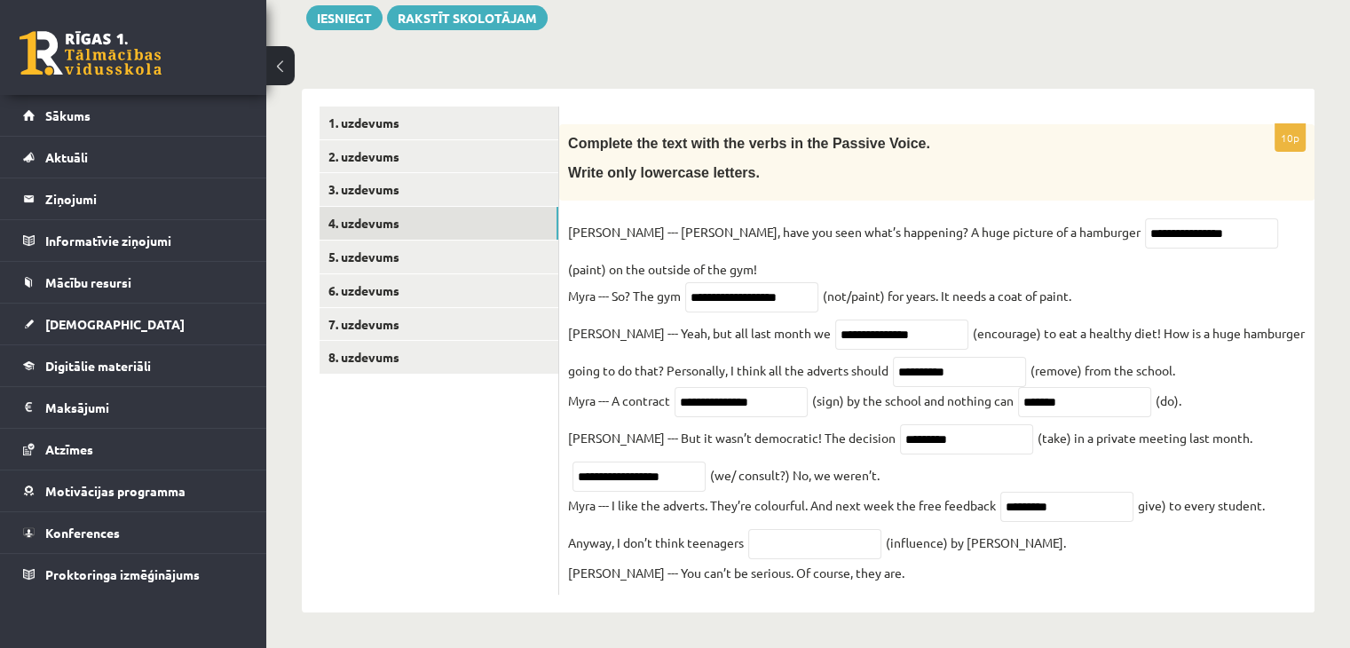
click at [1066, 537] on fieldset "**********" at bounding box center [936, 401] width 737 height 367
click at [780, 543] on input "text" at bounding box center [814, 544] width 133 height 30
type input "*"
type input "**********"
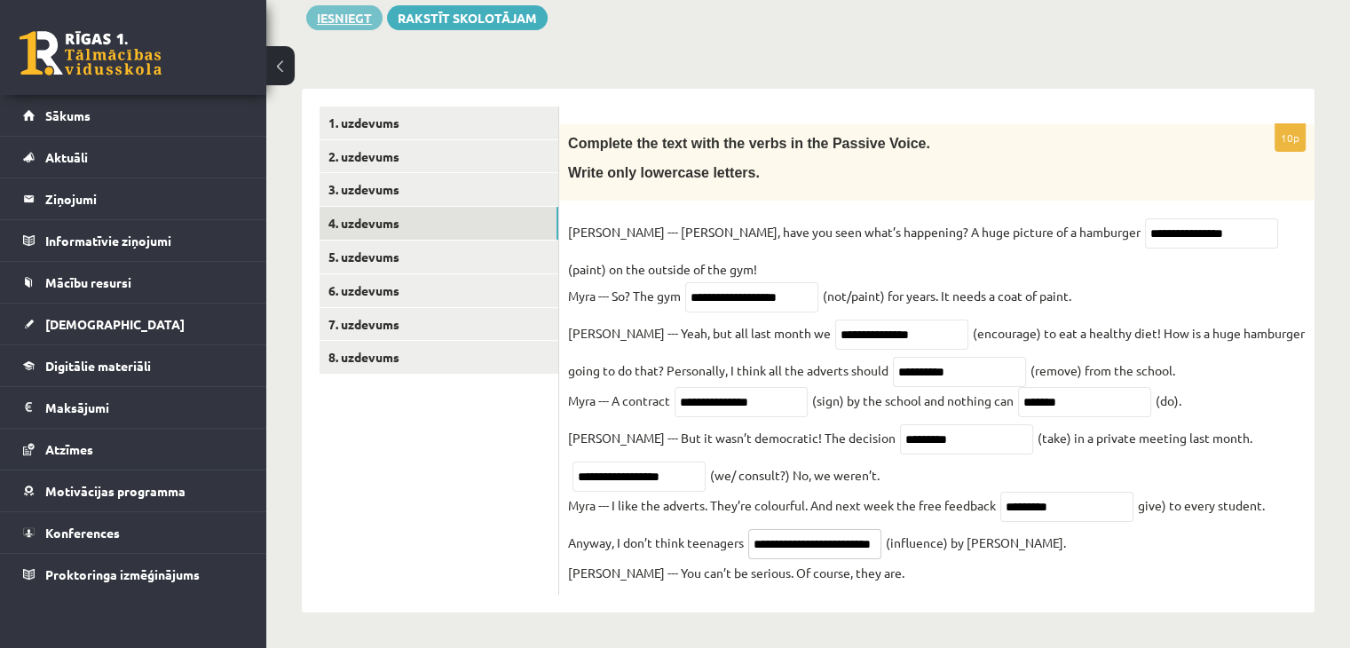
scroll to position [0, 0]
drag, startPoint x: 1076, startPoint y: 516, endPoint x: 1006, endPoint y: 512, distance: 69.4
click at [1006, 512] on input "*********" at bounding box center [1066, 507] width 133 height 30
type input "**********"
drag, startPoint x: 874, startPoint y: 544, endPoint x: 748, endPoint y: 543, distance: 126.0
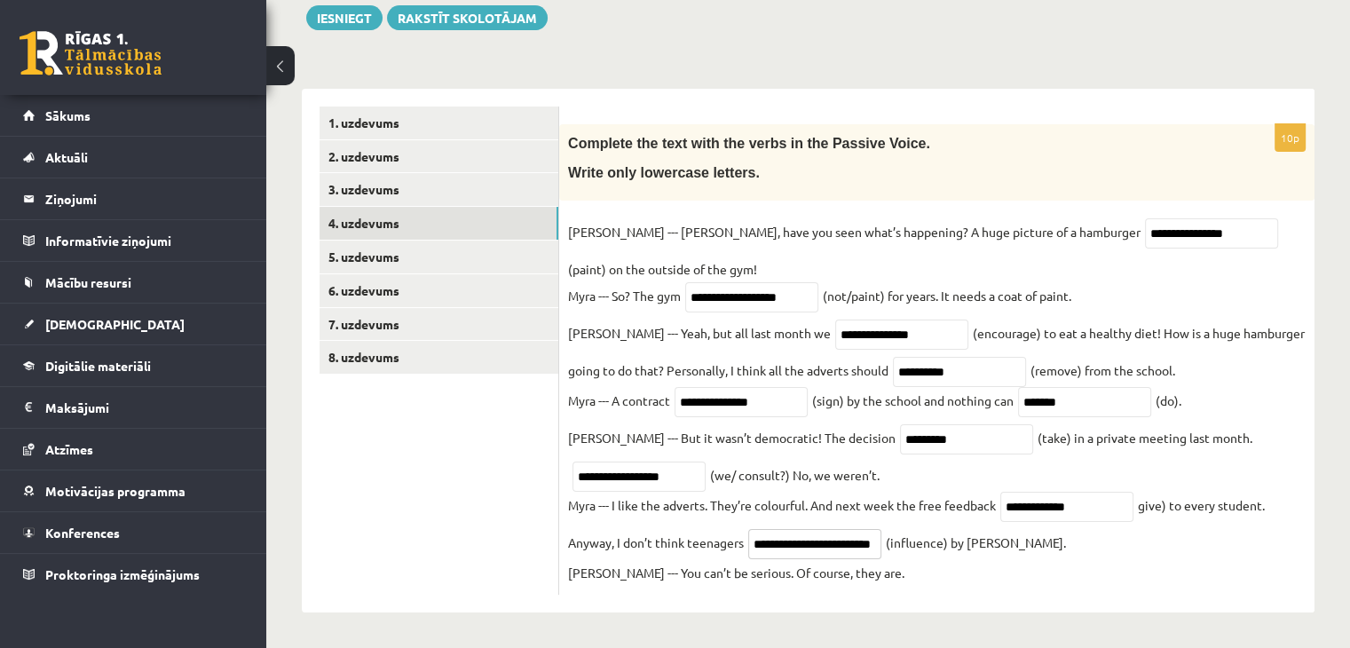
click at [748, 543] on span "**********" at bounding box center [815, 542] width 142 height 16
drag, startPoint x: 811, startPoint y: 542, endPoint x: 746, endPoint y: 546, distance: 64.9
click at [746, 546] on fieldset "**********" at bounding box center [936, 401] width 737 height 367
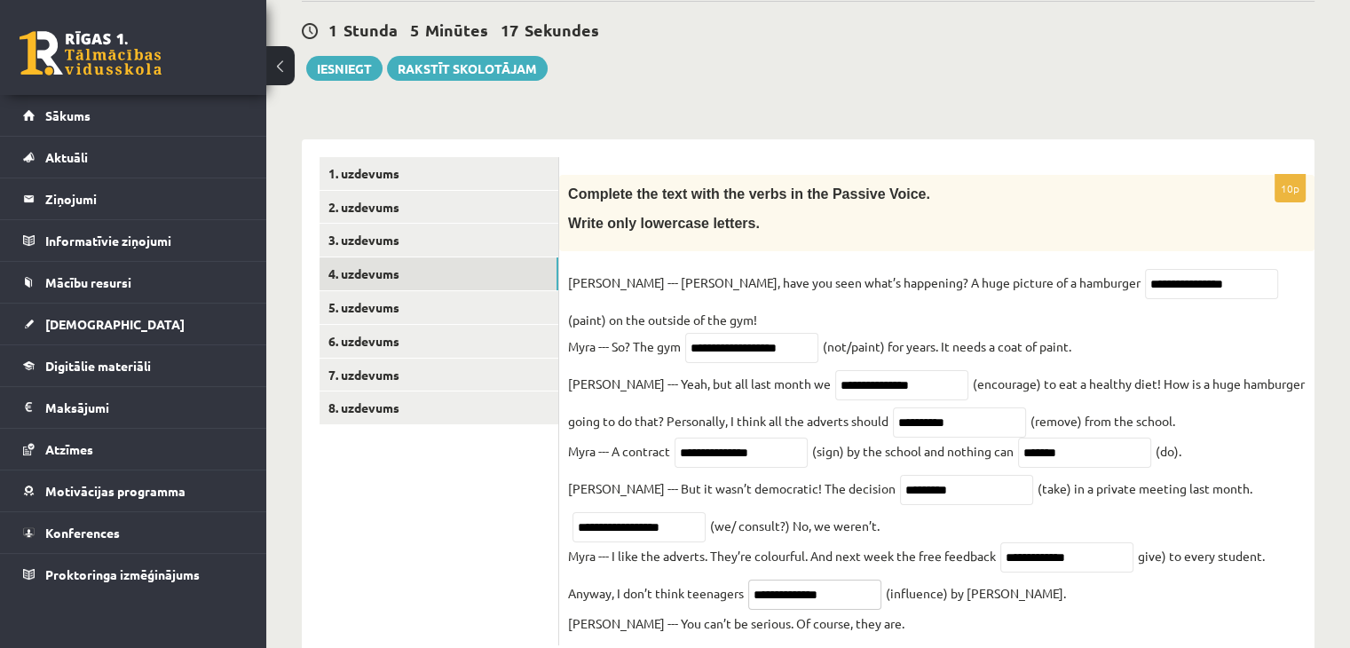
scroll to position [220, 0]
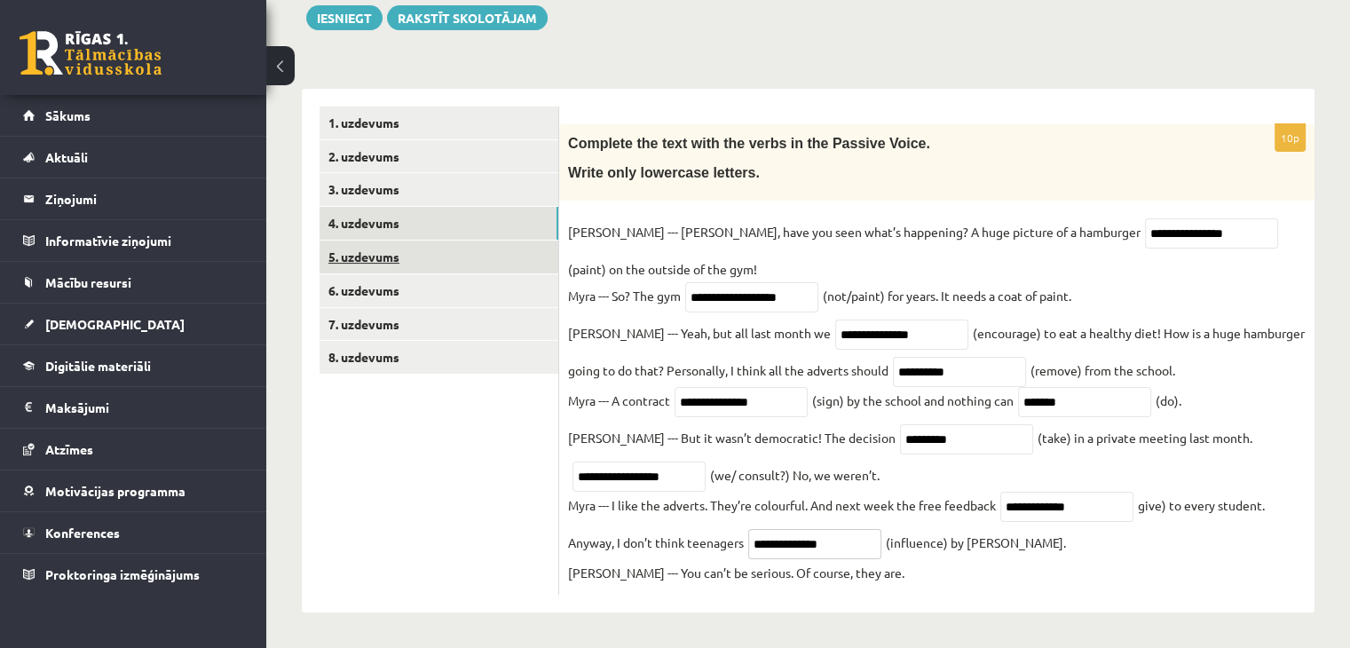
type input "**********"
click at [377, 240] on link "5. uzdevums" at bounding box center [438, 256] width 239 height 33
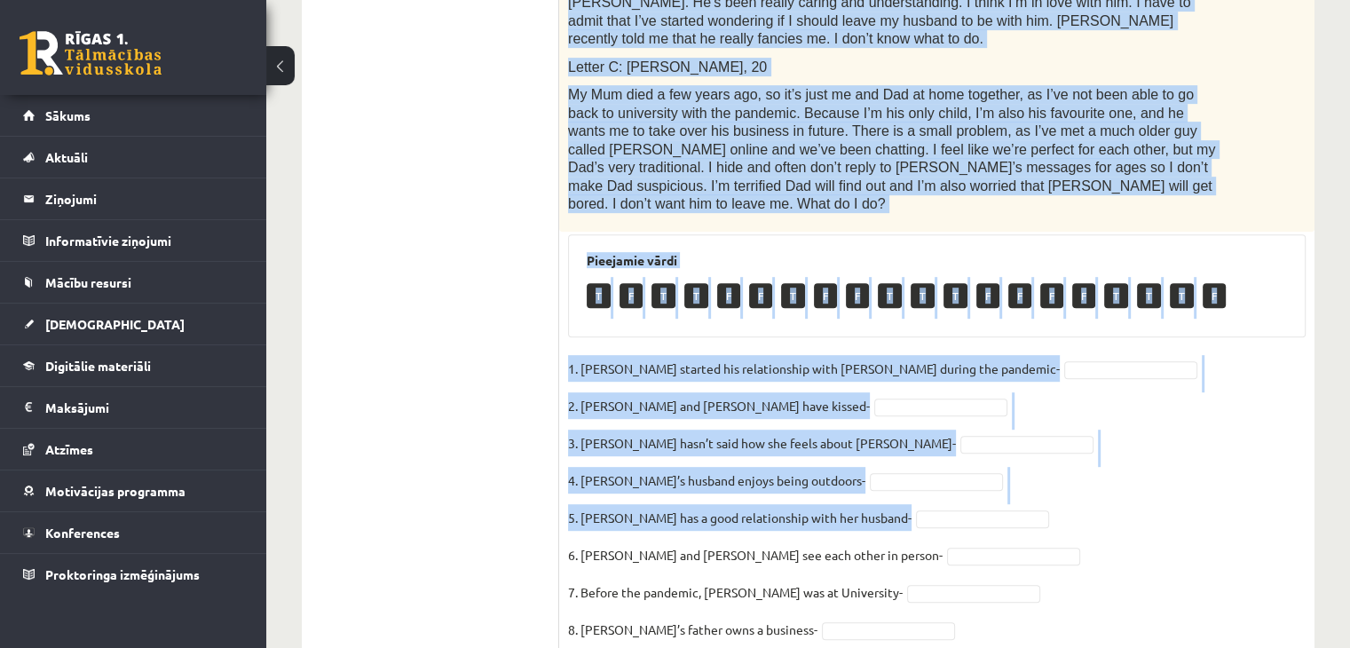
scroll to position [820, 0]
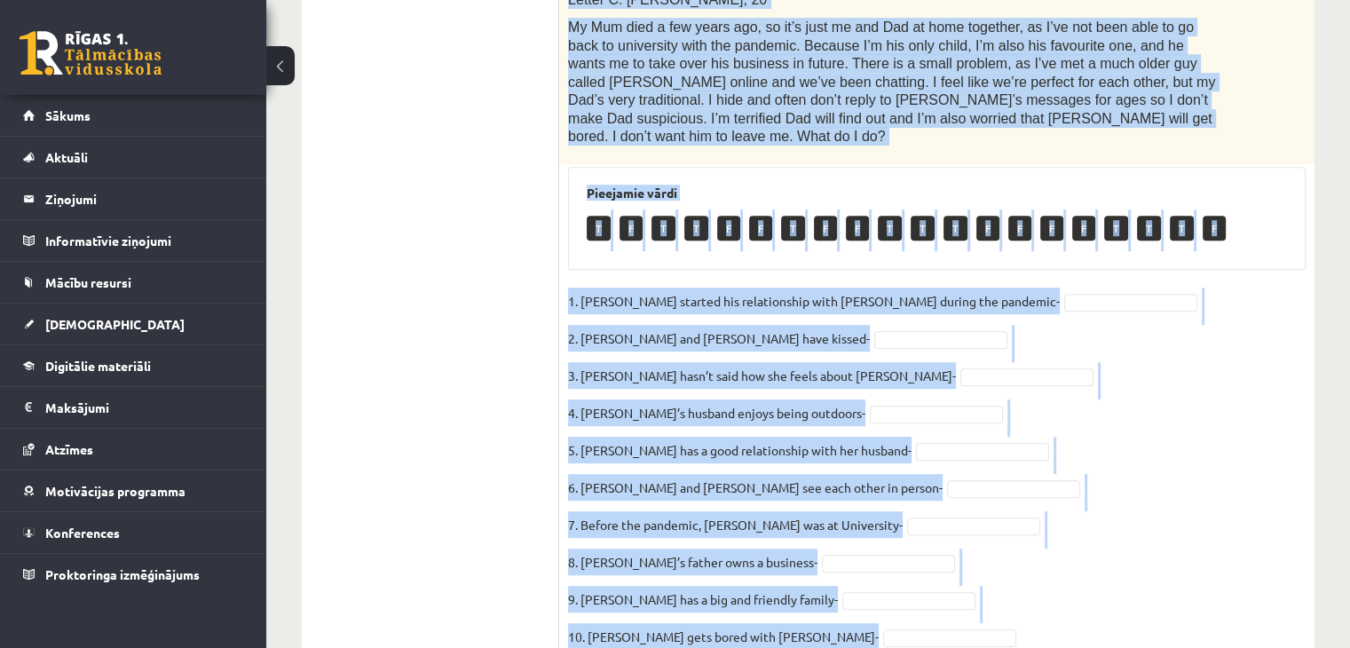
drag, startPoint x: 587, startPoint y: 87, endPoint x: 844, endPoint y: 557, distance: 535.7
click at [844, 557] on div "10p Read the text. Are the sentences true (T) or false (F)? Love in the pandemi…" at bounding box center [936, 92] width 755 height 1153
copy div "Read the text. Are the sentences true (T) or false (F)? Love in the pandemic. Y…"
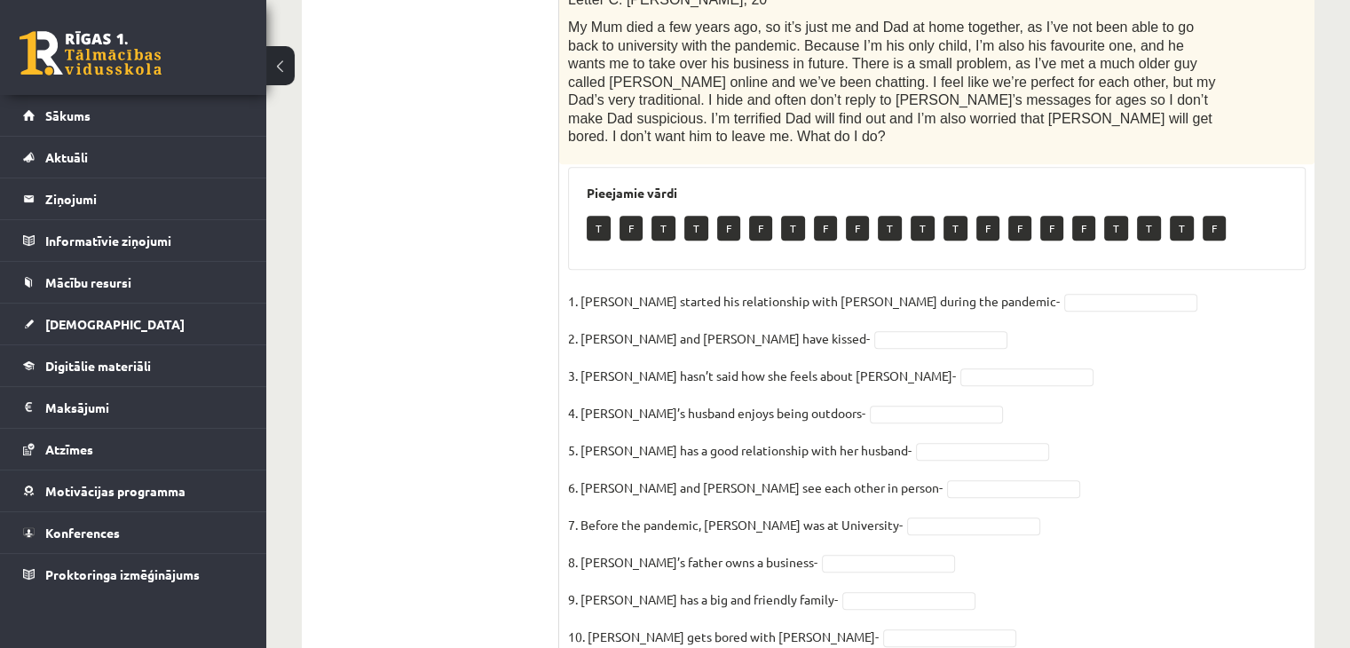
click at [470, 373] on ul "1. uzdevums 2. uzdevums 3. uzdevums 4. uzdevums 5. uzdevums 6. uzdevums 7. uzde…" at bounding box center [439, 84] width 240 height 1171
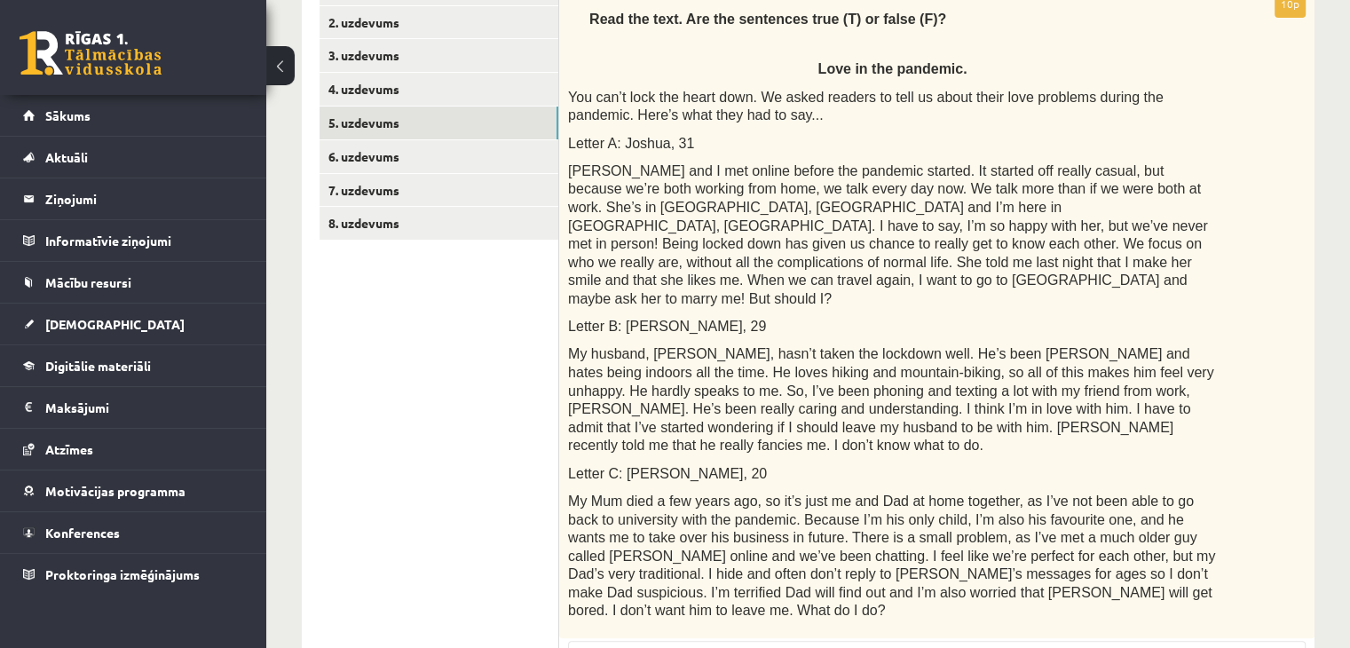
scroll to position [406, 0]
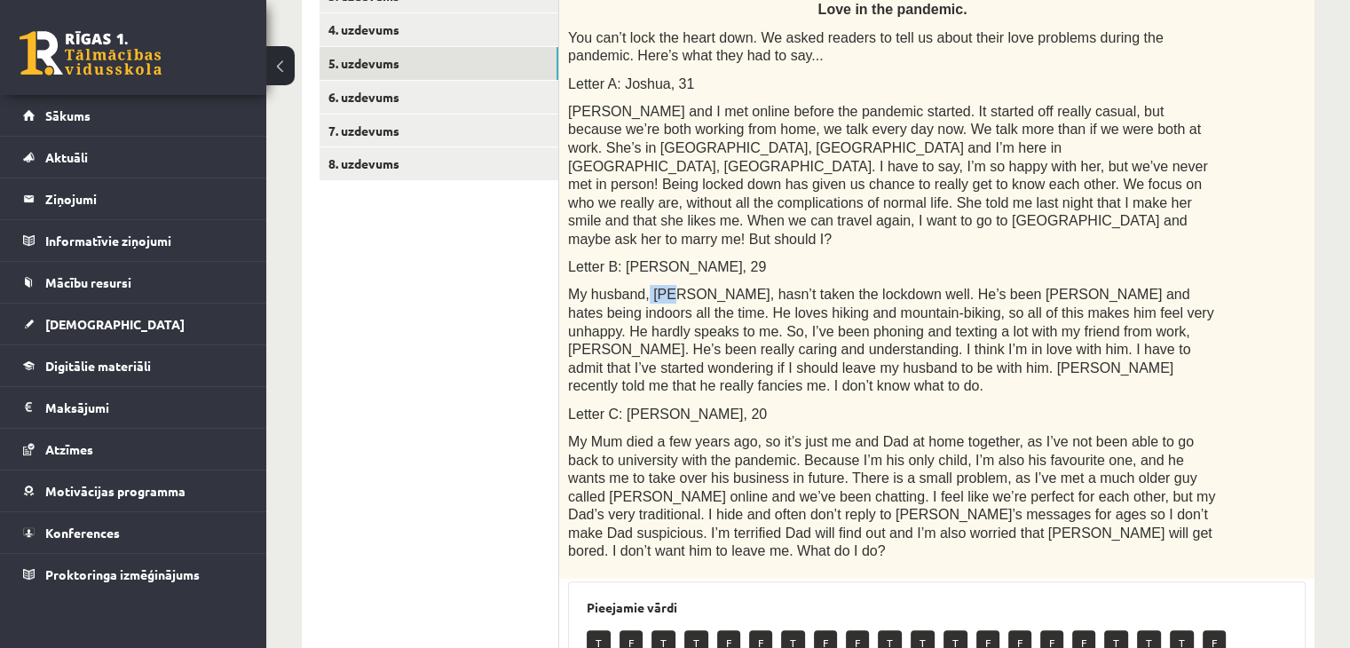
drag, startPoint x: 643, startPoint y: 259, endPoint x: 664, endPoint y: 258, distance: 20.4
click at [664, 287] on span "My husband, Alex, hasn’t taken the lockdown well. He’s been moody and hates bei…" at bounding box center [890, 340] width 645 height 106
click at [692, 287] on span "My husband, Alex, hasn’t taken the lockdown well. He’s been moody and hates bei…" at bounding box center [890, 340] width 645 height 106
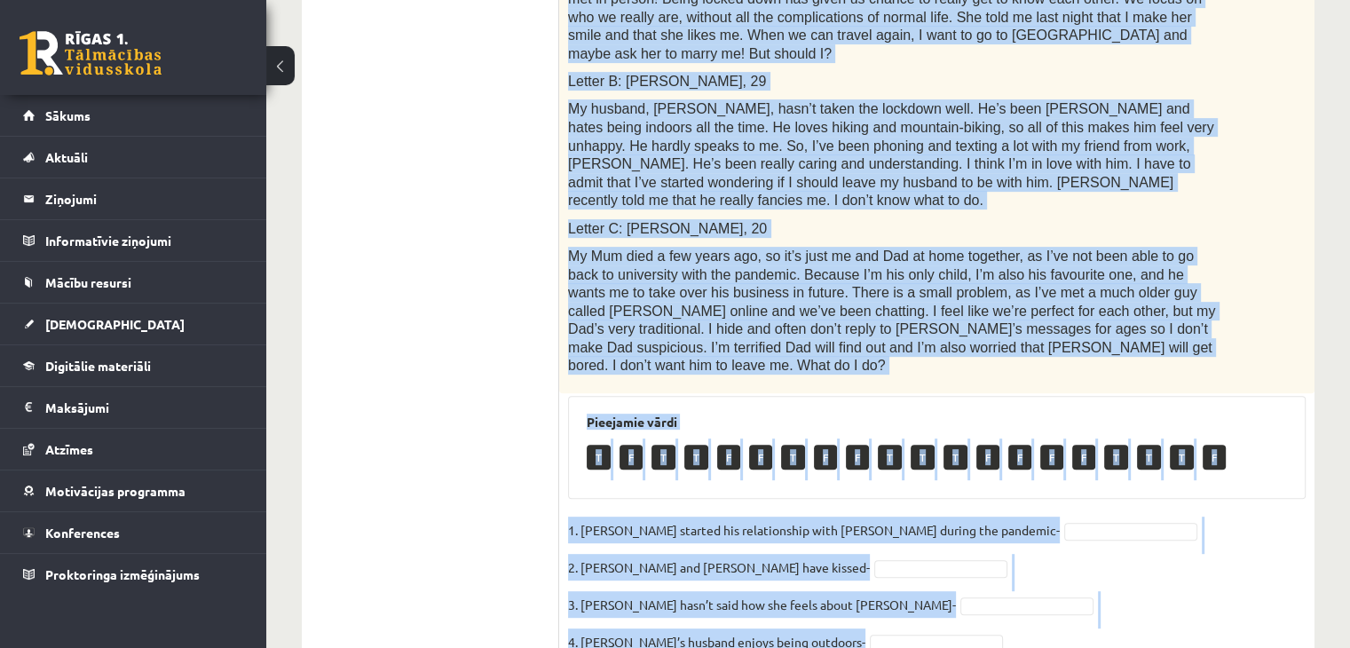
scroll to position [820, 0]
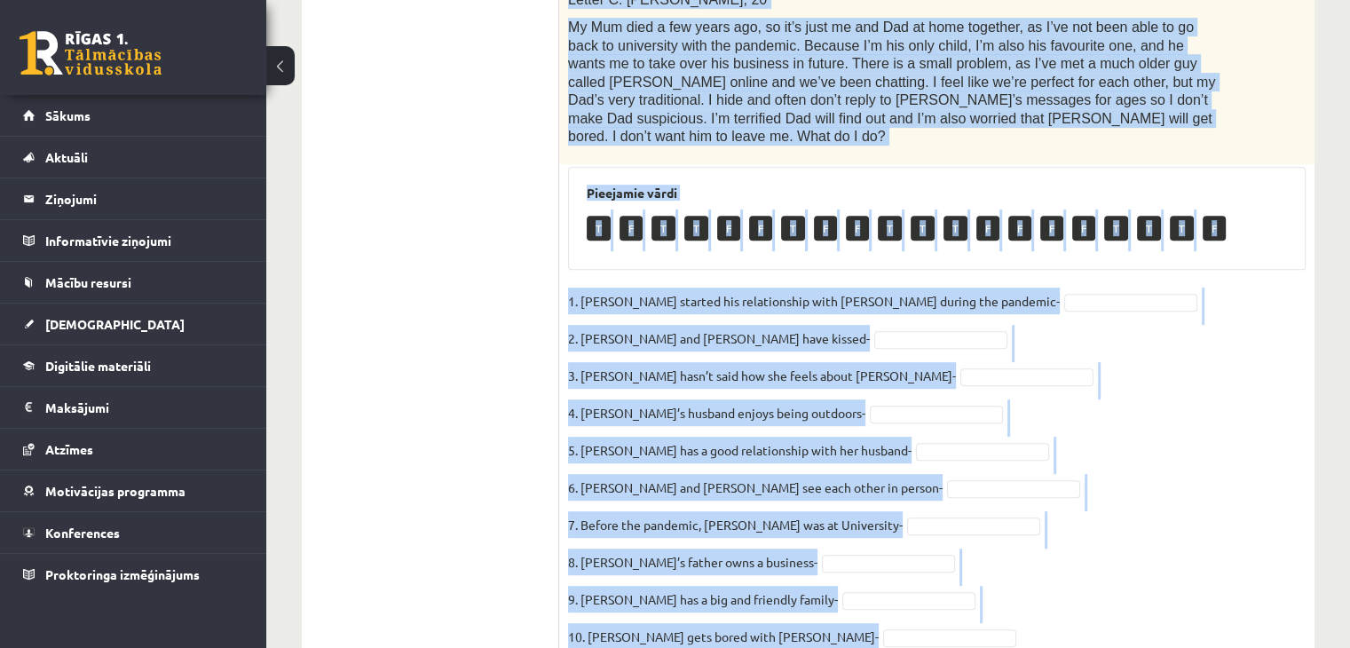
drag, startPoint x: 586, startPoint y: 129, endPoint x: 881, endPoint y: 556, distance: 519.9
click at [881, 556] on div "10p Read the text. Are the sentences true (T) or false (F)? Love in the pandemi…" at bounding box center [936, 92] width 755 height 1153
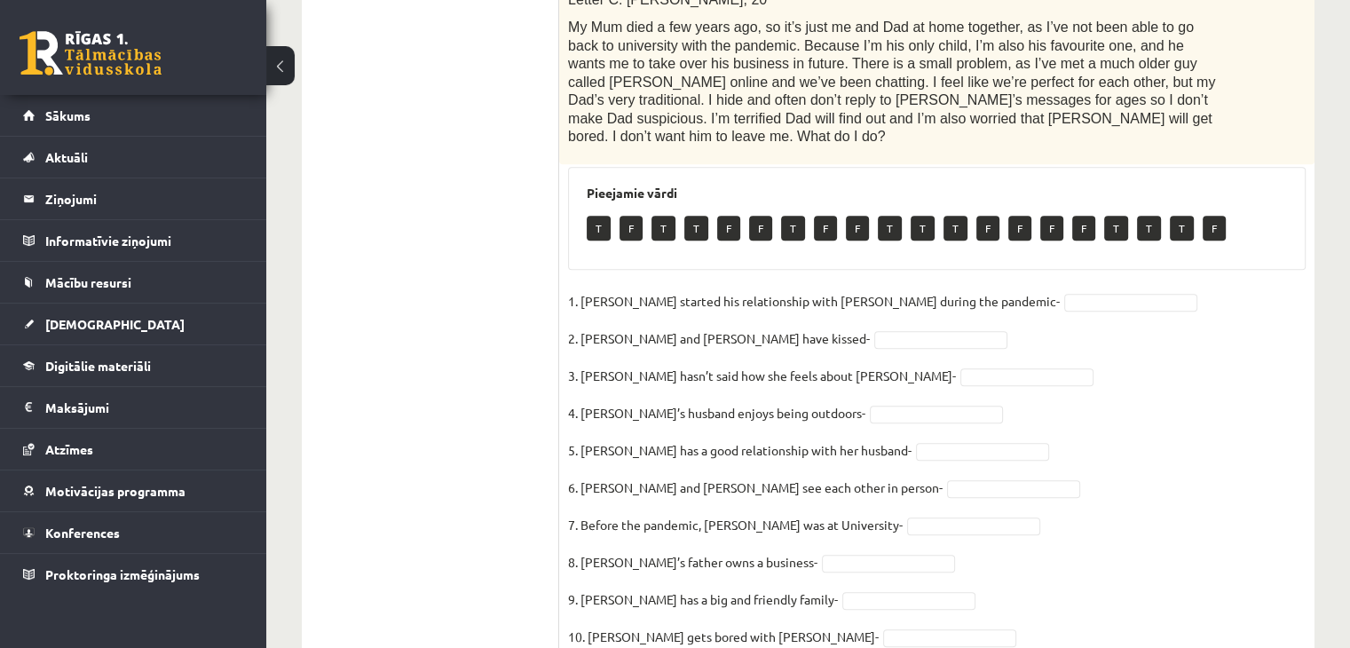
click at [496, 465] on ul "1. uzdevums 2. uzdevums 3. uzdevums 4. uzdevums 5. uzdevums 6. uzdevums 7. uzde…" at bounding box center [439, 84] width 240 height 1171
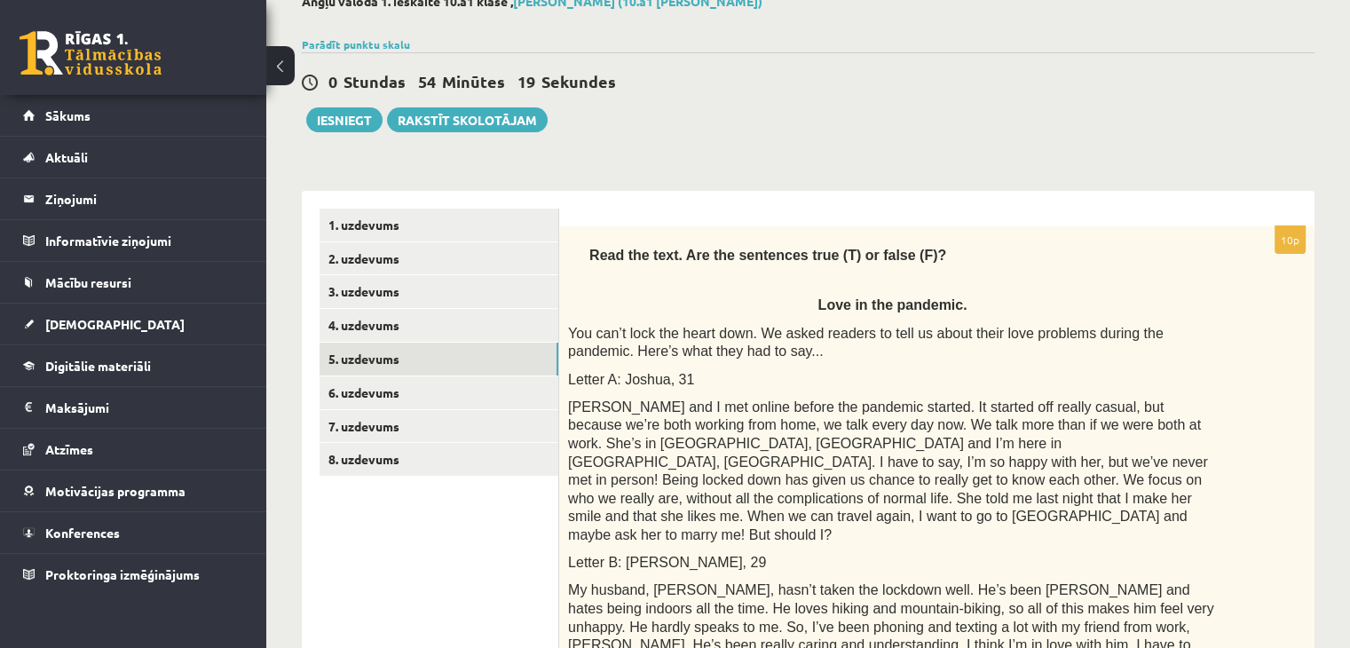
scroll to position [288, 0]
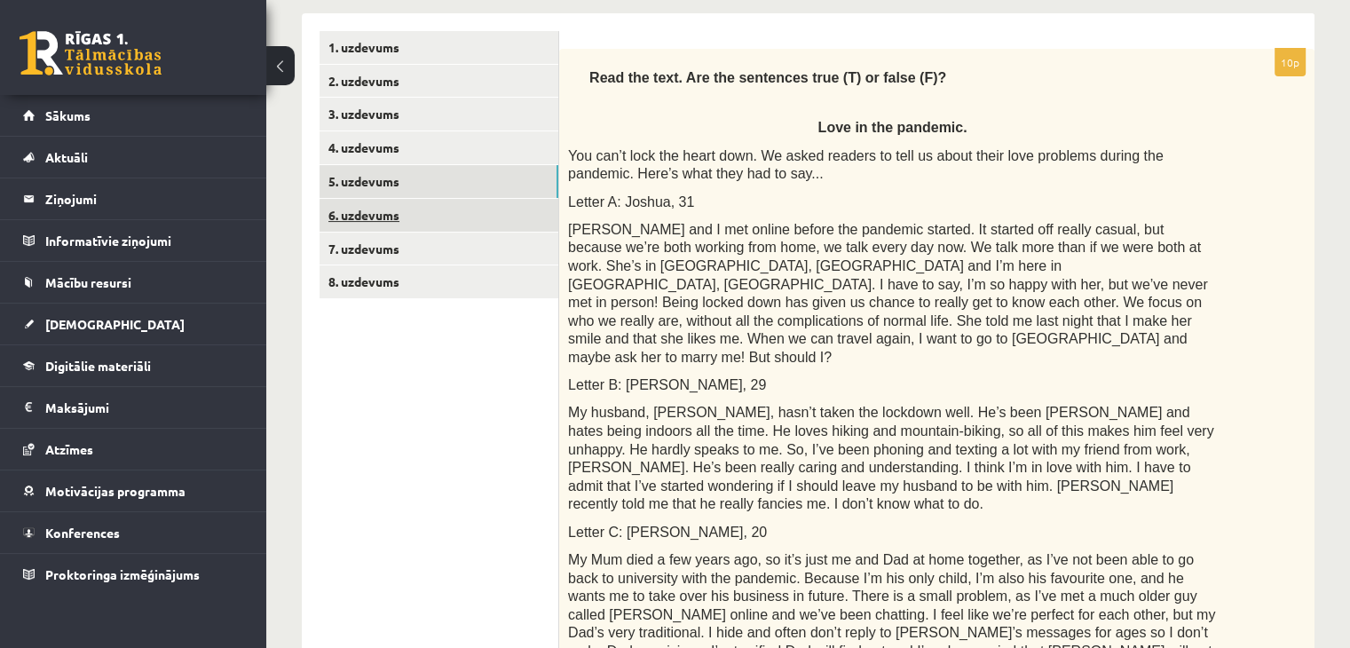
click at [386, 209] on link "6. uzdevums" at bounding box center [438, 215] width 239 height 33
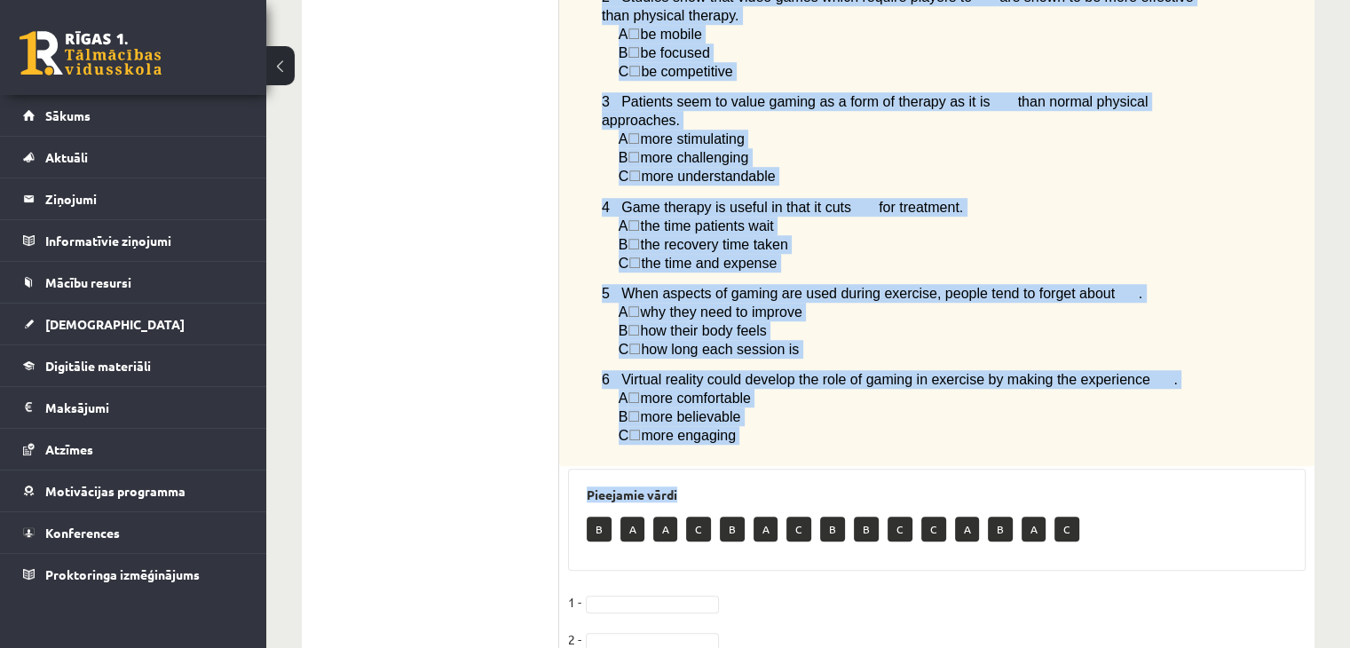
scroll to position [1405, 0]
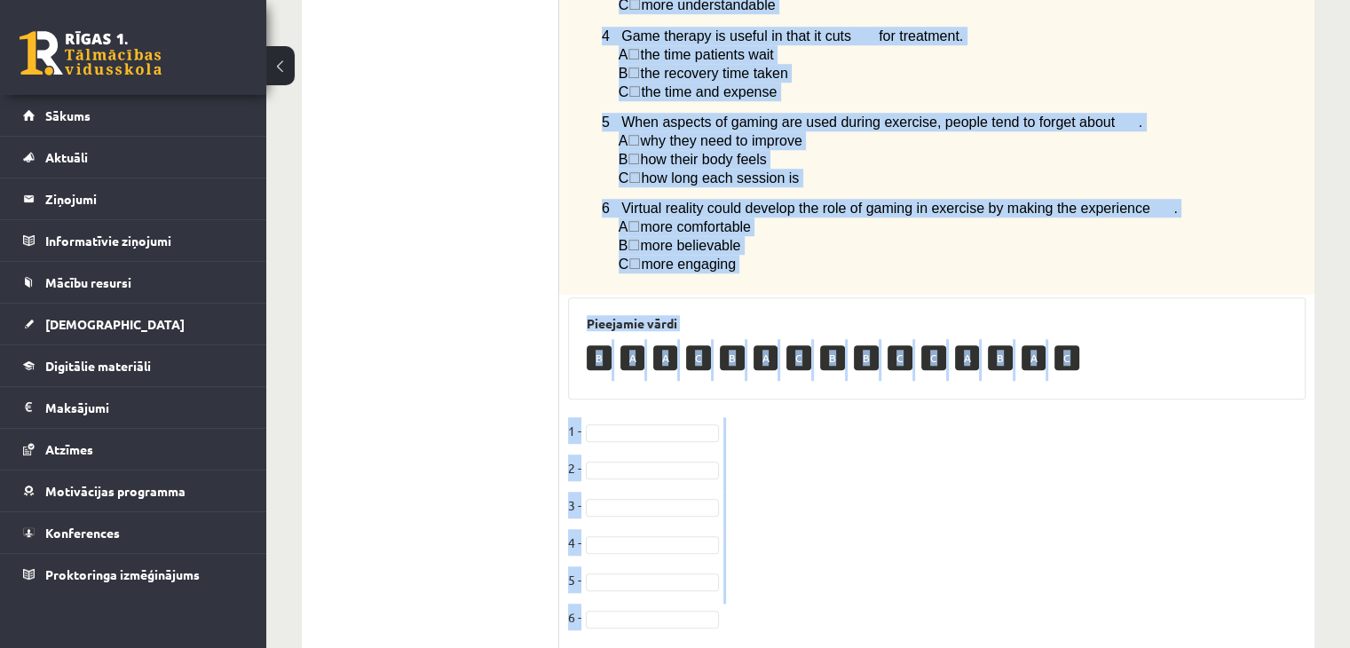
drag, startPoint x: 582, startPoint y: 64, endPoint x: 724, endPoint y: 554, distance: 510.0
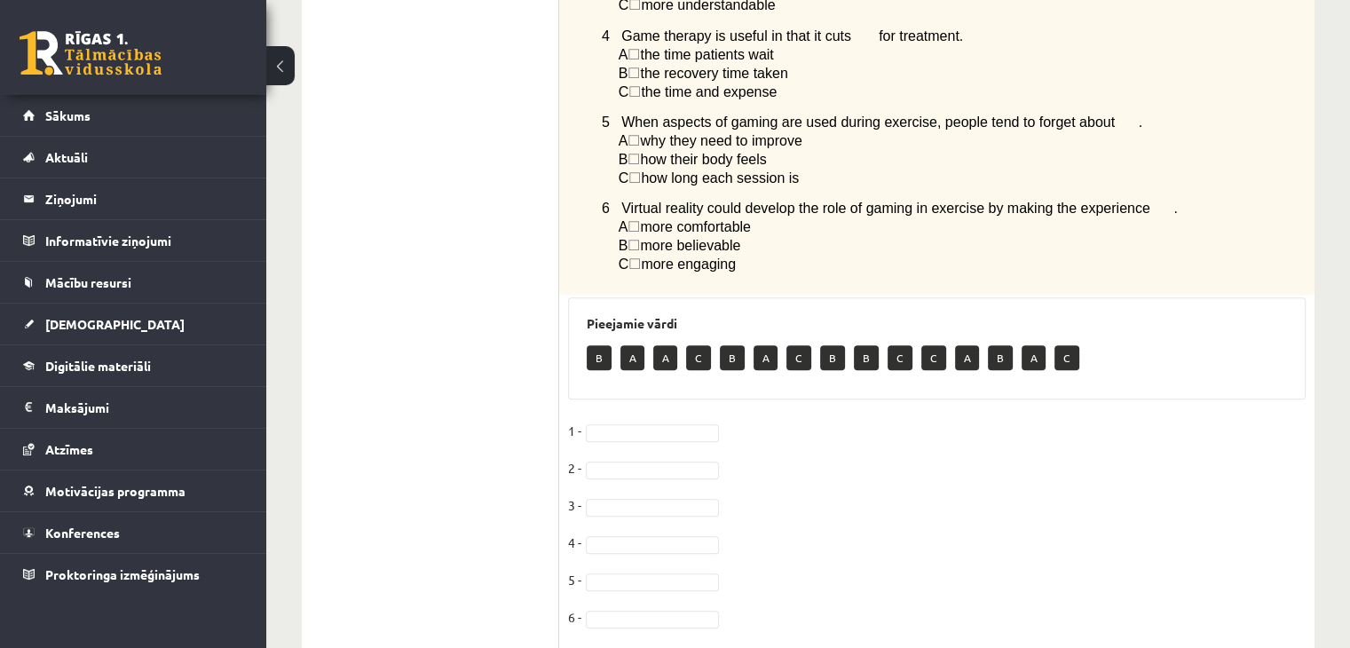
click at [724, 554] on fieldset "1 - 2 - 3 - 4 - 5 - 6 -" at bounding box center [936, 529] width 737 height 224
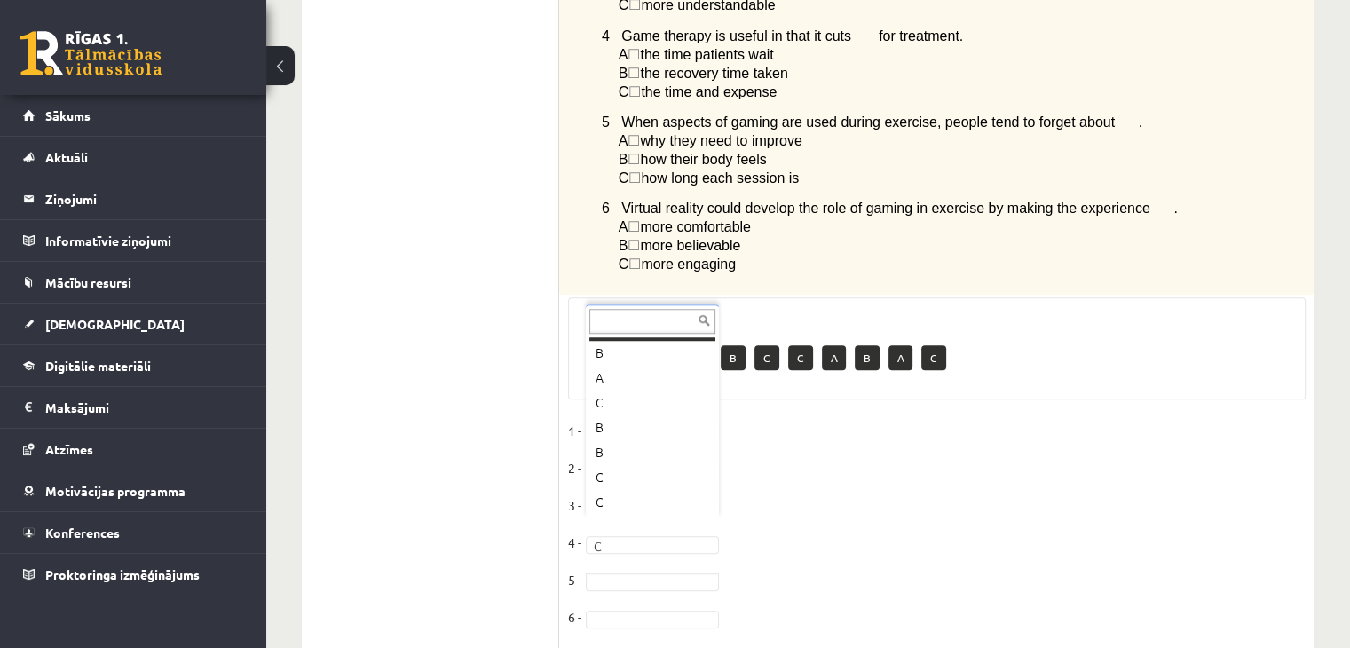
scroll to position [21, 0]
click at [613, 533] on fieldset "1 - B * 2 - A * 3 - A * 4 - C * 5 - C * 6 -" at bounding box center [936, 529] width 737 height 224
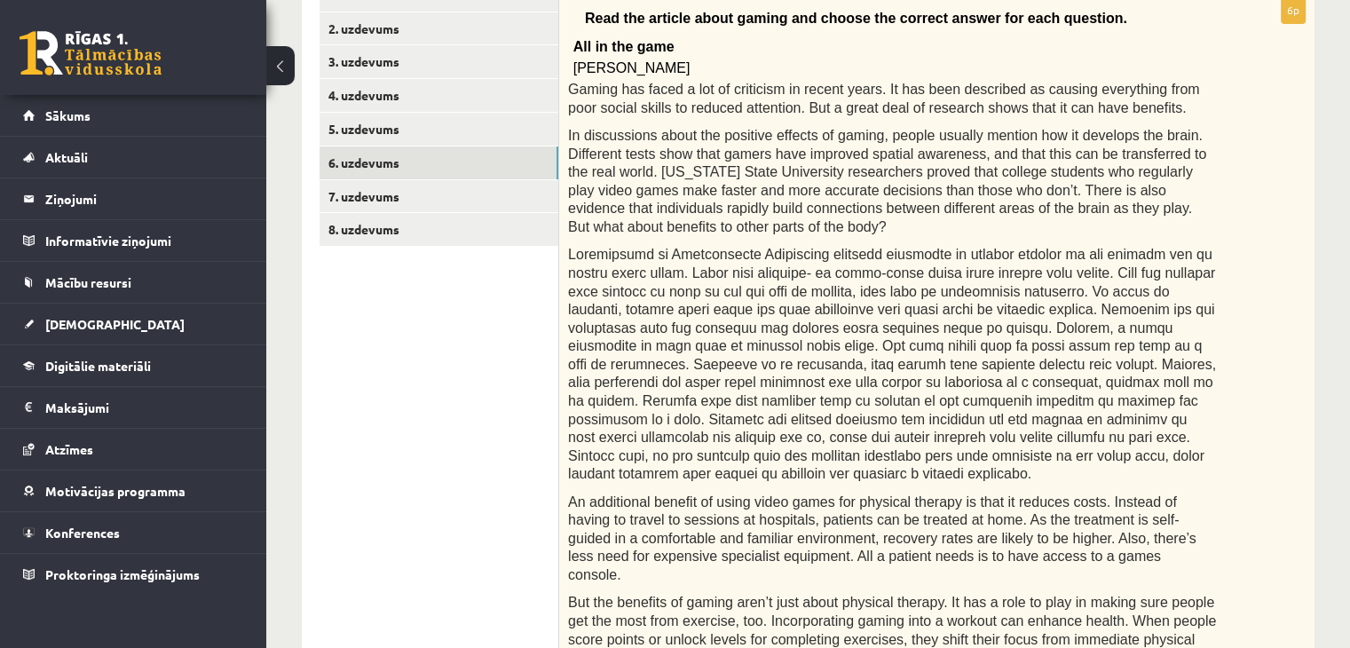
scroll to position [43, 0]
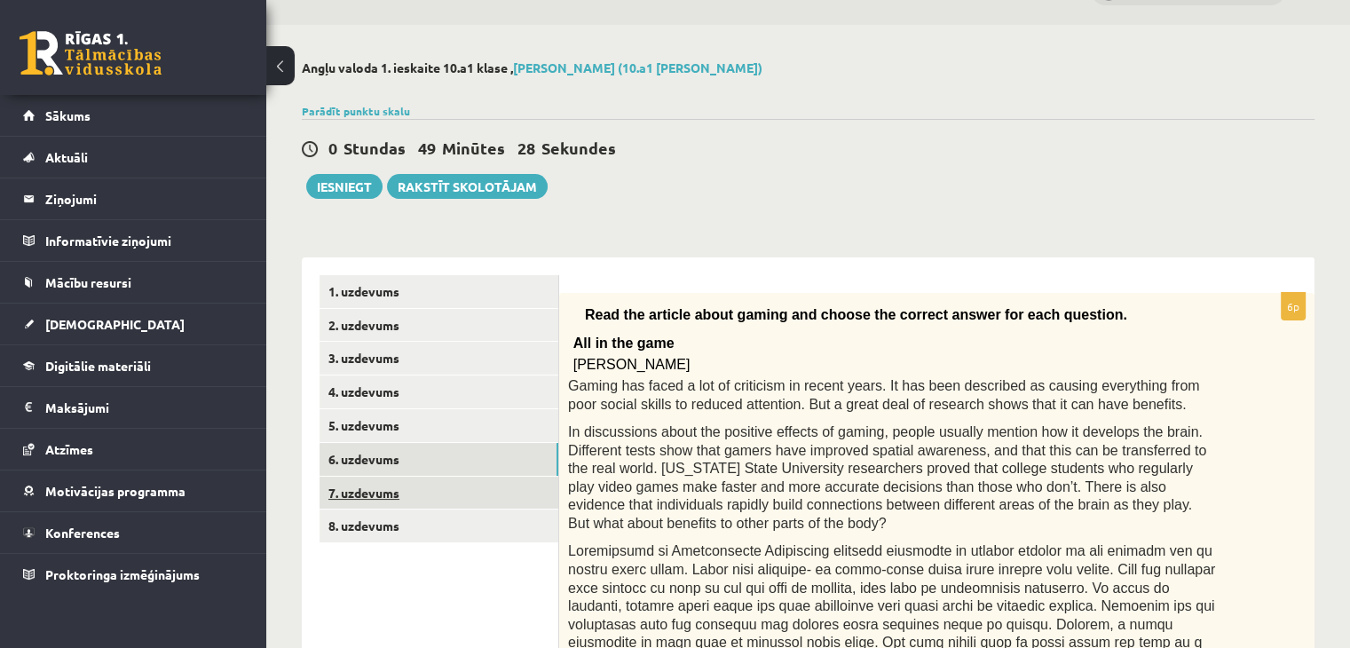
click at [387, 488] on link "7. uzdevums" at bounding box center [438, 493] width 239 height 33
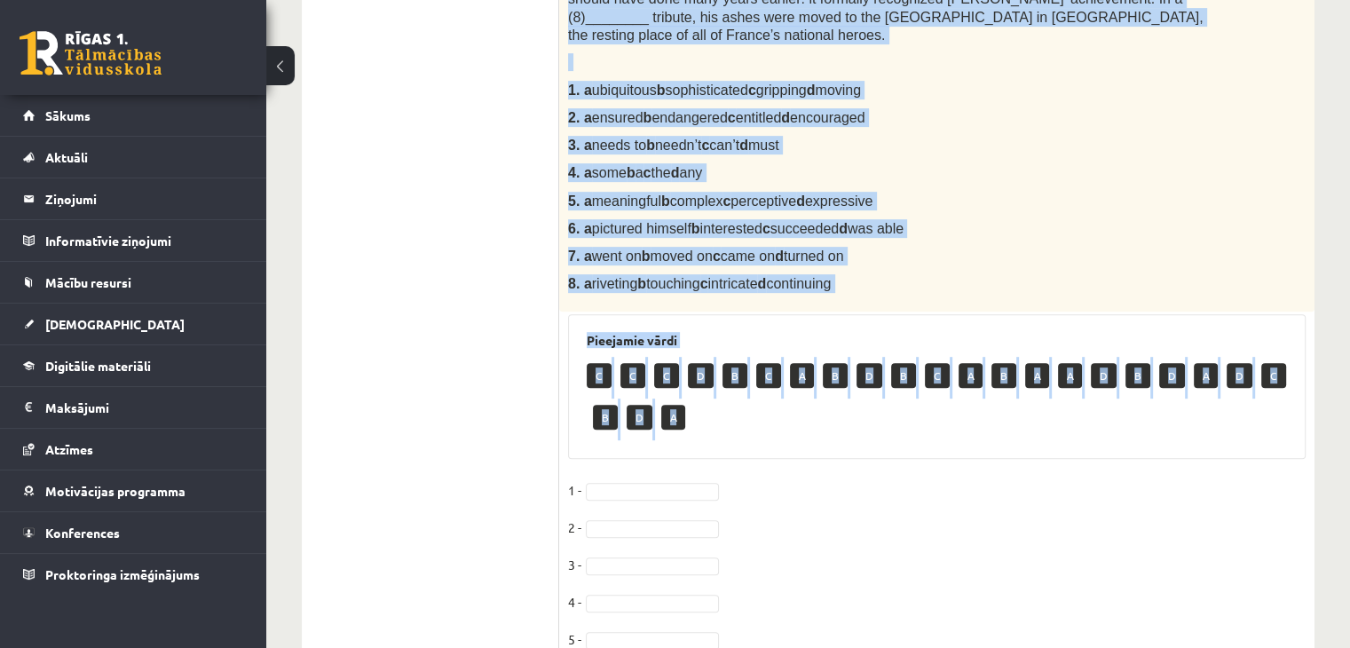
scroll to position [813, 0]
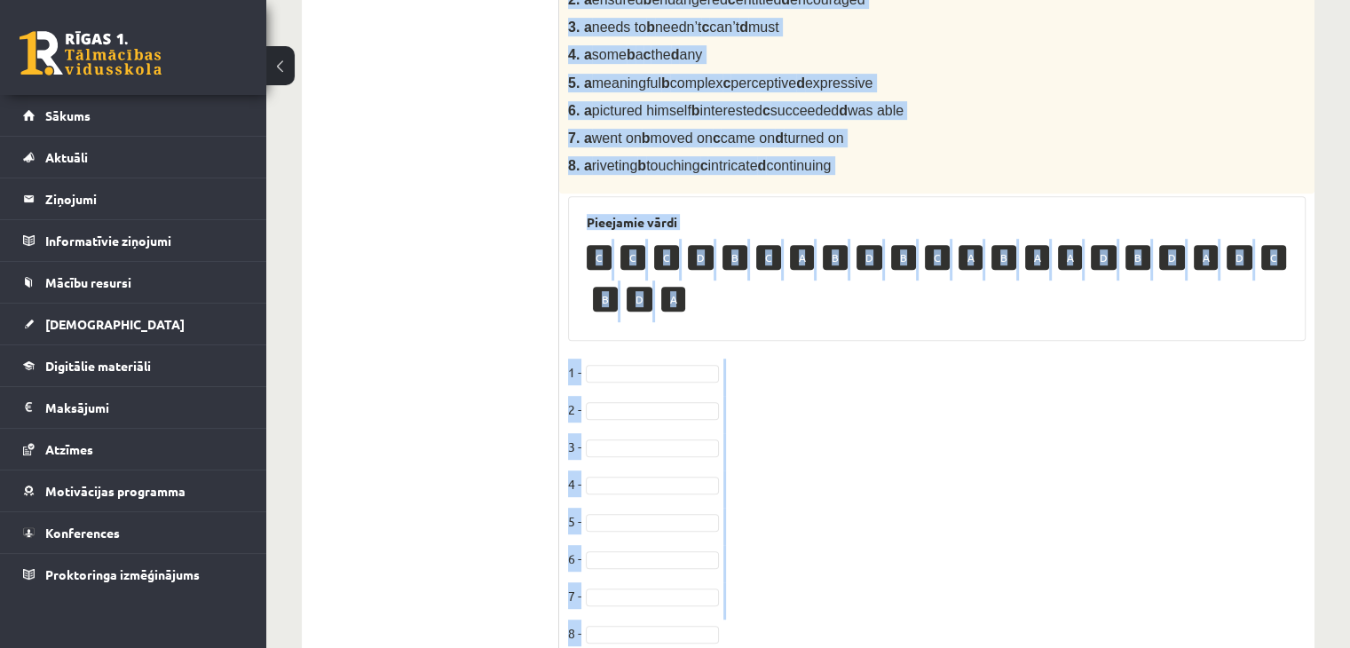
drag, startPoint x: 589, startPoint y: 204, endPoint x: 653, endPoint y: 579, distance: 380.8
click at [653, 579] on div "8p Complete the text with the correct words (a–d). Reading by touch Over 200 ye…" at bounding box center [936, 94] width 755 height 1142
click at [794, 215] on h3 "Pieejamie vārdi" at bounding box center [937, 222] width 700 height 15
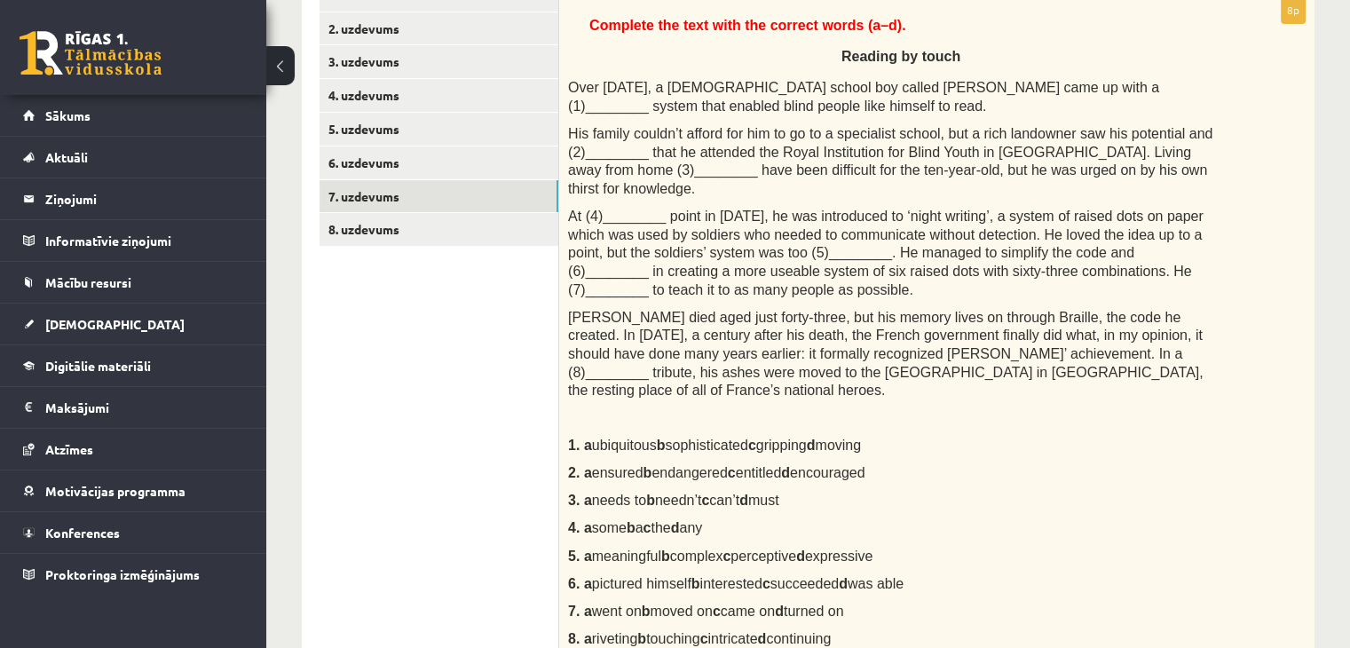
scroll to position [280, 0]
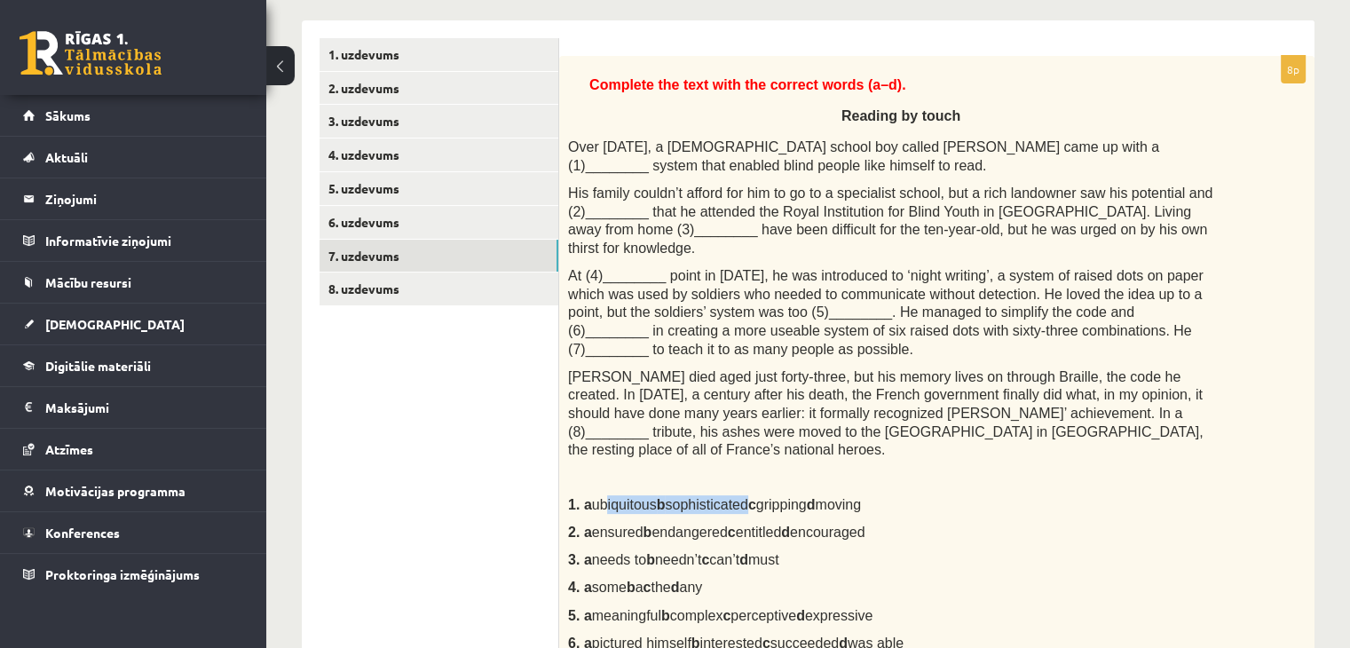
drag, startPoint x: 600, startPoint y: 468, endPoint x: 740, endPoint y: 472, distance: 140.3
click at [740, 497] on span "ubiquitous b sophisticated c gripping d moving" at bounding box center [726, 504] width 269 height 15
click at [759, 479] on div "Complete the text with the correct words (a–d). Reading by touch Over 200 years…" at bounding box center [936, 391] width 755 height 670
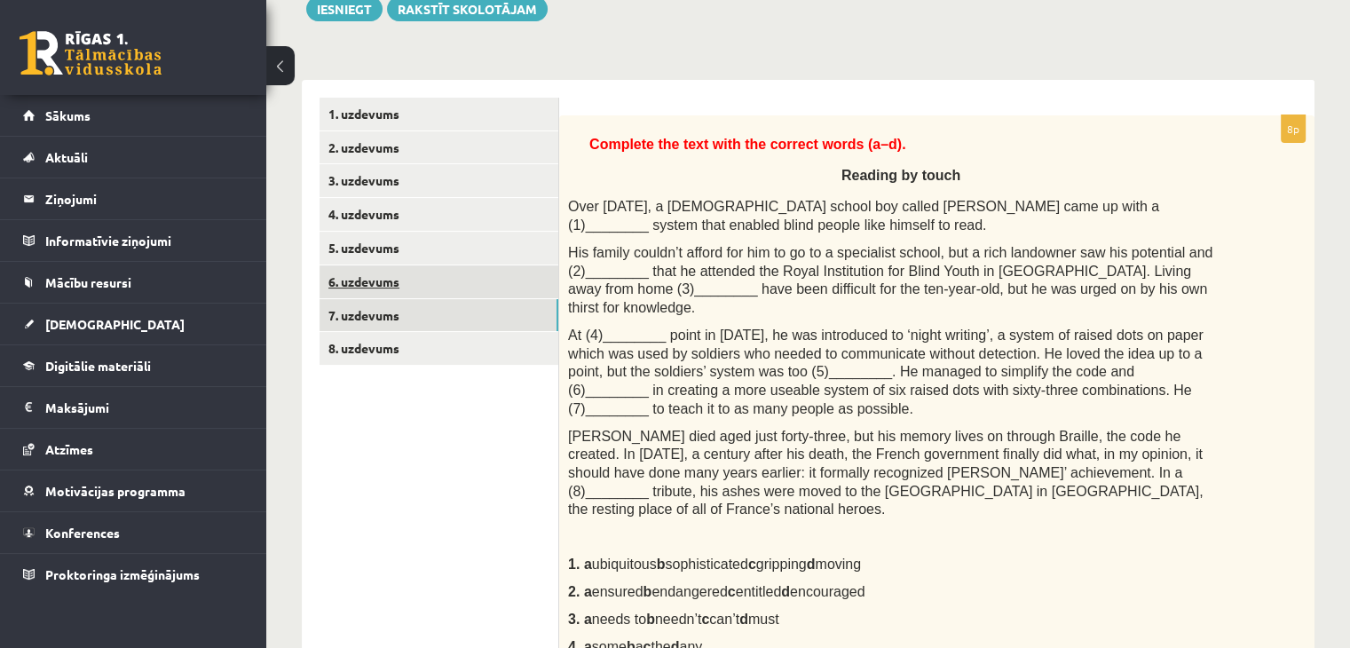
click at [380, 282] on link "6. uzdevums" at bounding box center [438, 281] width 239 height 33
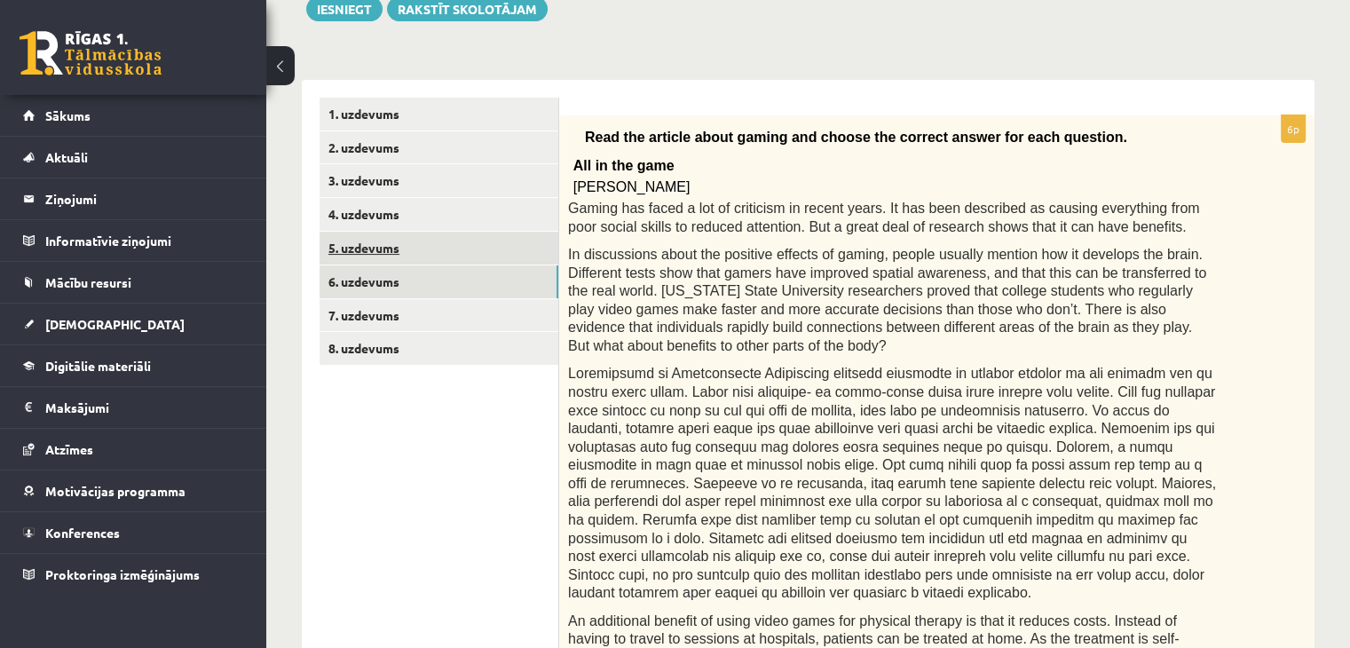
click at [378, 248] on link "5. uzdevums" at bounding box center [438, 248] width 239 height 33
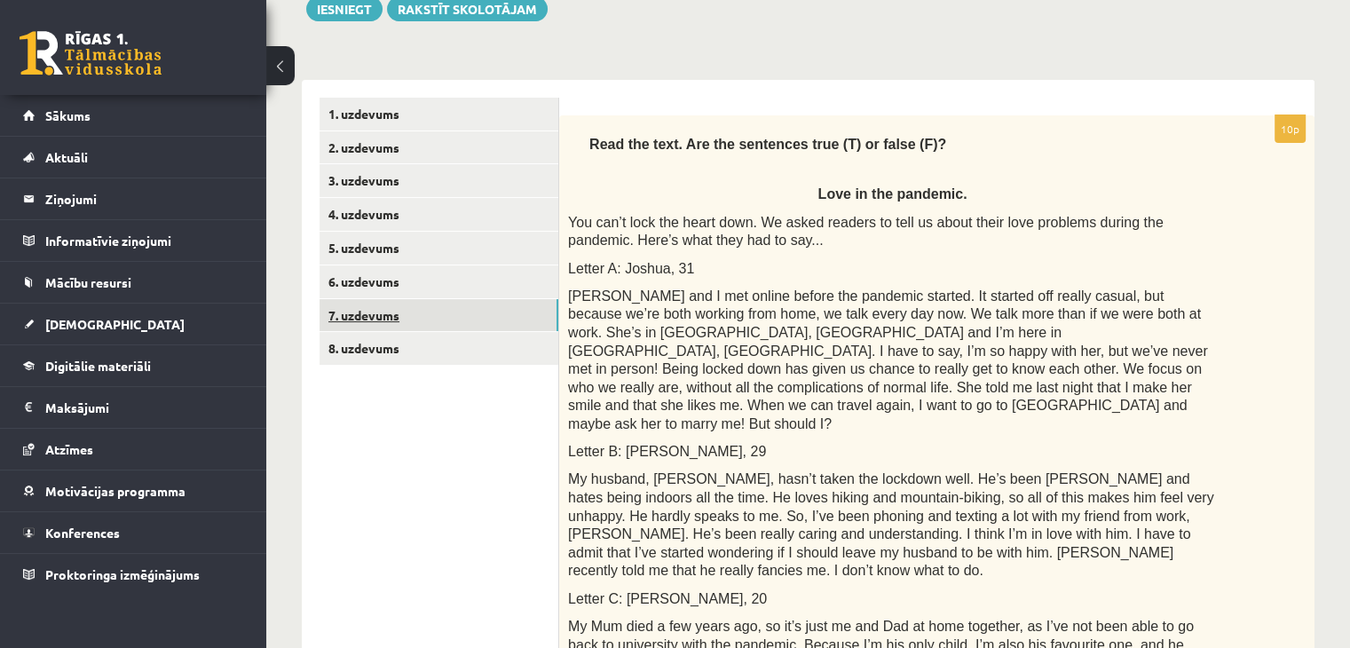
click at [386, 319] on link "7. uzdevums" at bounding box center [438, 315] width 239 height 33
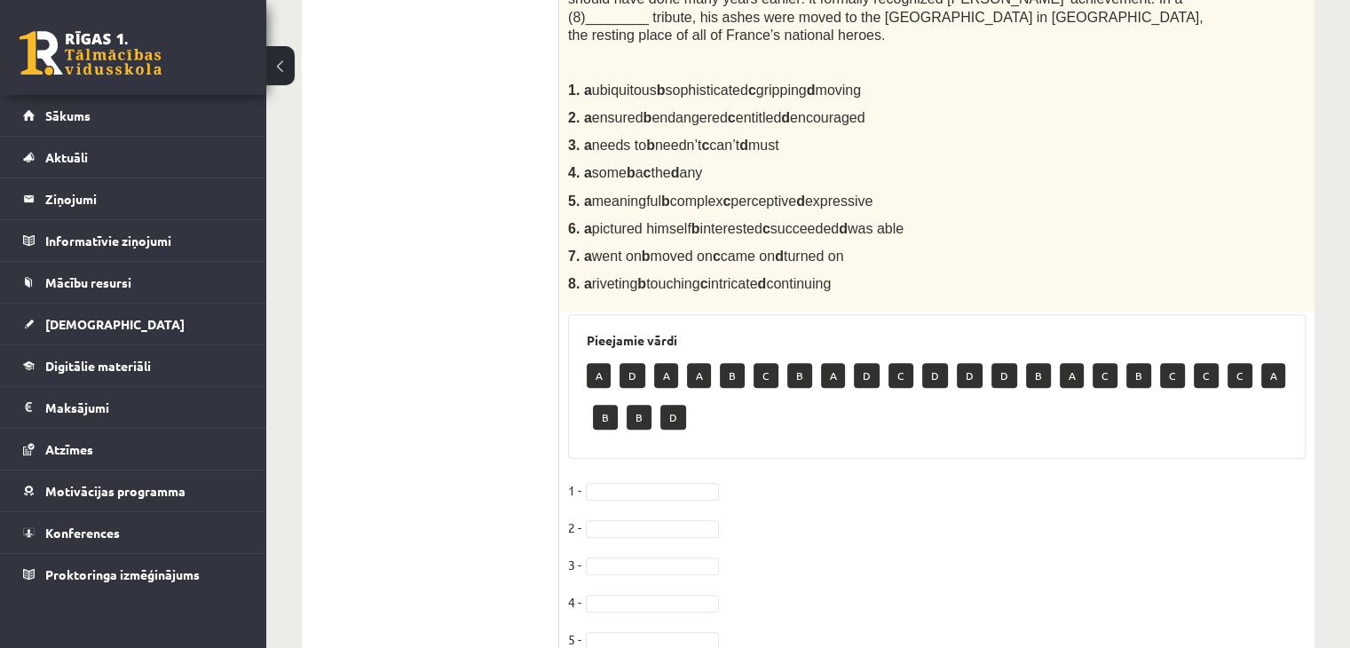
scroll to position [813, 0]
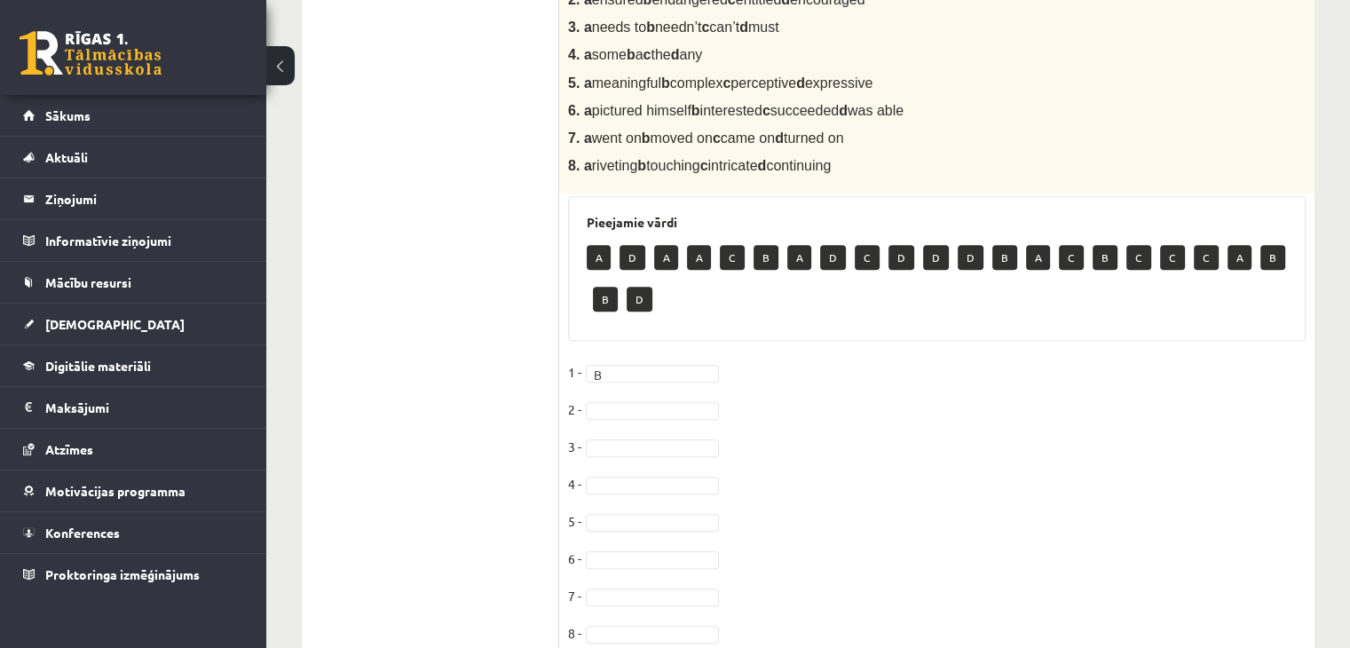
click at [610, 359] on fieldset "1 - B * 2 - 3 - 4 - 5 - 6 - 7 - 8 -" at bounding box center [936, 508] width 737 height 298
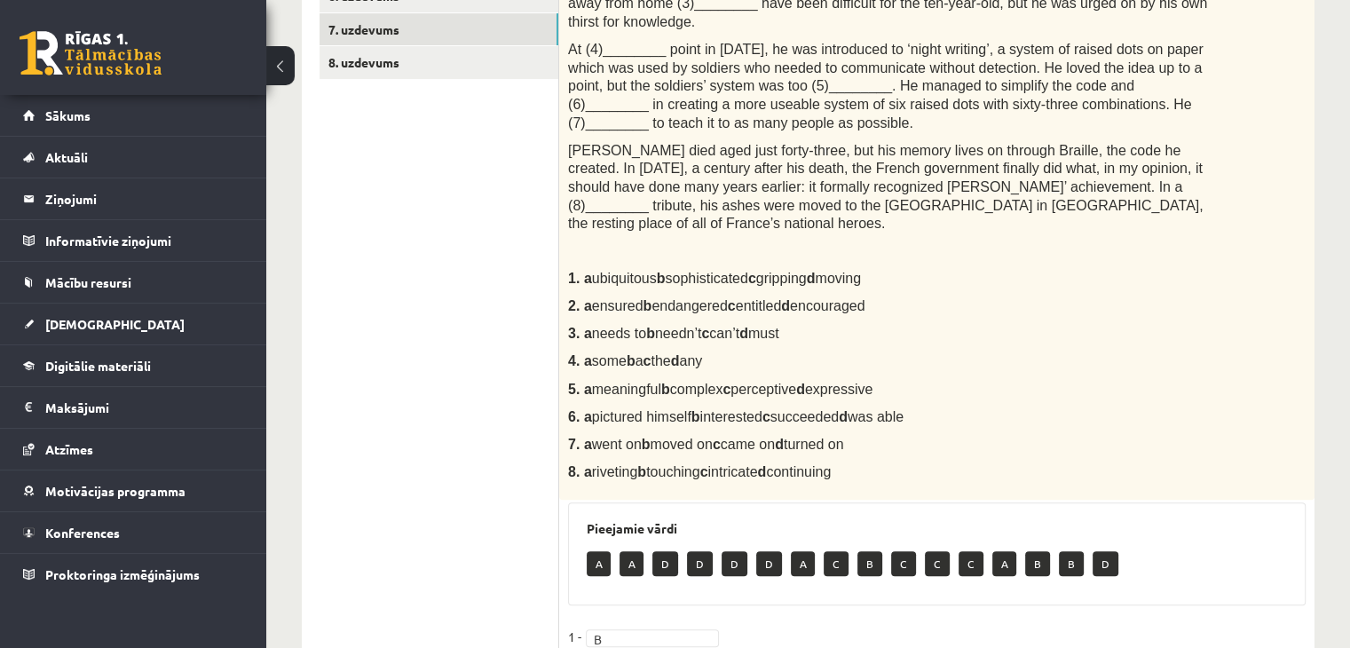
scroll to position [329, 0]
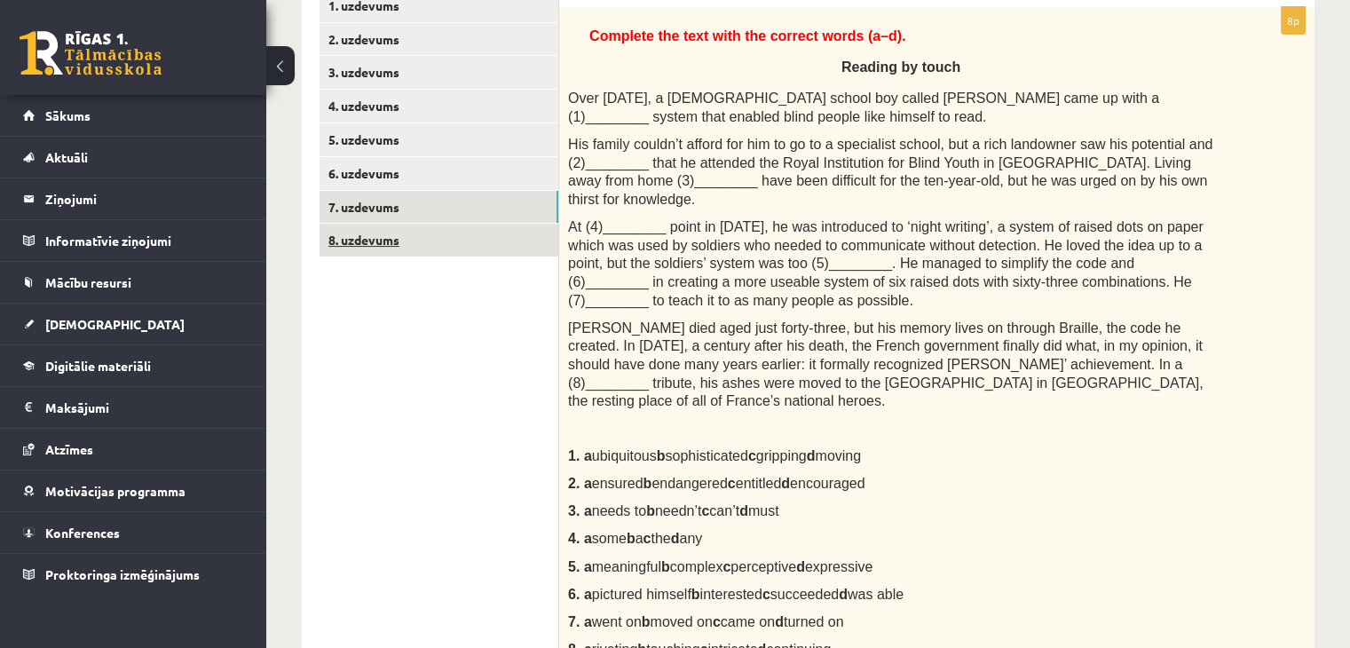
click at [373, 232] on link "8. uzdevums" at bounding box center [438, 240] width 239 height 33
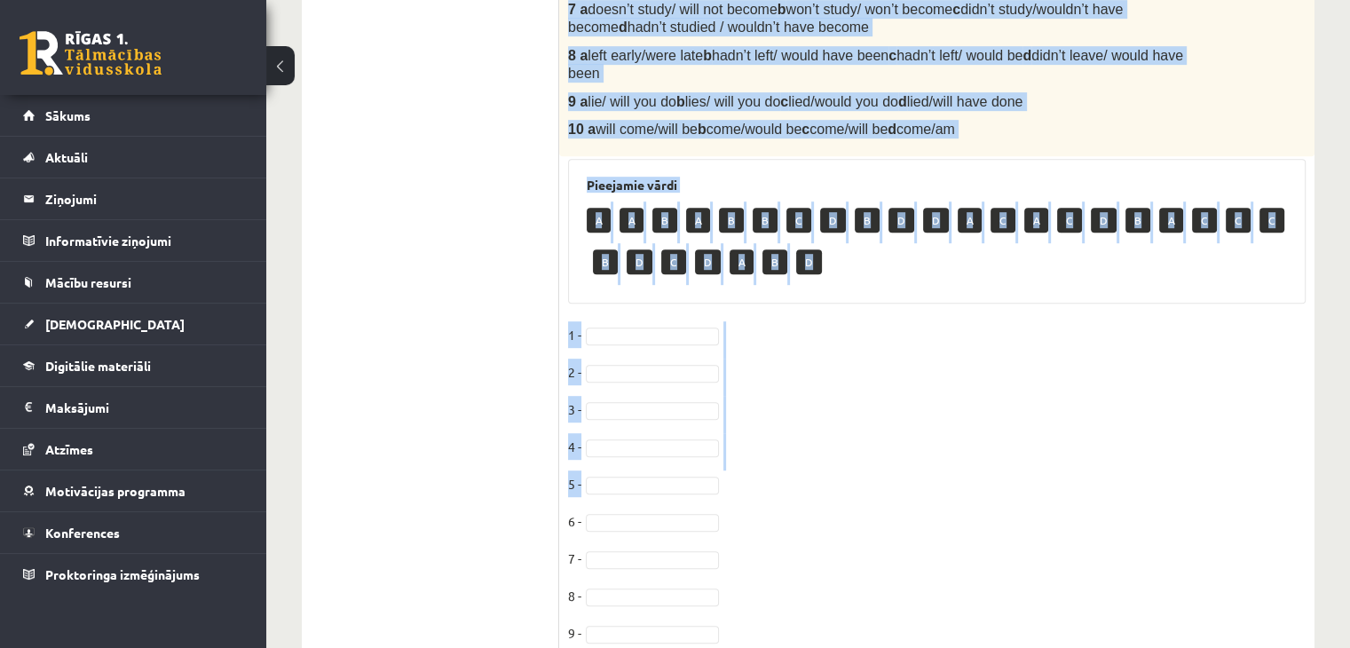
scroll to position [921, 0]
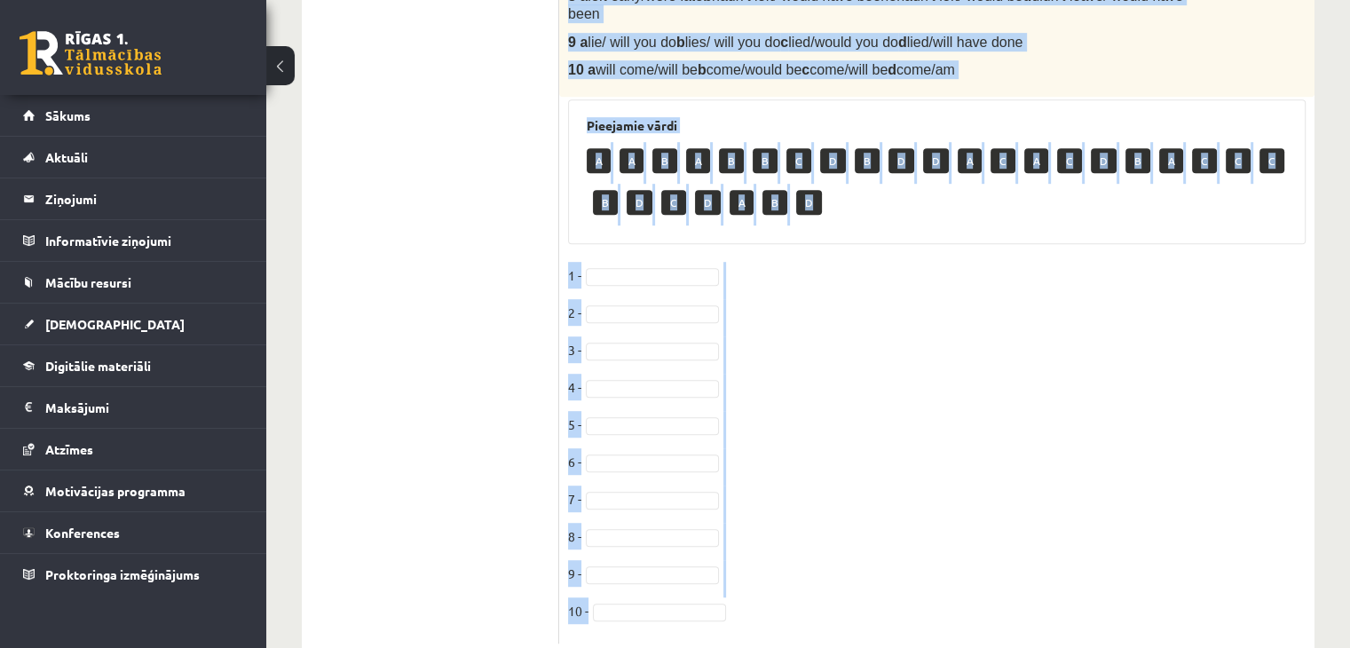
drag, startPoint x: 568, startPoint y: 196, endPoint x: 628, endPoint y: 594, distance: 402.1
click at [628, 594] on div "10p Choose the correct word or phrase in Conditional sentences. 1. When I -----…" at bounding box center [936, 29] width 755 height 1228
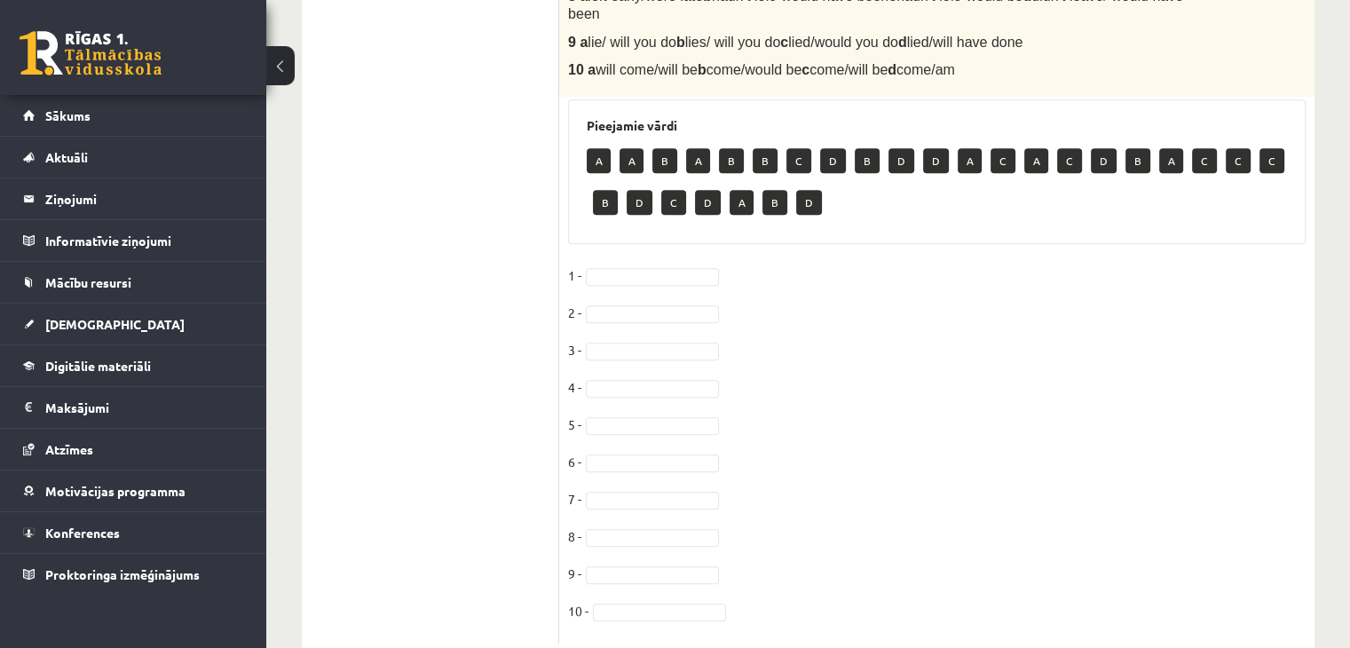
click at [497, 461] on ul "1. uzdevums 2. uzdevums 3. uzdevums 4. uzdevums 5. uzdevums 6. uzdevums 7. uzde…" at bounding box center [439, 20] width 240 height 1246
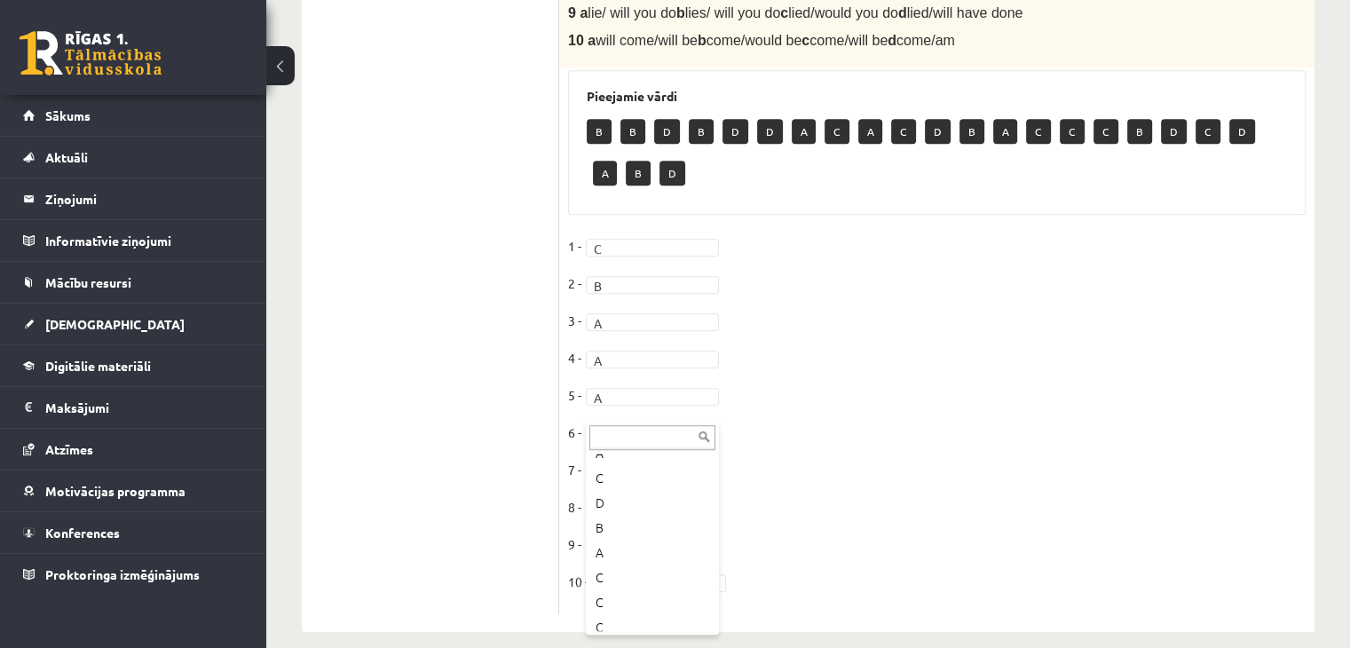
scroll to position [296, 0]
click at [614, 441] on fieldset "1 - C * 2 - B * 3 - A * 4 - A * 5 - A * 6 - A * 7 - 8 - 9 - 10 -" at bounding box center [936, 419] width 737 height 373
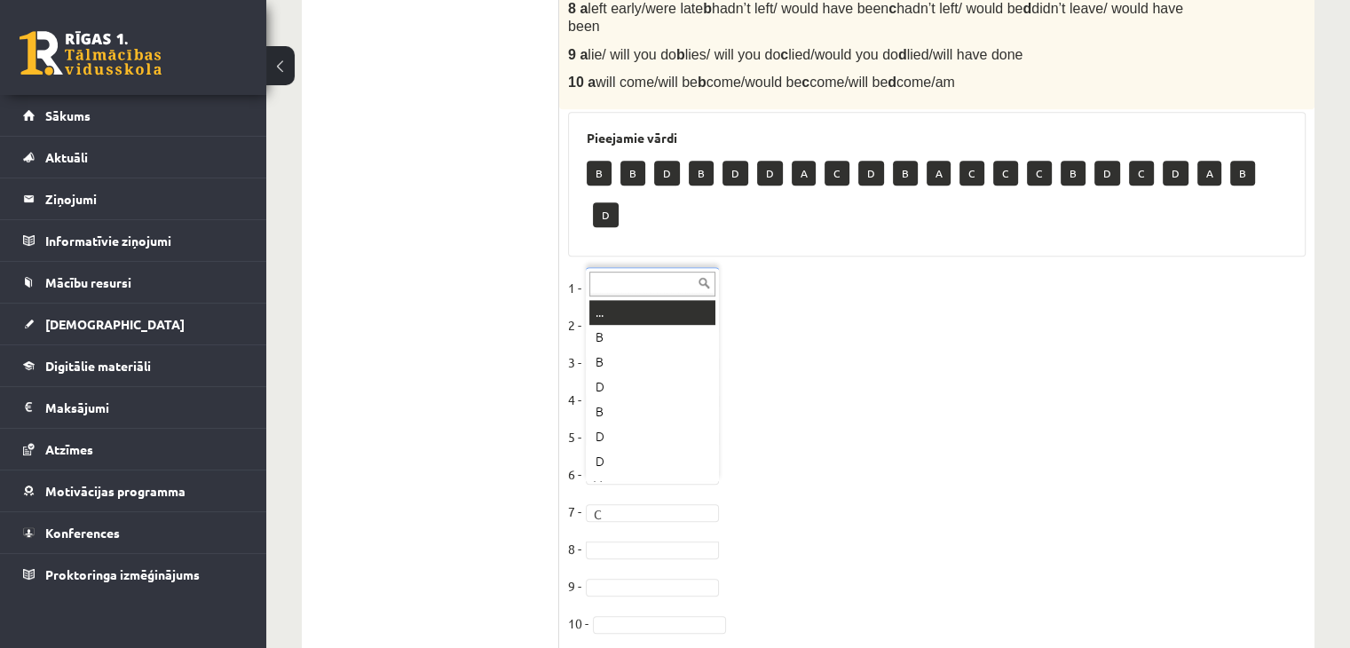
scroll to position [21, 0]
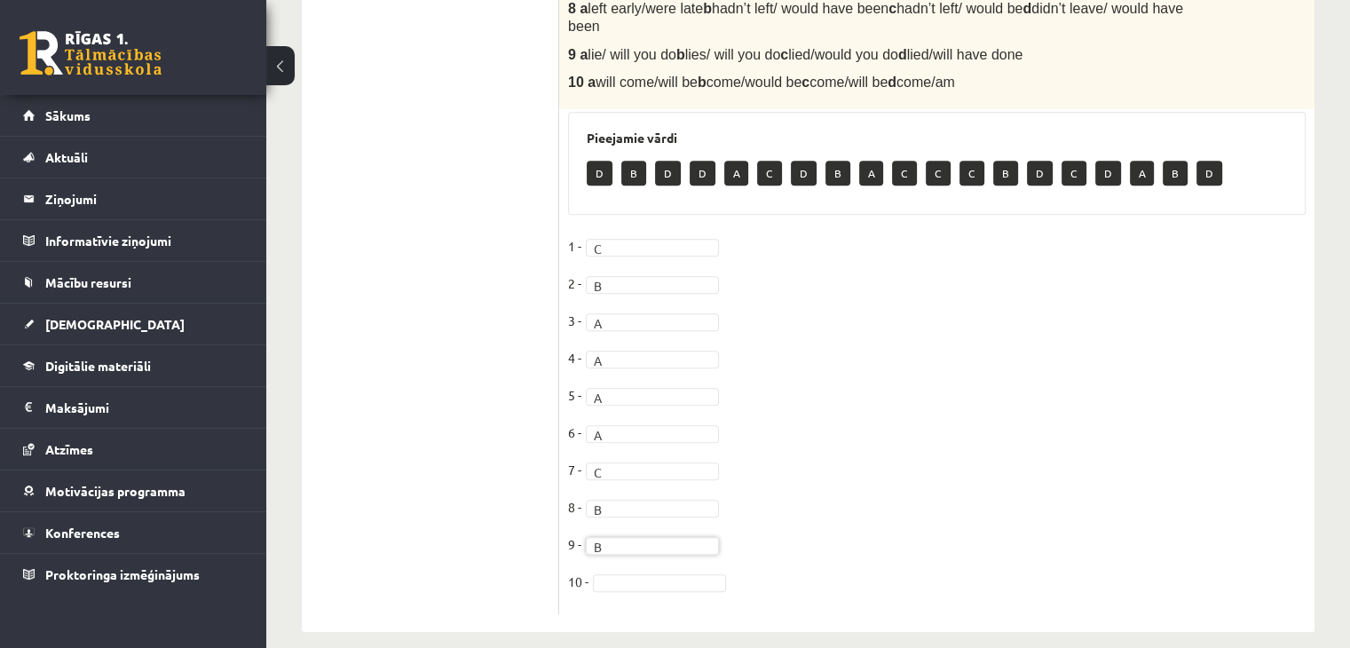
click at [610, 552] on fieldset "1 - C * 2 - B * 3 - A * 4 - A * 5 - A * 6 - A * 7 - C * 8 - B * 9 - B * 10 -" at bounding box center [936, 419] width 737 height 373
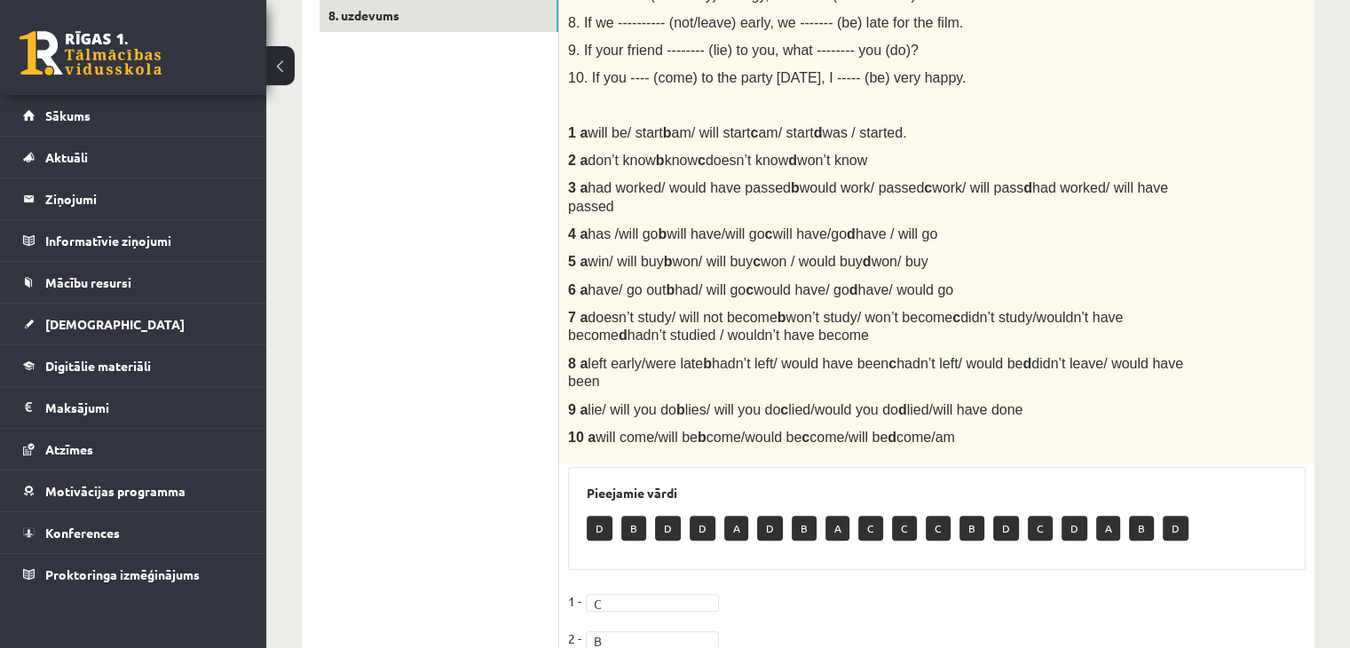
scroll to position [494, 0]
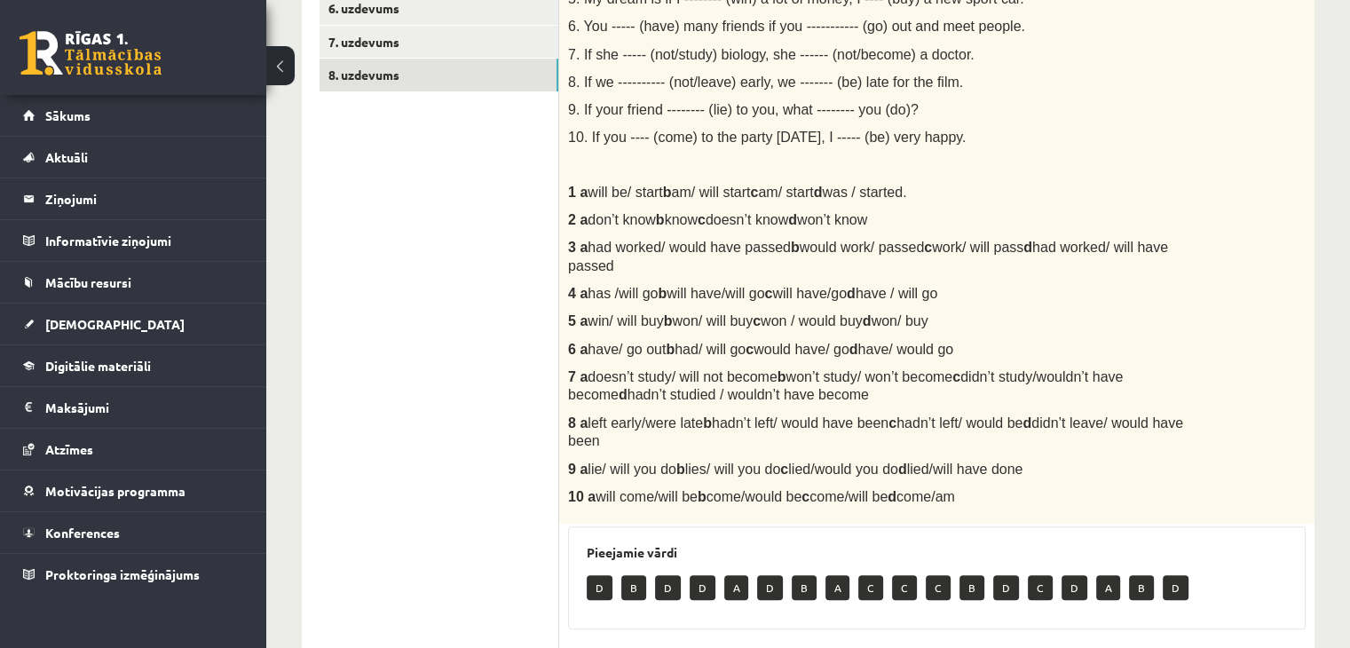
drag, startPoint x: 650, startPoint y: 249, endPoint x: 1117, endPoint y: 288, distance: 469.2
click at [1083, 278] on div "Choose the correct word or phrase in Conditional sentences. 1. When I ------- (…" at bounding box center [936, 183] width 755 height 682
click at [1014, 311] on p "5 a win/ will buy b won/ will buy c won / would buy d won/ buy" at bounding box center [892, 320] width 649 height 19
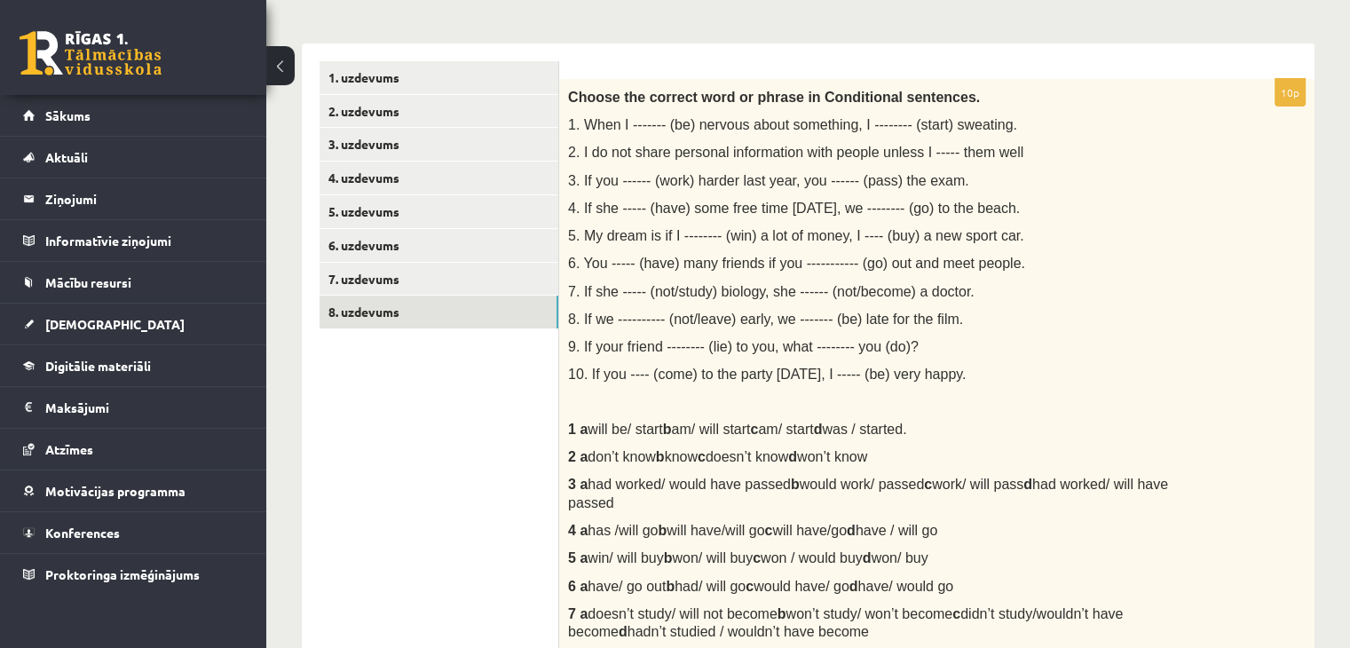
scroll to position [21, 0]
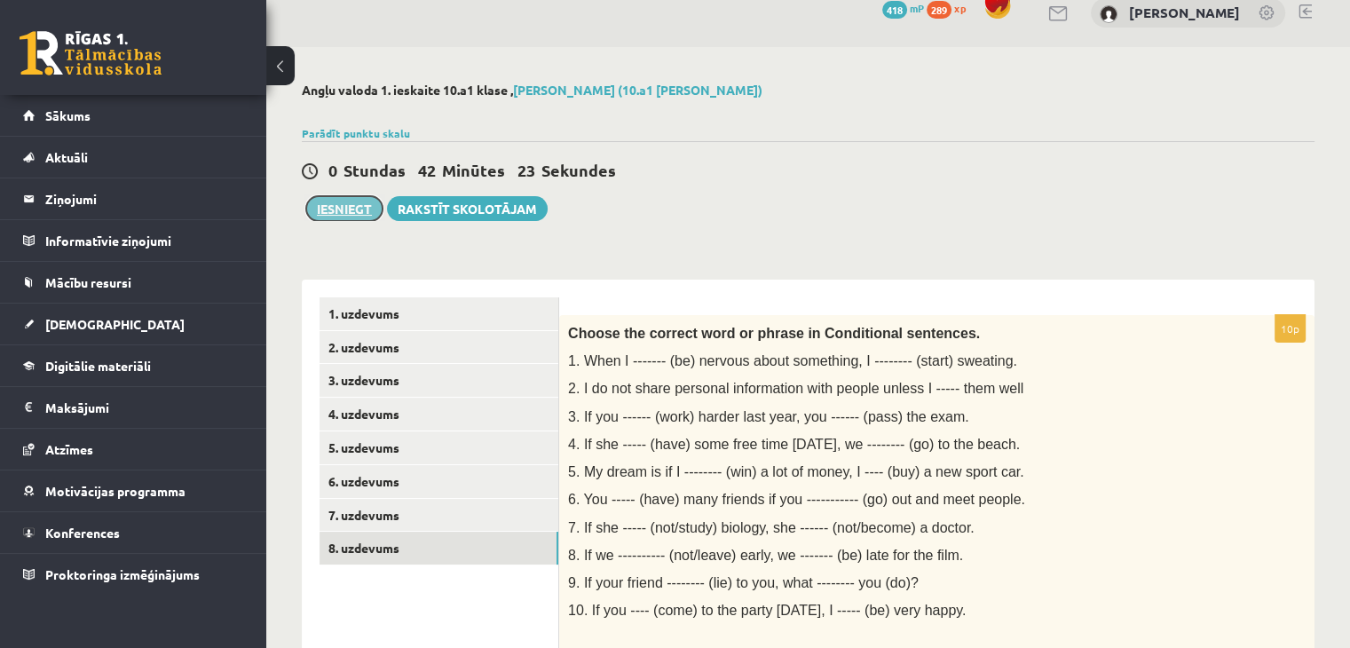
click at [373, 203] on button "Iesniegt" at bounding box center [344, 208] width 76 height 25
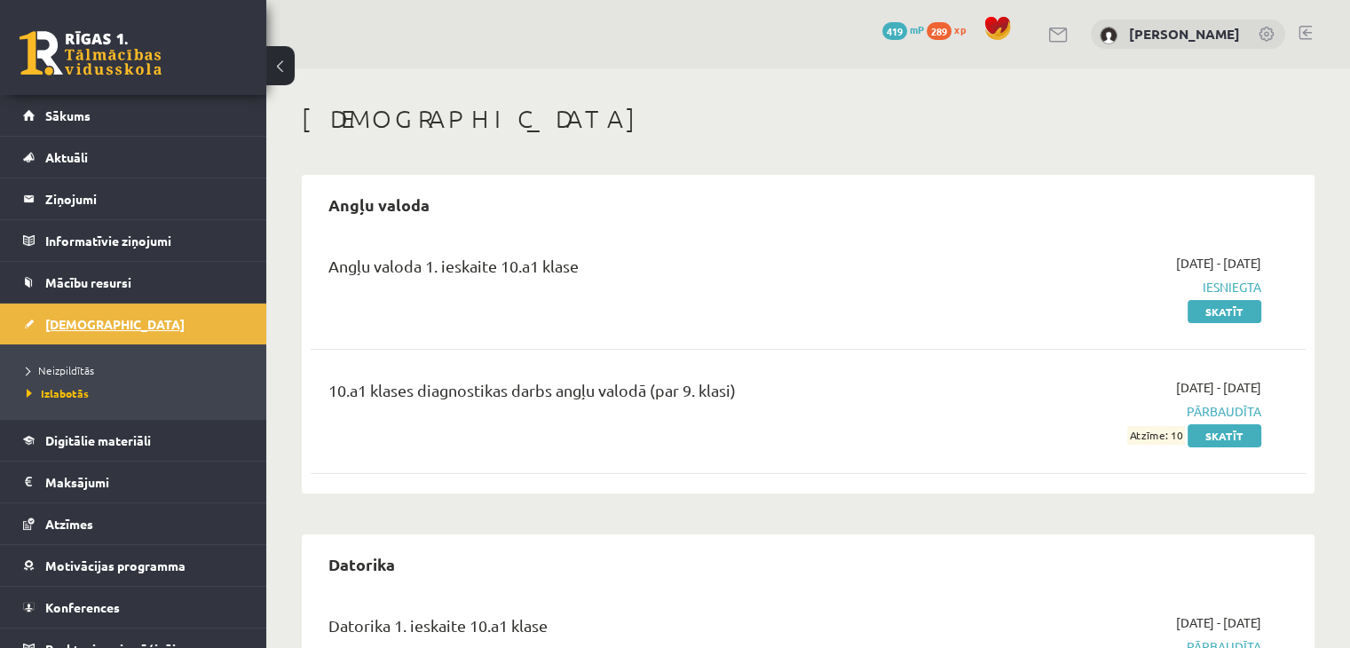
click at [82, 316] on span "[DEMOGRAPHIC_DATA]" at bounding box center [114, 324] width 139 height 16
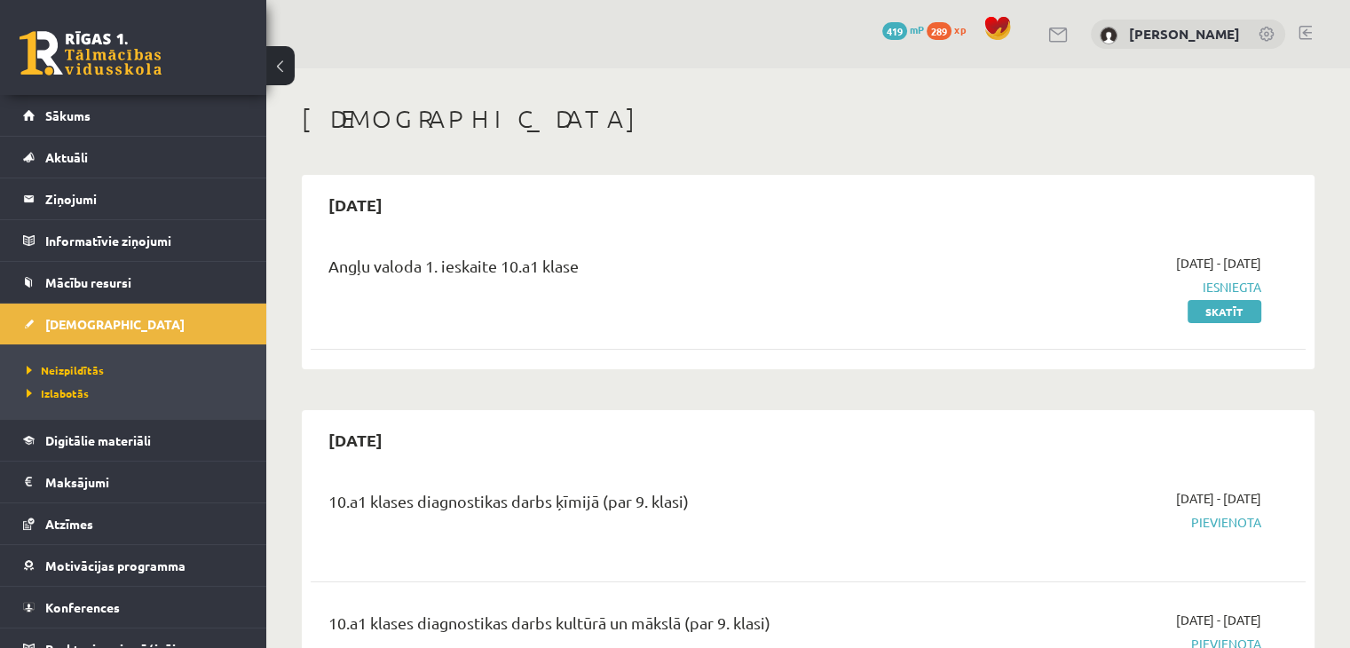
click at [277, 69] on button at bounding box center [280, 65] width 28 height 39
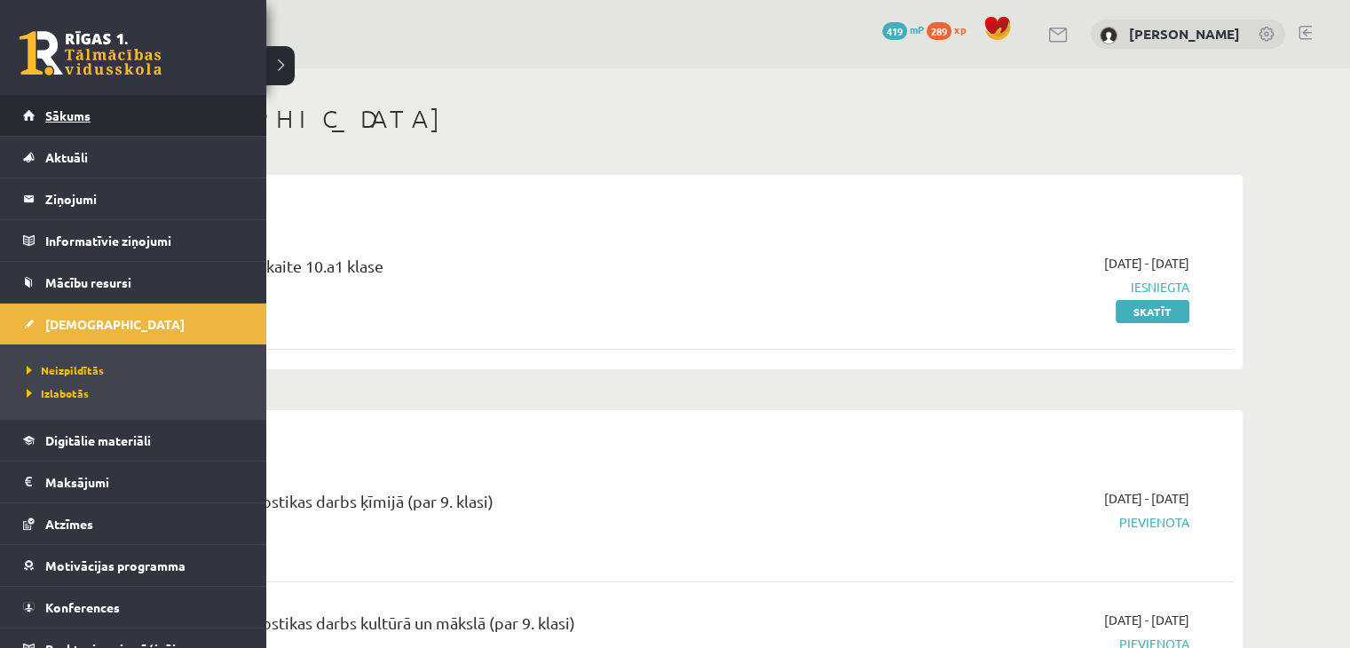
click at [93, 107] on link "Sākums" at bounding box center [133, 115] width 221 height 41
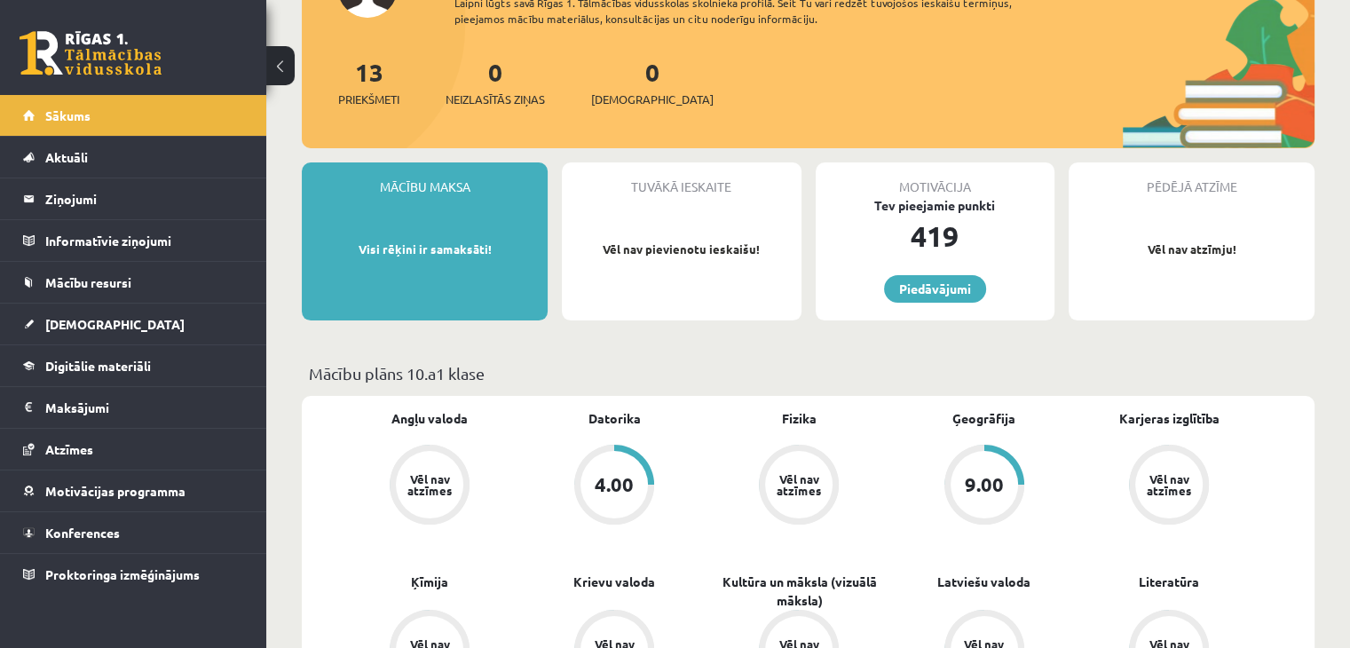
scroll to position [118, 0]
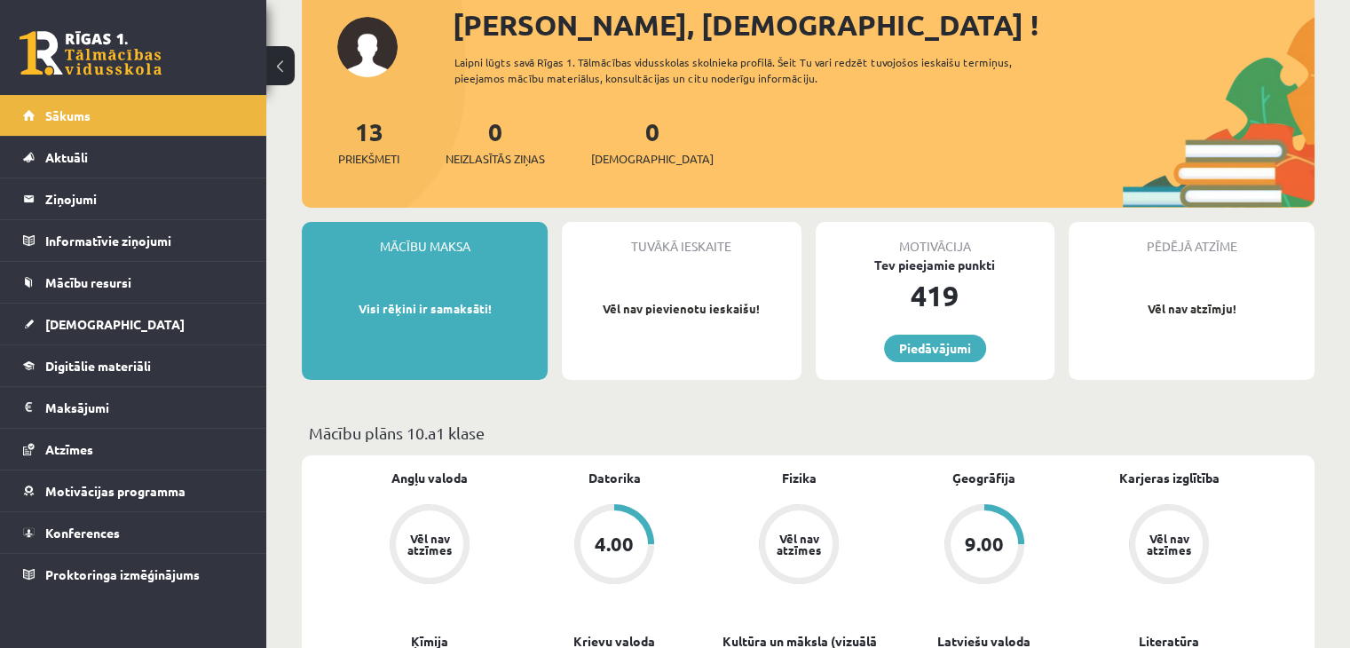
click at [608, 544] on div "4.00" at bounding box center [614, 544] width 39 height 20
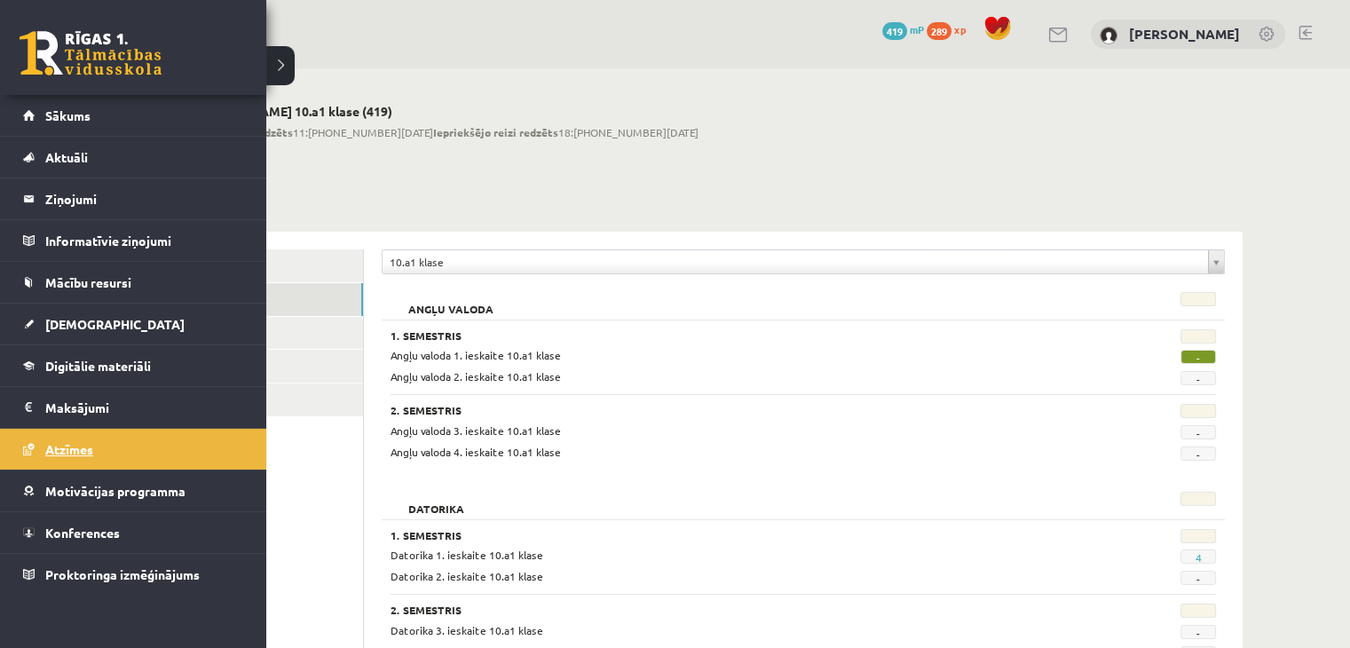
click at [81, 442] on span "Atzīmes" at bounding box center [69, 449] width 48 height 16
click at [77, 329] on link "[DEMOGRAPHIC_DATA]" at bounding box center [133, 324] width 221 height 41
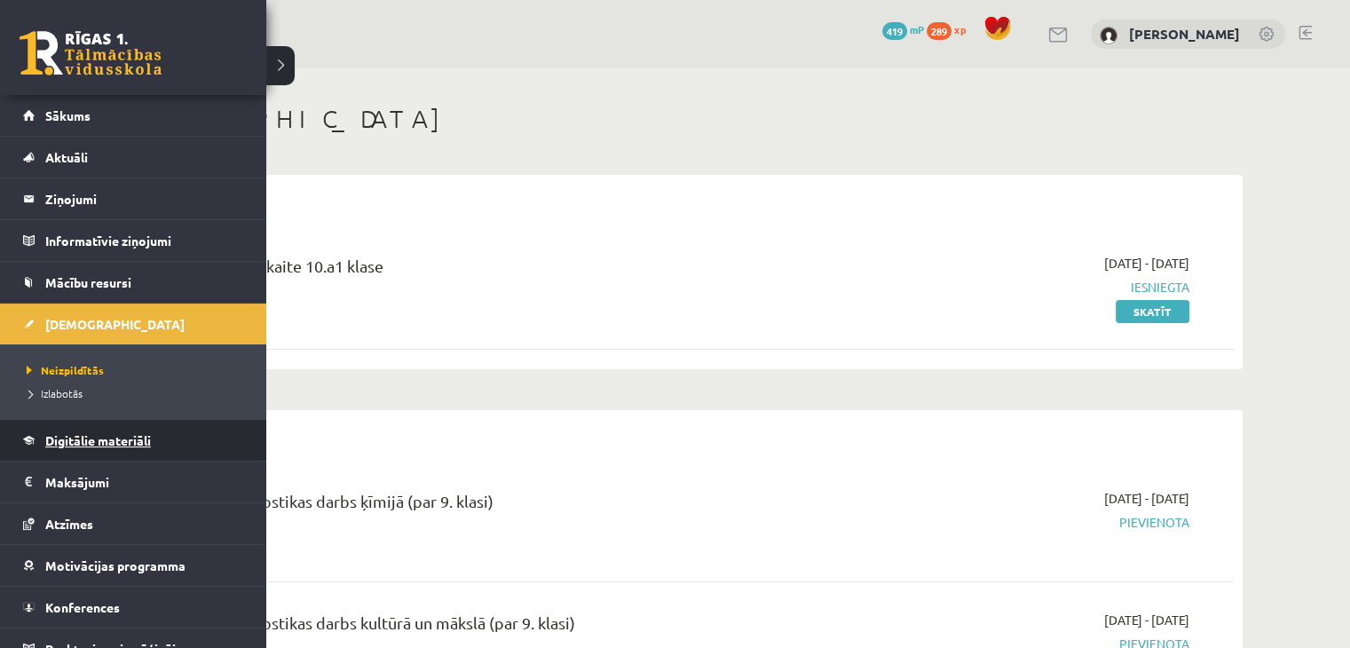
click at [96, 425] on link "Digitālie materiāli" at bounding box center [133, 440] width 221 height 41
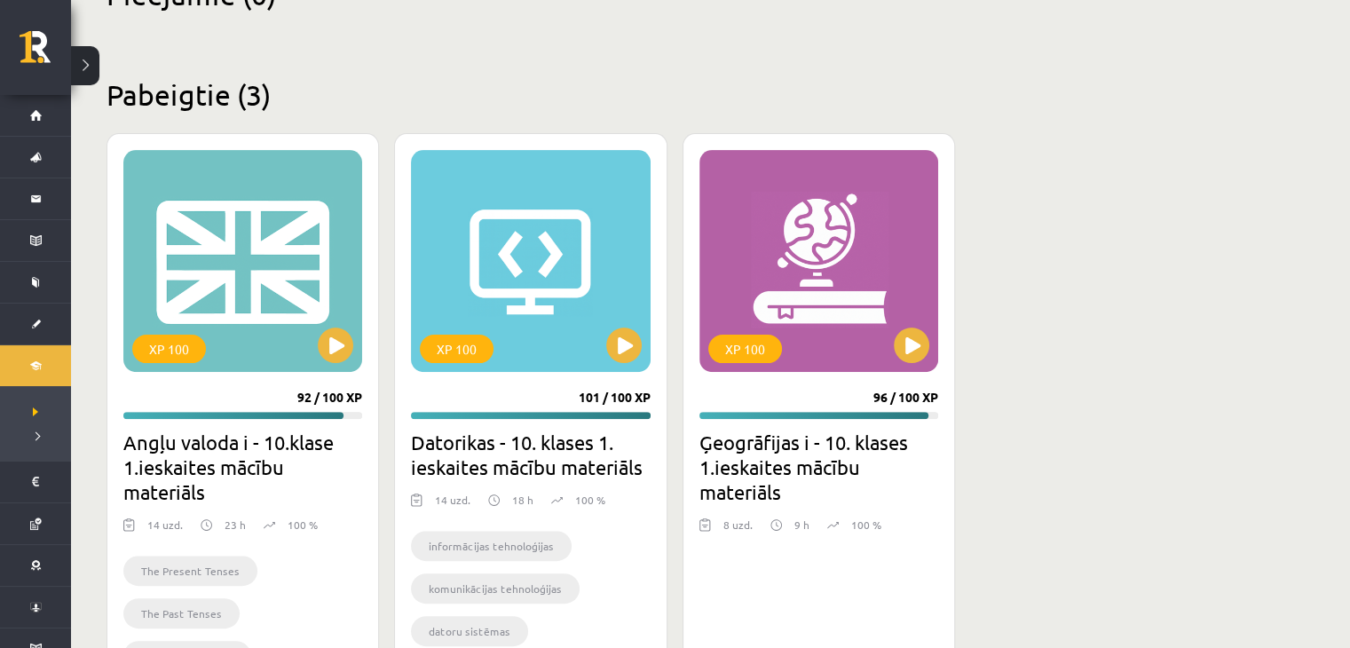
scroll to position [566, 0]
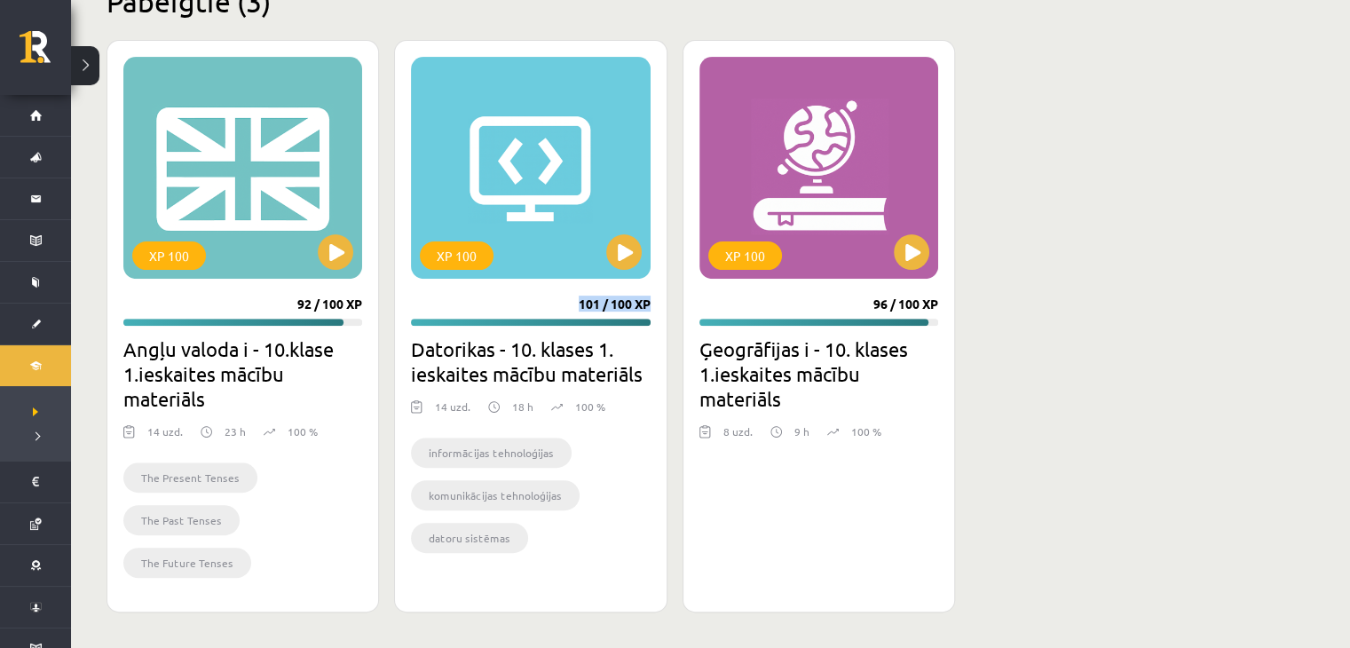
drag, startPoint x: 579, startPoint y: 304, endPoint x: 648, endPoint y: 310, distance: 69.5
click at [648, 310] on div "101 / 100 XP" at bounding box center [615, 304] width 72 height 16
click at [668, 350] on div "XP 100 92 / 100 XP Angļu valoda i - 10.klase 1.ieskaites mācību materiāls 14 uz…" at bounding box center [674, 326] width 1136 height 572
click at [461, 264] on div "XP 100" at bounding box center [457, 255] width 74 height 28
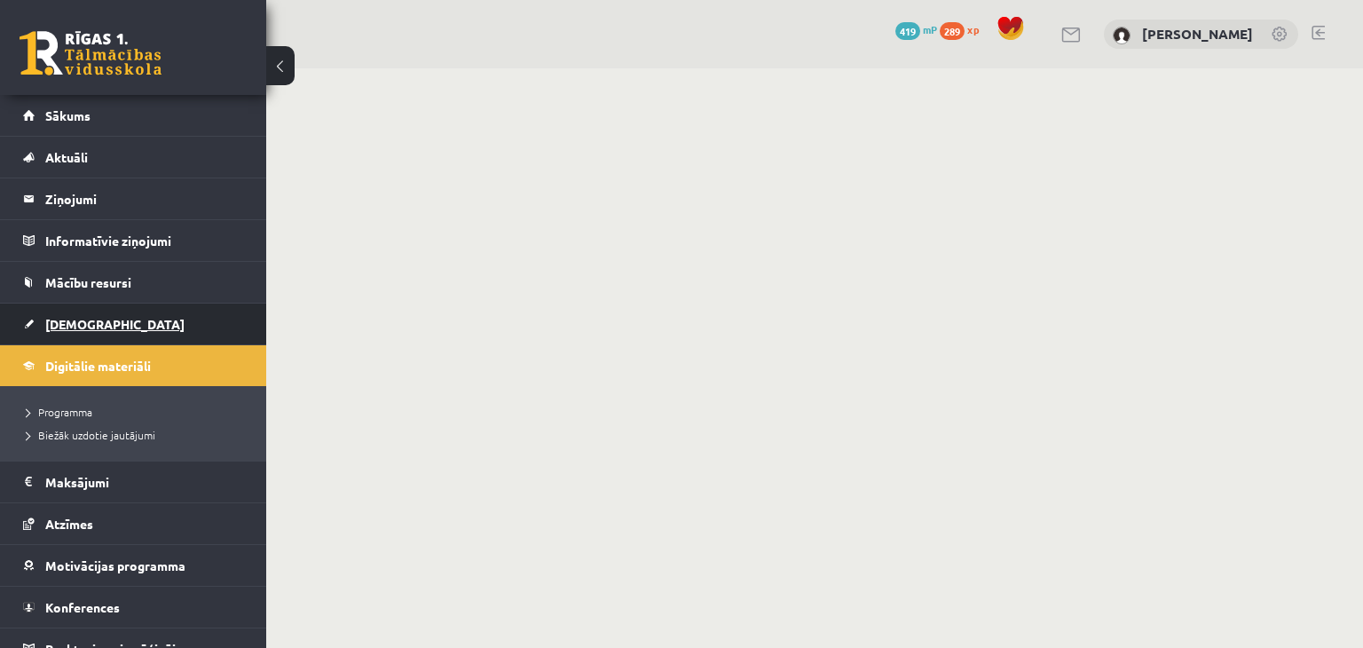
click at [99, 320] on link "[DEMOGRAPHIC_DATA]" at bounding box center [133, 324] width 221 height 41
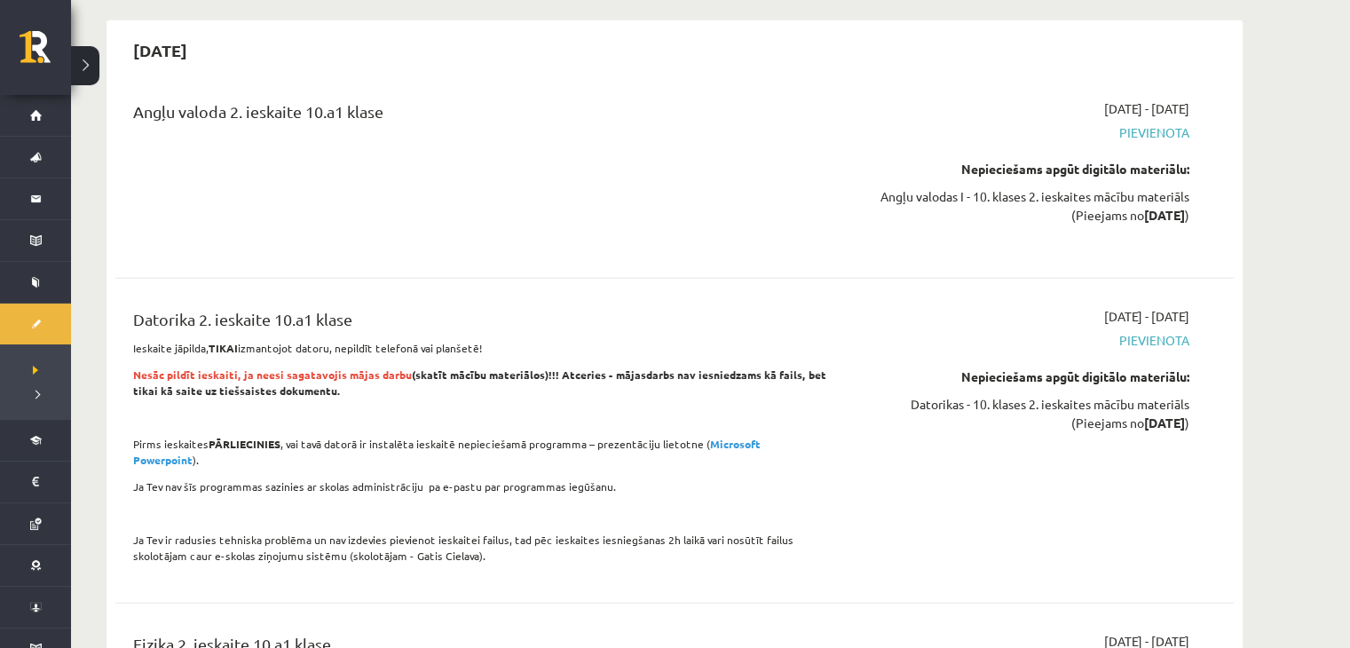
scroll to position [4733, 0]
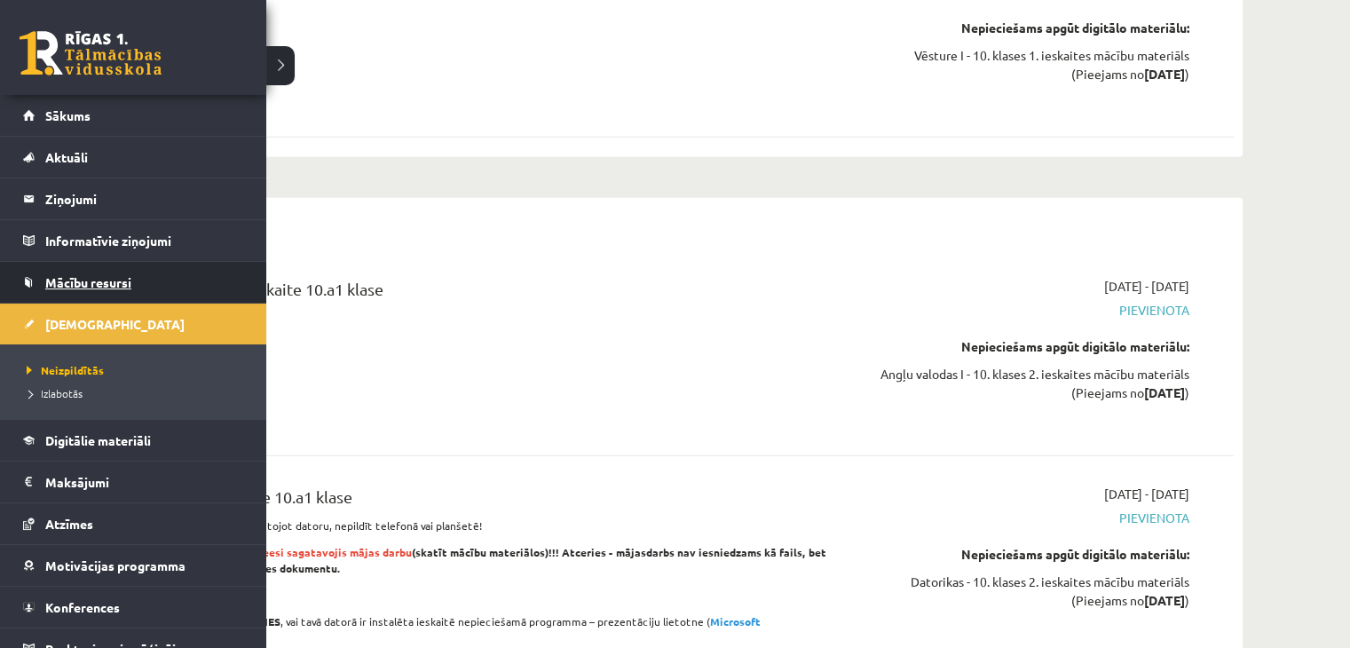
click at [51, 294] on link "Mācību resursi" at bounding box center [133, 282] width 221 height 41
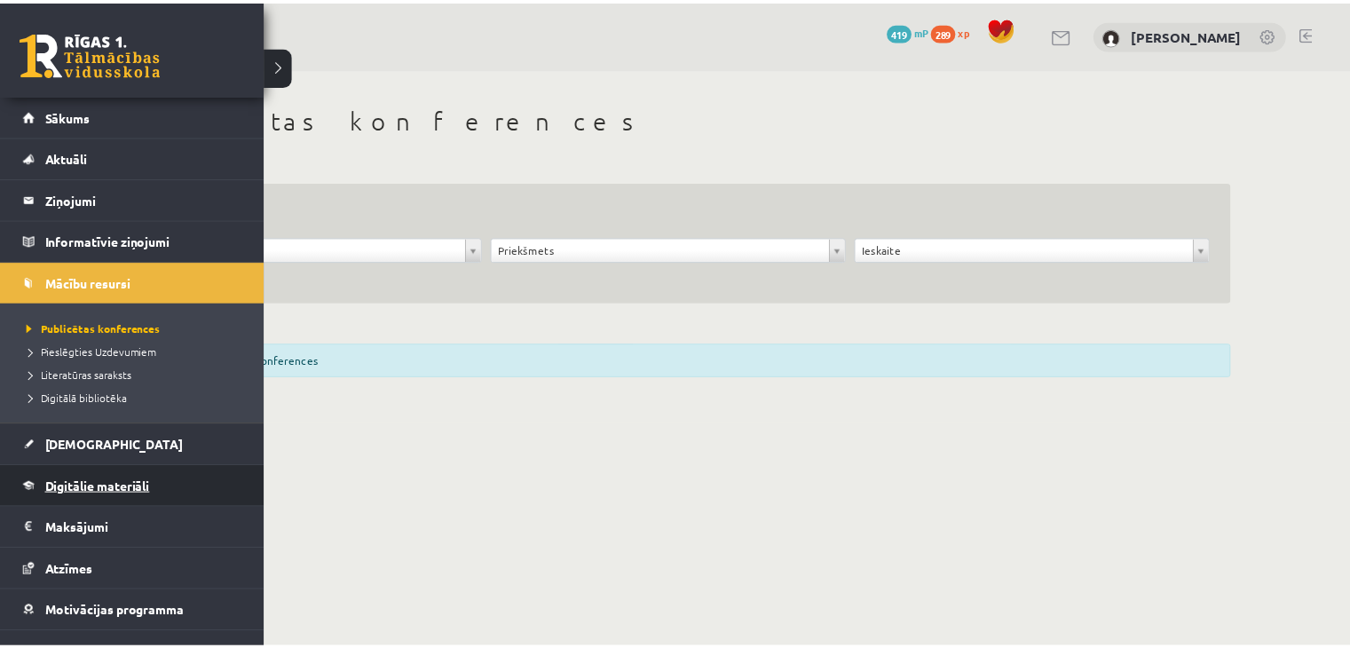
scroll to position [66, 0]
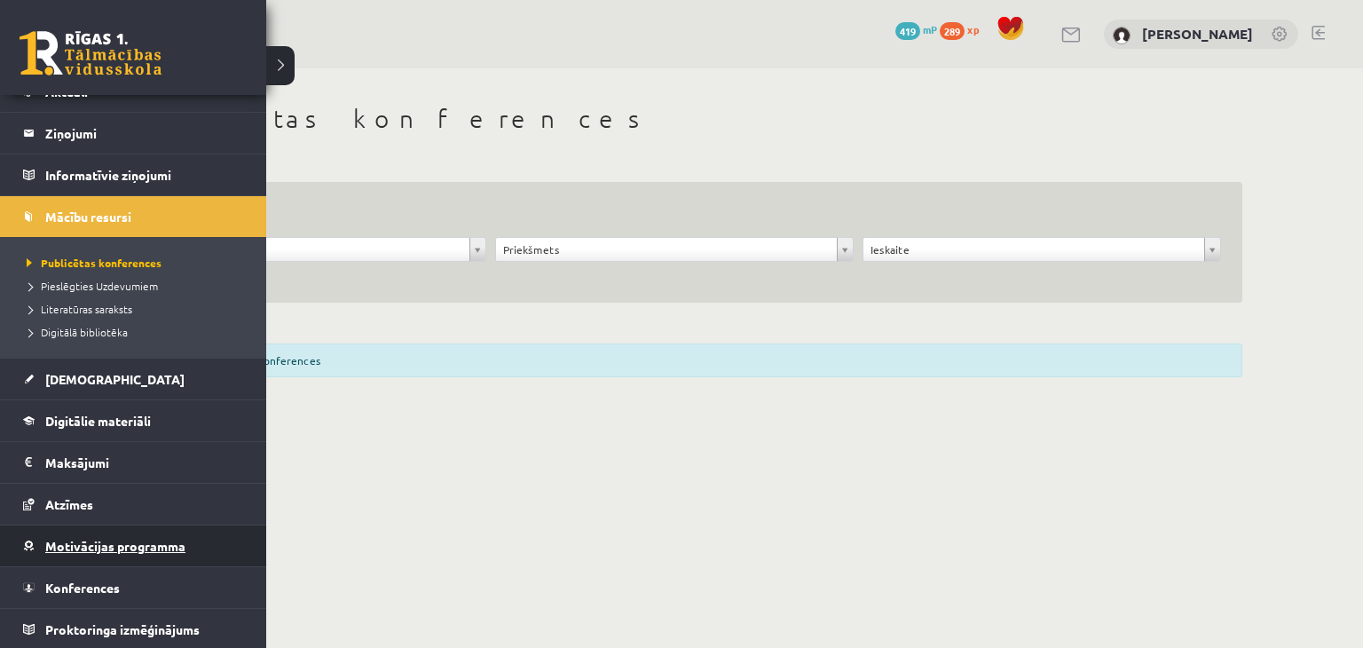
click at [89, 548] on span "Motivācijas programma" at bounding box center [115, 546] width 140 height 16
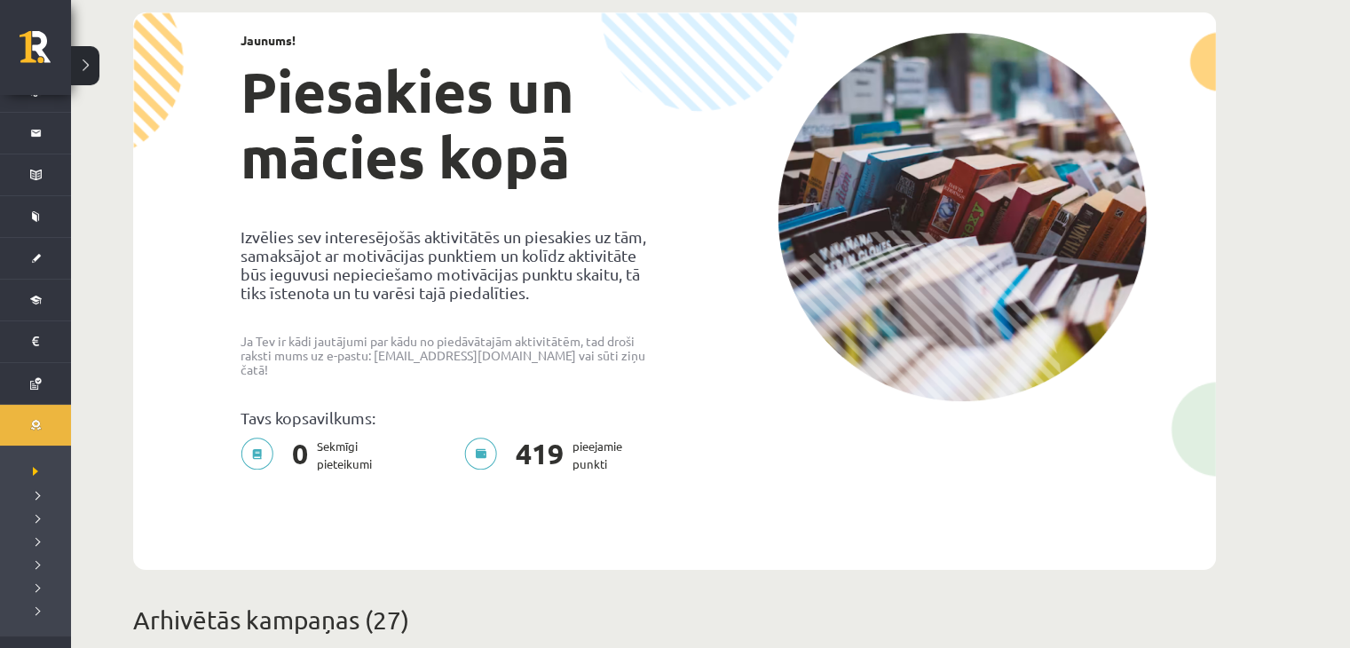
scroll to position [59, 0]
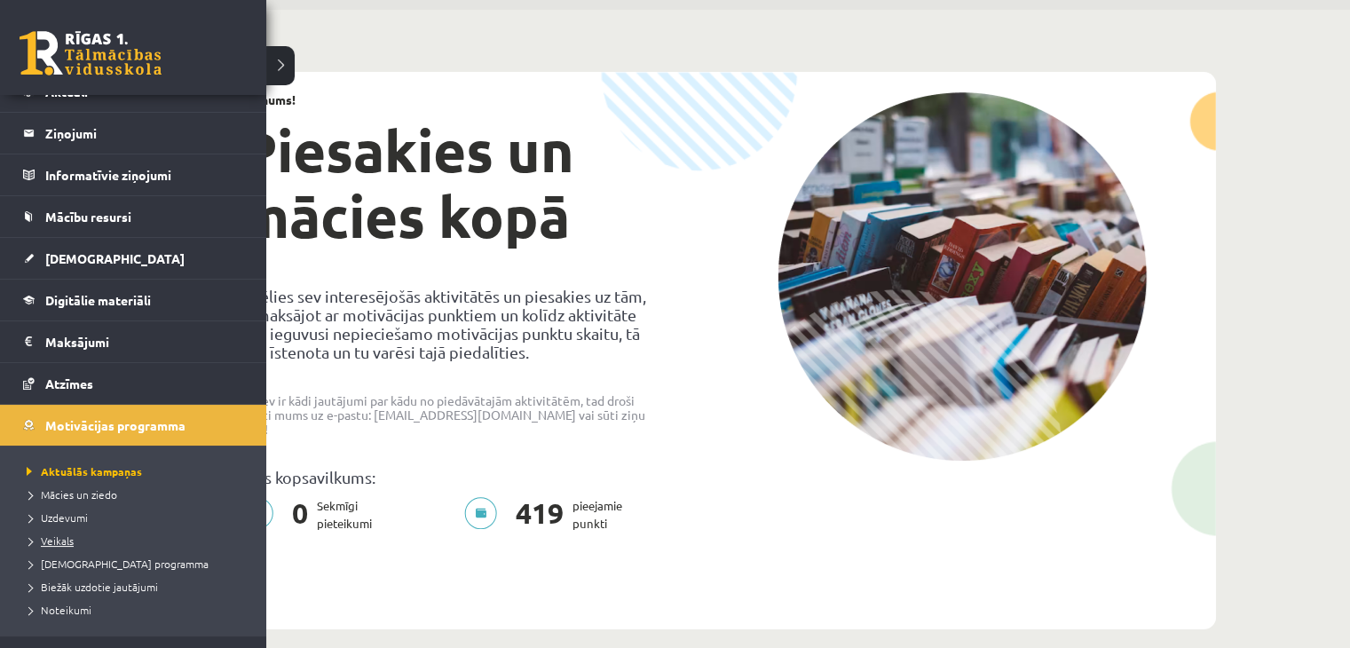
click at [46, 538] on span "Veikals" at bounding box center [47, 540] width 51 height 14
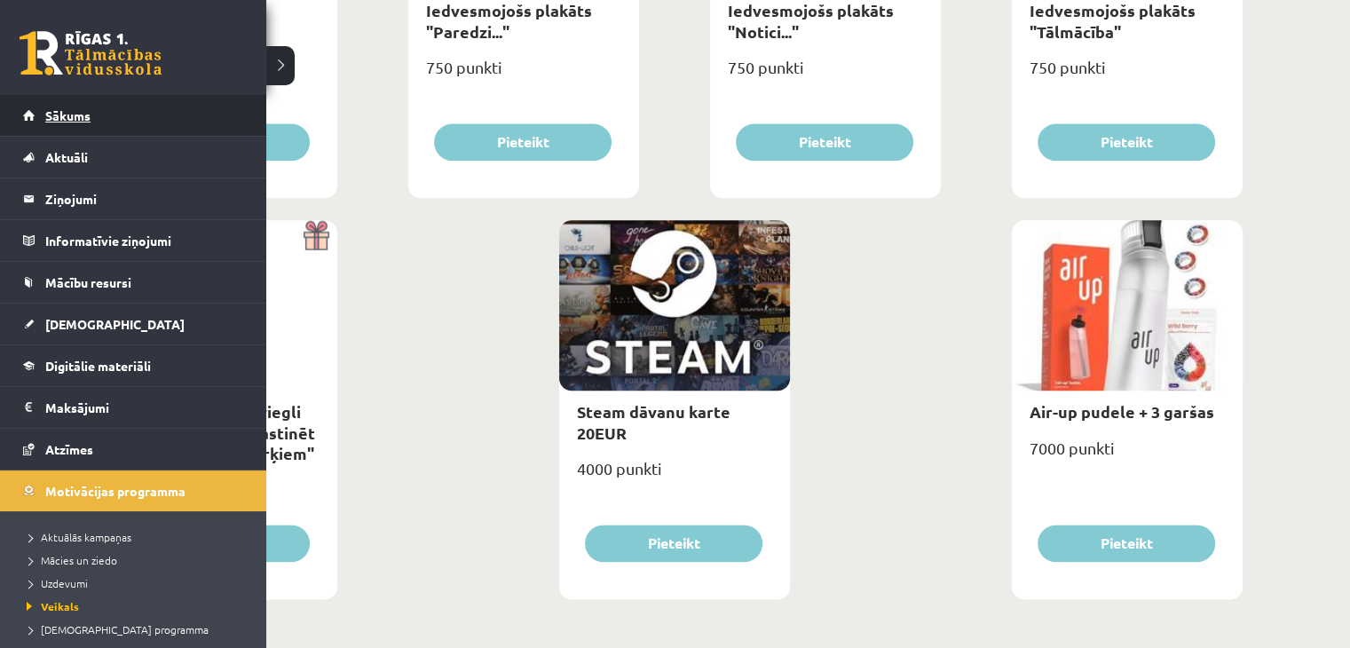
click at [38, 115] on link "Sākums" at bounding box center [133, 115] width 221 height 41
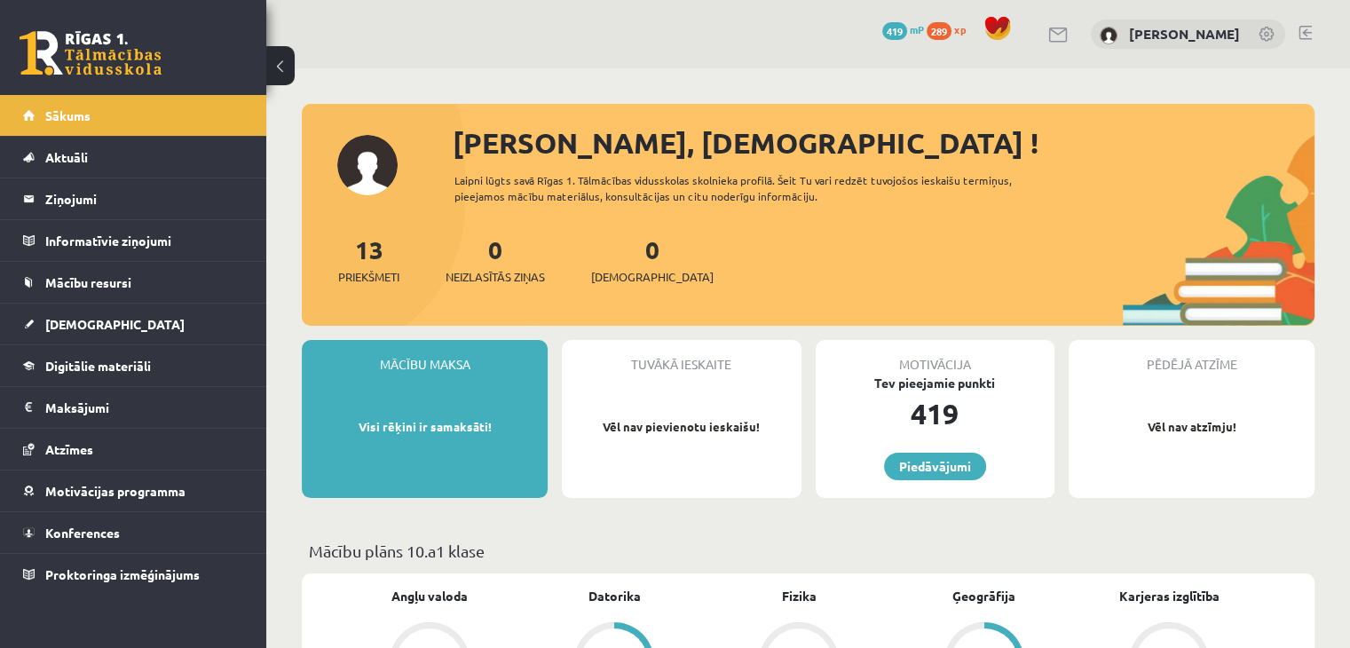
click at [1305, 26] on link at bounding box center [1304, 33] width 13 height 14
click at [1300, 33] on link at bounding box center [1304, 33] width 13 height 14
